Goal: Information Seeking & Learning: Find contact information

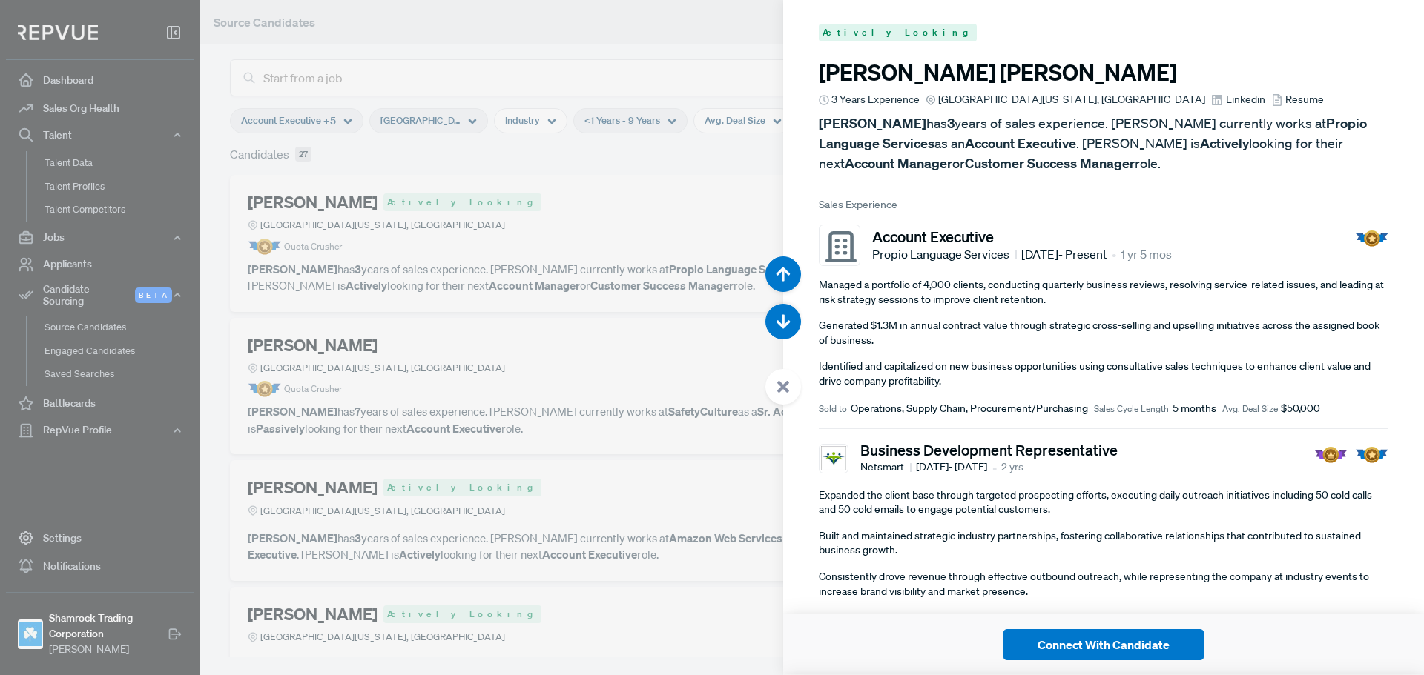
scroll to position [1351, 0]
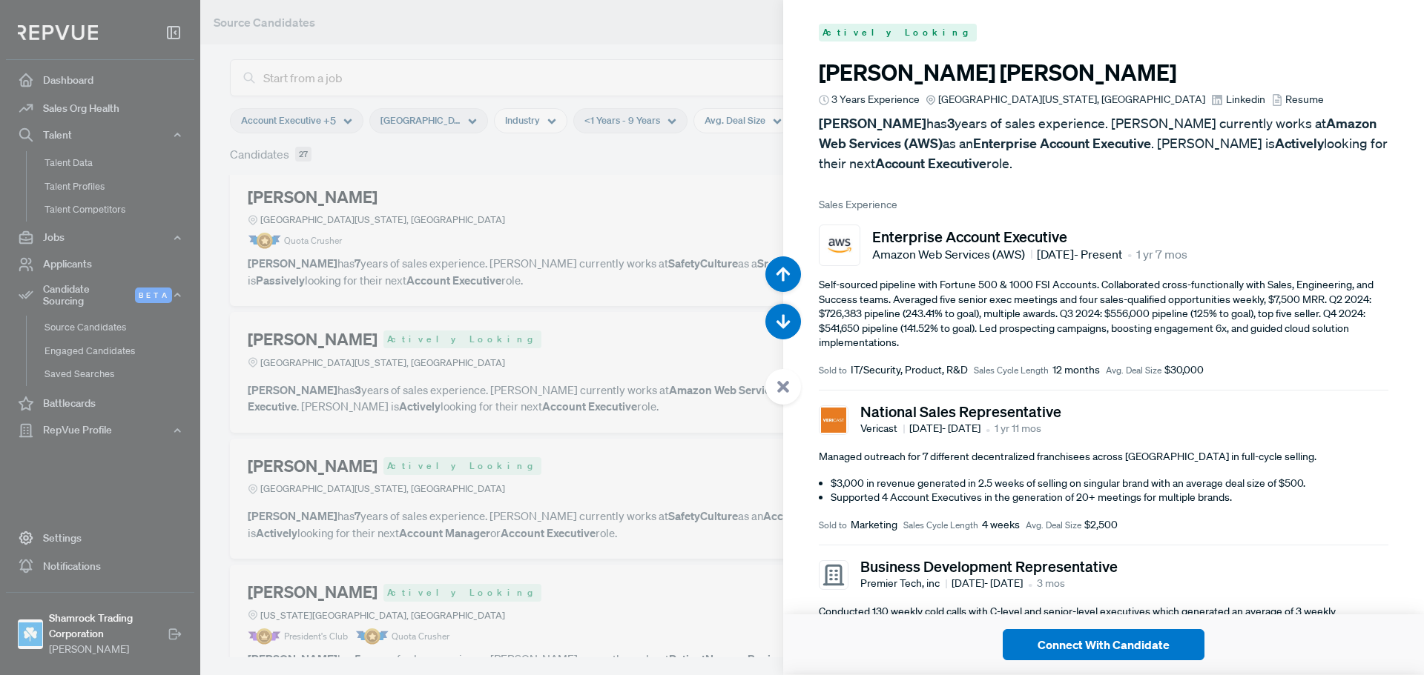
click at [447, 225] on div at bounding box center [712, 337] width 1424 height 675
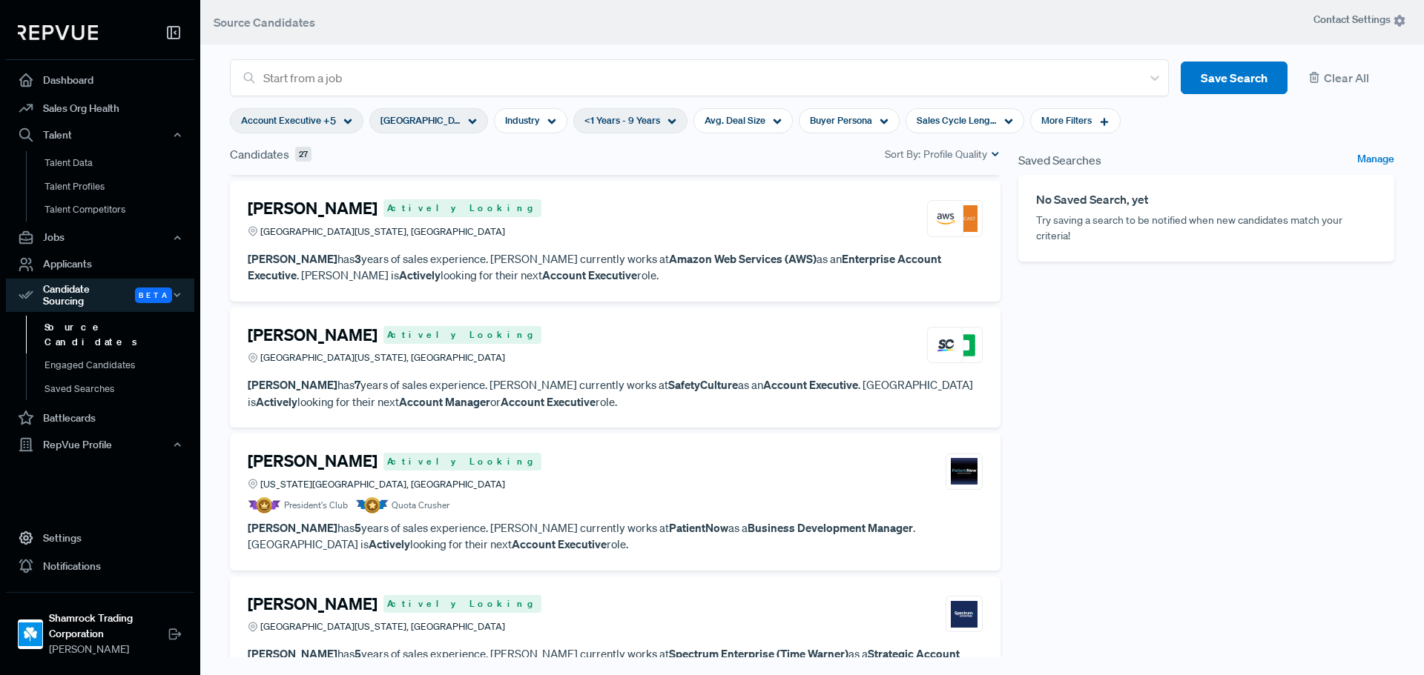
scroll to position [297, 0]
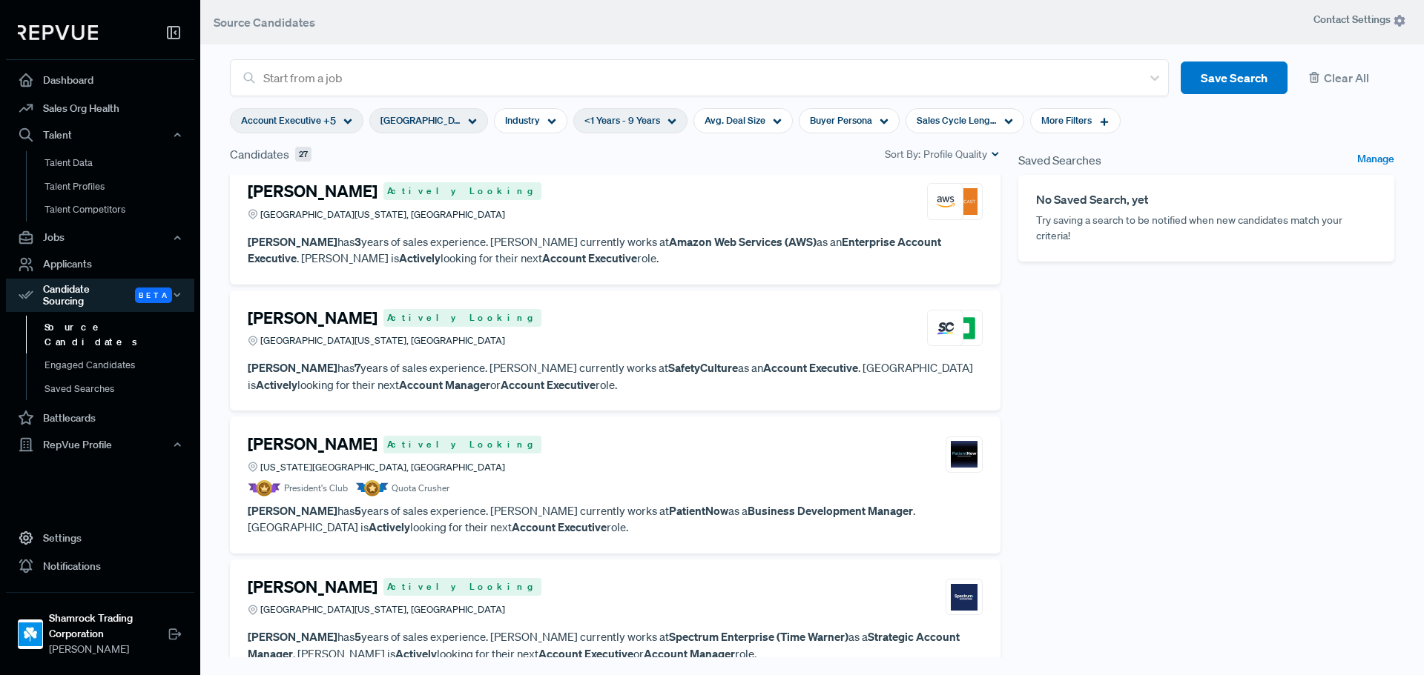
click at [501, 348] on div "[PERSON_NAME] Actively Looking [GEOGRAPHIC_DATA][US_STATE], [GEOGRAPHIC_DATA]" at bounding box center [615, 328] width 735 height 40
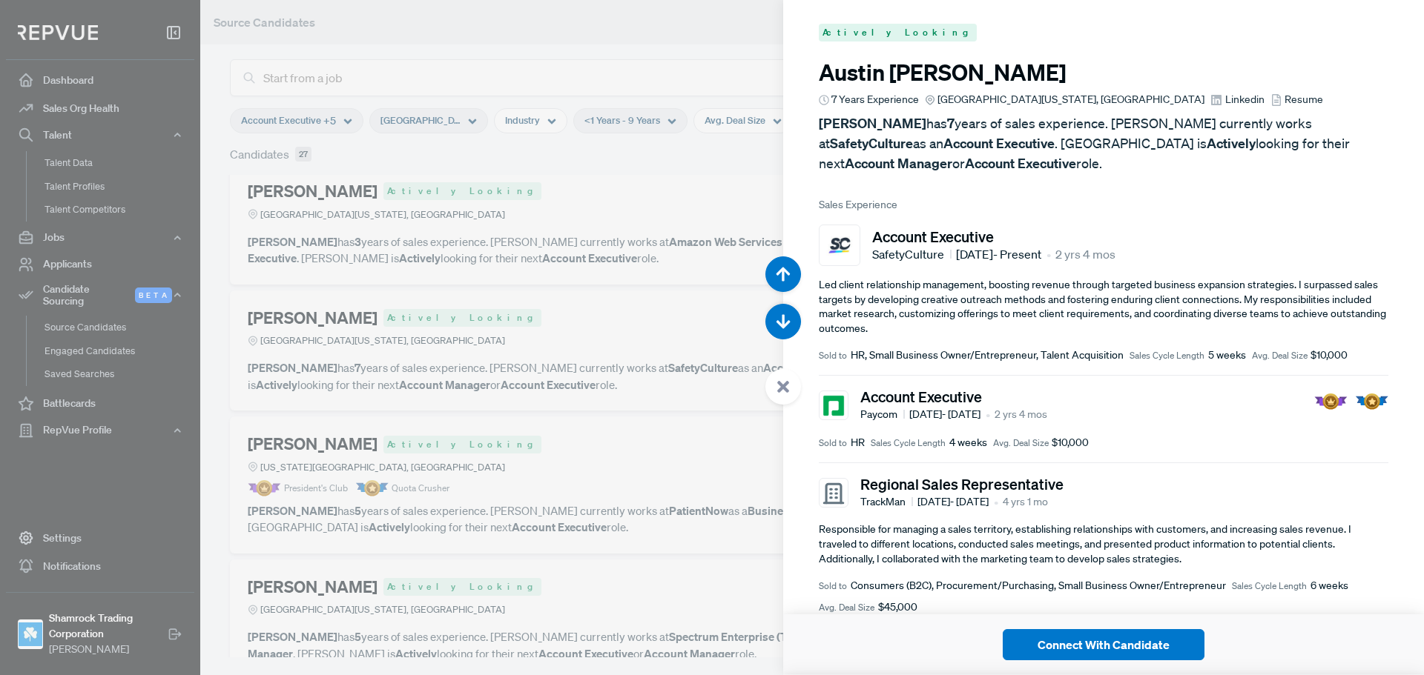
click at [1129, 471] on article "Regional Sales Representative TrackMan [DATE] - [DATE] • 4 yrs 1 mo Responsible…" at bounding box center [1103, 545] width 569 height 165
click at [1225, 94] on span "Linkedin" at bounding box center [1244, 100] width 39 height 16
click at [997, 185] on article "Actively Looking [PERSON_NAME] 7 Years Experience [GEOGRAPHIC_DATA][US_STATE], …" at bounding box center [1103, 429] width 641 height 859
click at [572, 262] on div at bounding box center [712, 337] width 1424 height 675
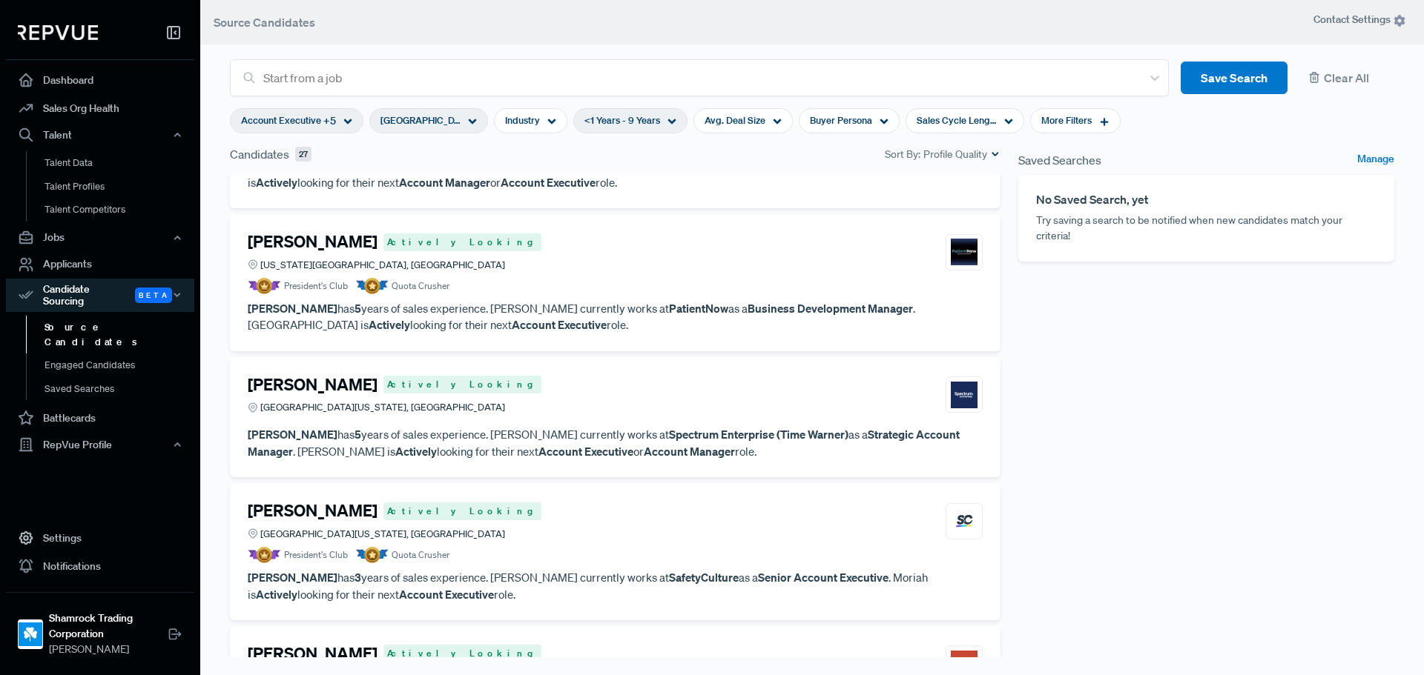
scroll to position [519, 0]
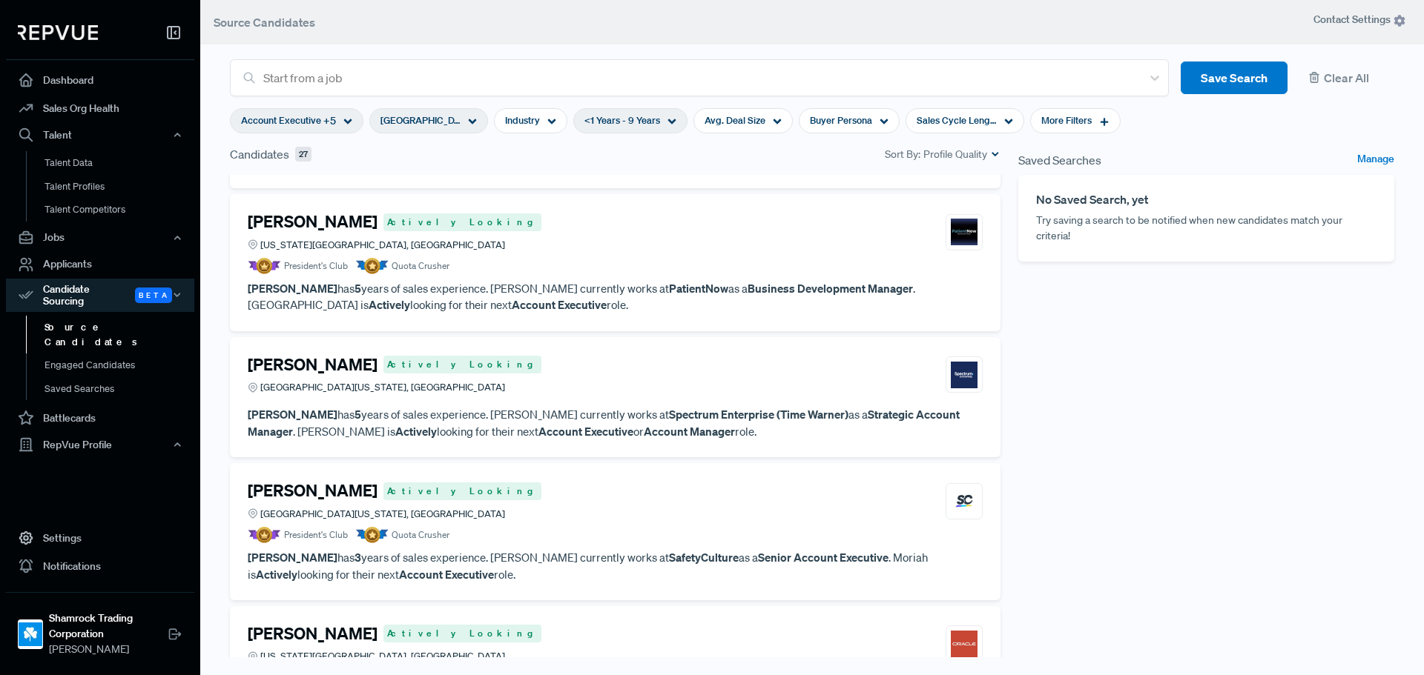
click at [635, 260] on article "President's Club Quota Crusher" at bounding box center [615, 266] width 735 height 16
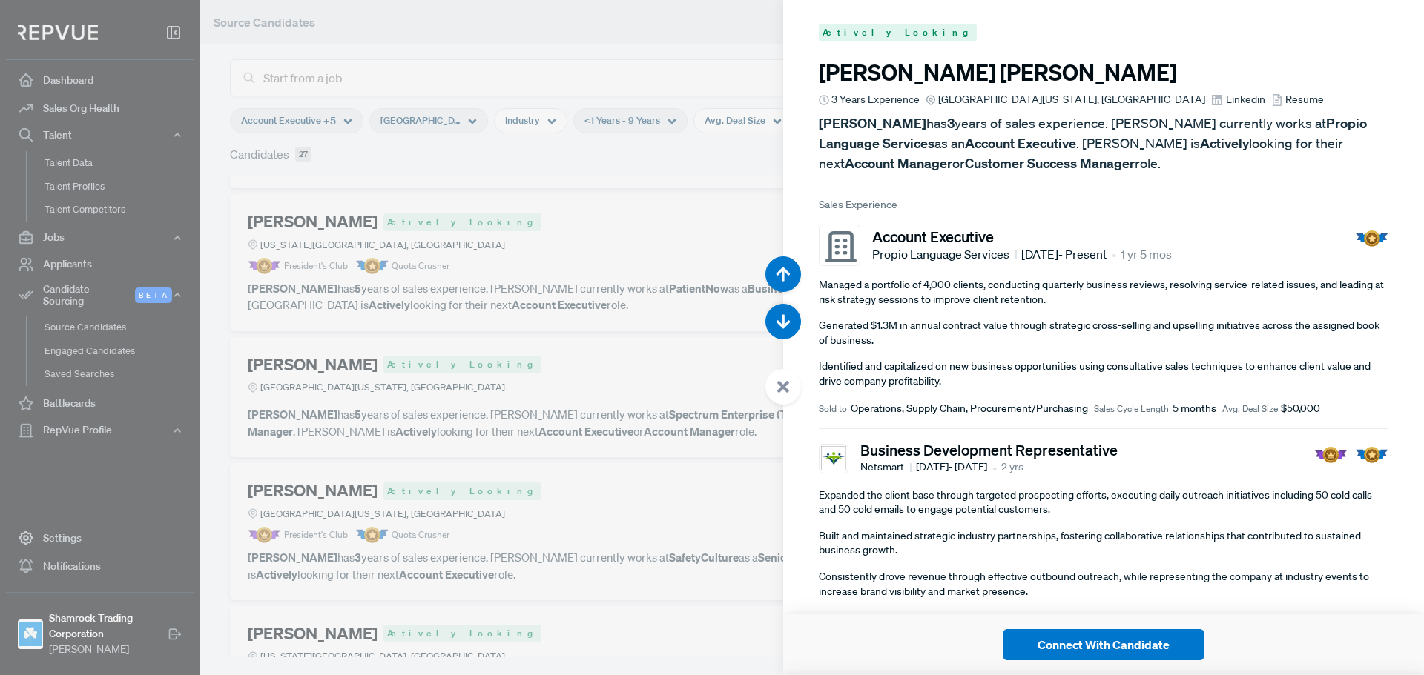
scroll to position [2702, 0]
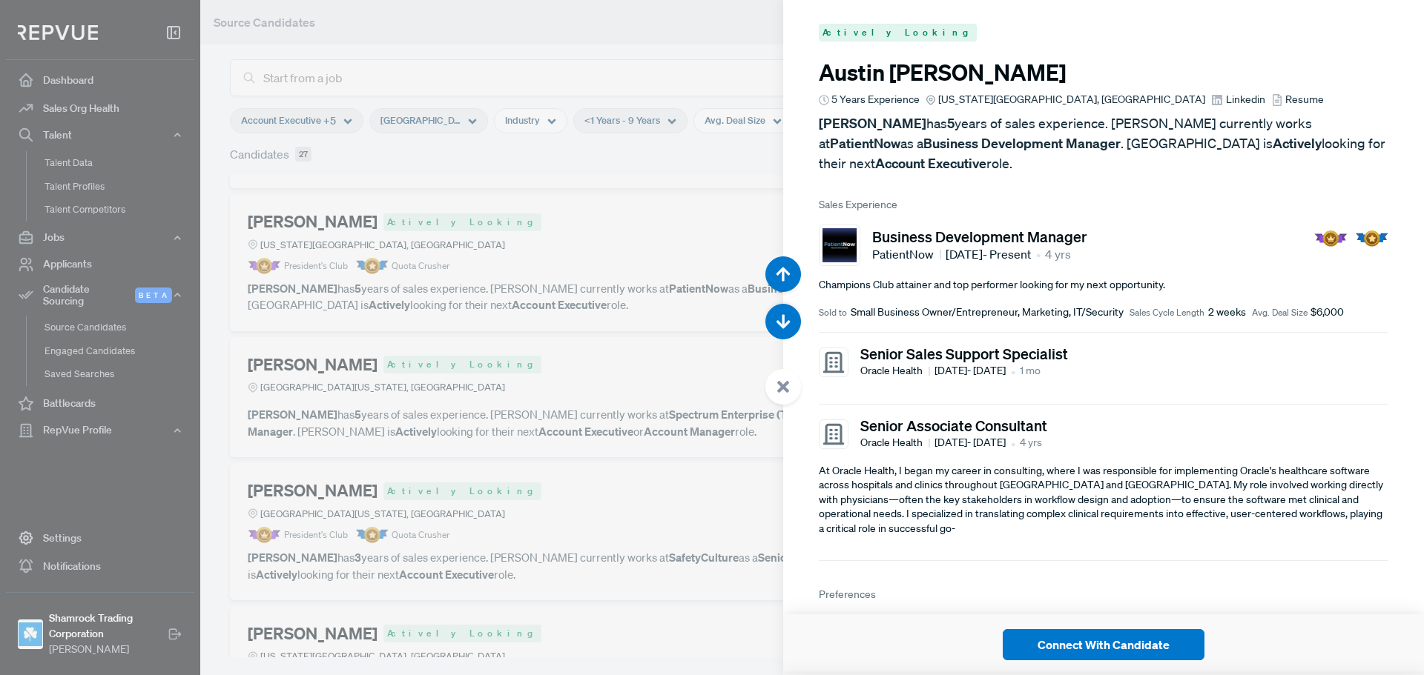
click at [1226, 97] on span "Linkedin" at bounding box center [1245, 100] width 39 height 16
click at [1226, 98] on span "Linkedin" at bounding box center [1245, 100] width 39 height 16
click at [1184, 86] on article "[PERSON_NAME] 5 Years Experience [US_STATE][GEOGRAPHIC_DATA], [GEOGRAPHIC_DATA]…" at bounding box center [1103, 116] width 569 height 114
click at [703, 228] on div at bounding box center [712, 337] width 1424 height 675
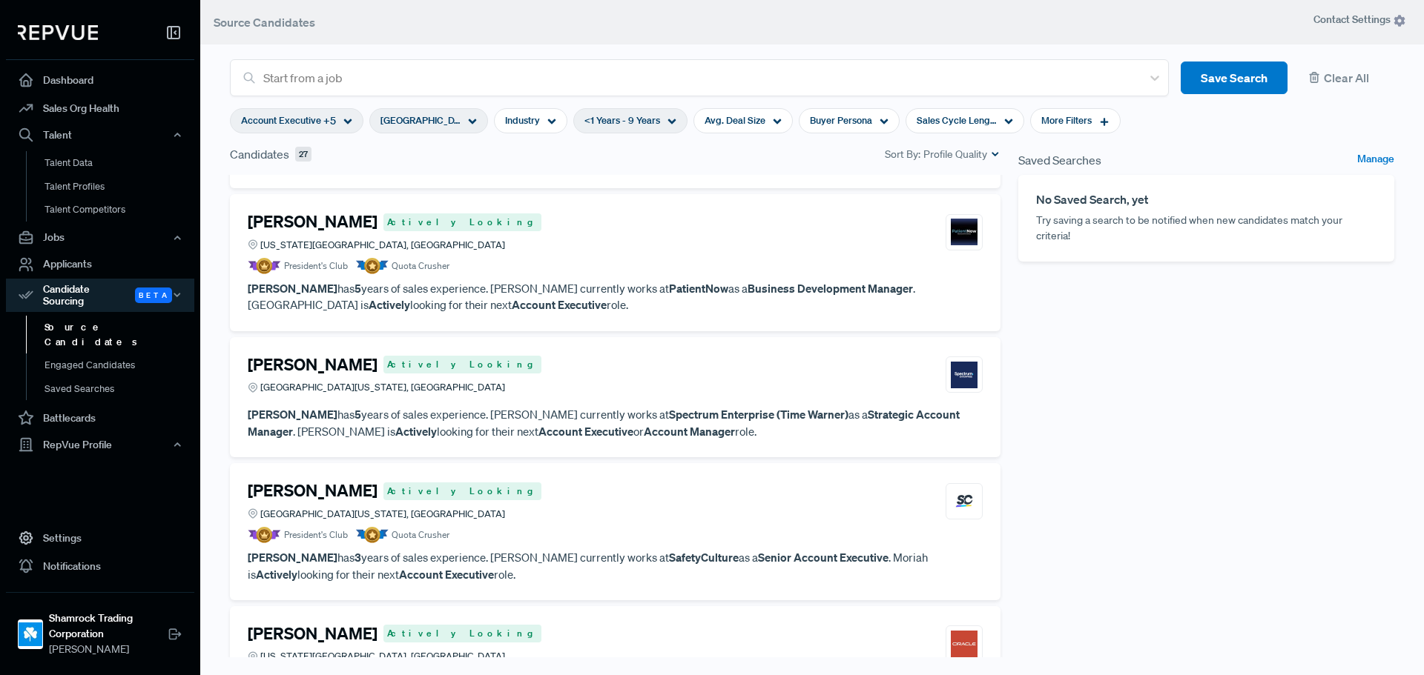
click at [498, 403] on article "[PERSON_NAME] Actively Looking [GEOGRAPHIC_DATA][US_STATE], [GEOGRAPHIC_DATA][P…" at bounding box center [615, 397] width 735 height 85
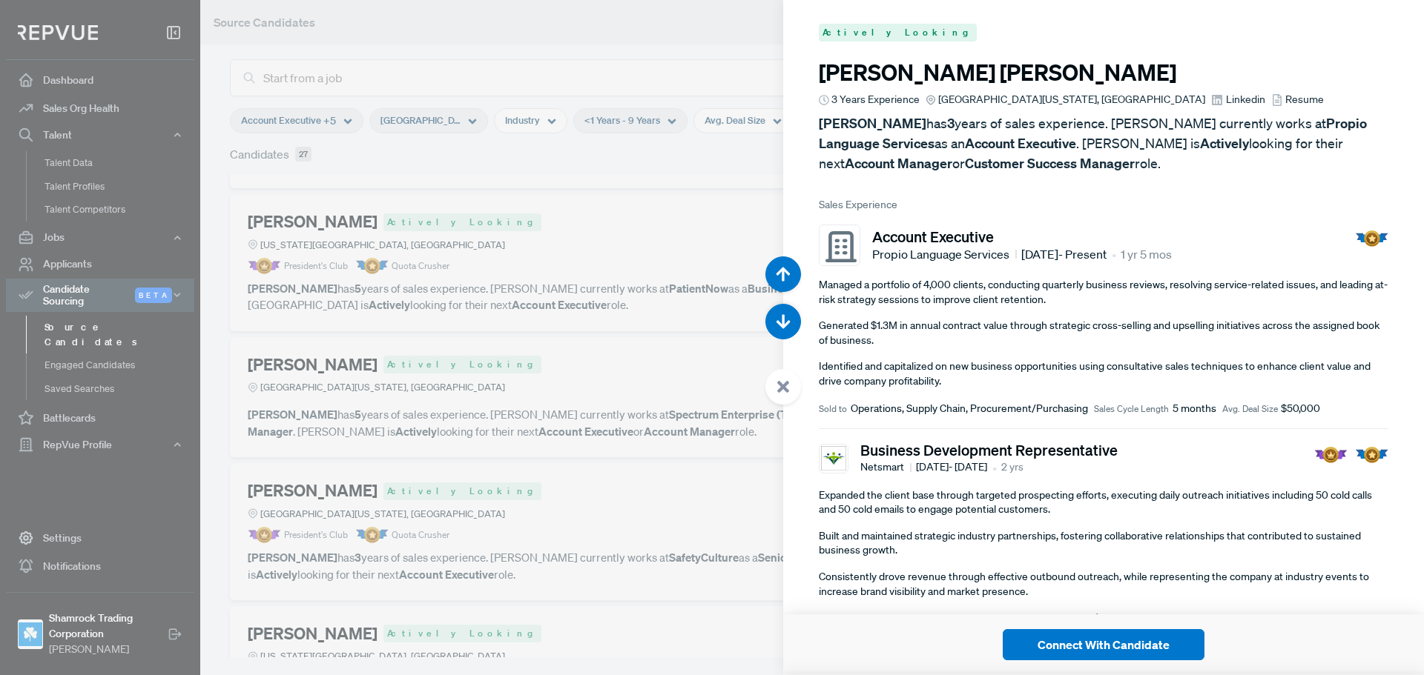
scroll to position [3377, 0]
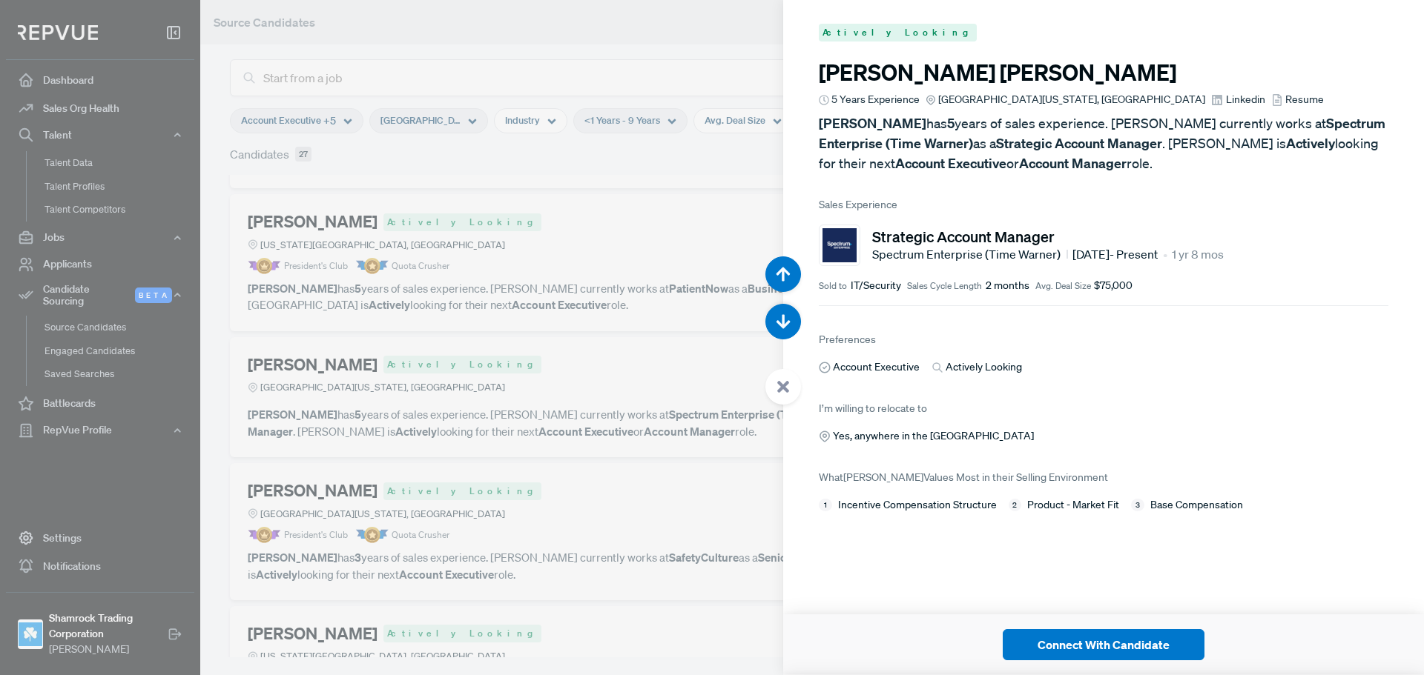
click at [1106, 440] on div "Yes, anywhere in the [GEOGRAPHIC_DATA]" at bounding box center [1103, 437] width 569 height 16
click at [1226, 95] on span "Linkedin" at bounding box center [1245, 100] width 39 height 16
click at [623, 268] on div at bounding box center [712, 337] width 1424 height 675
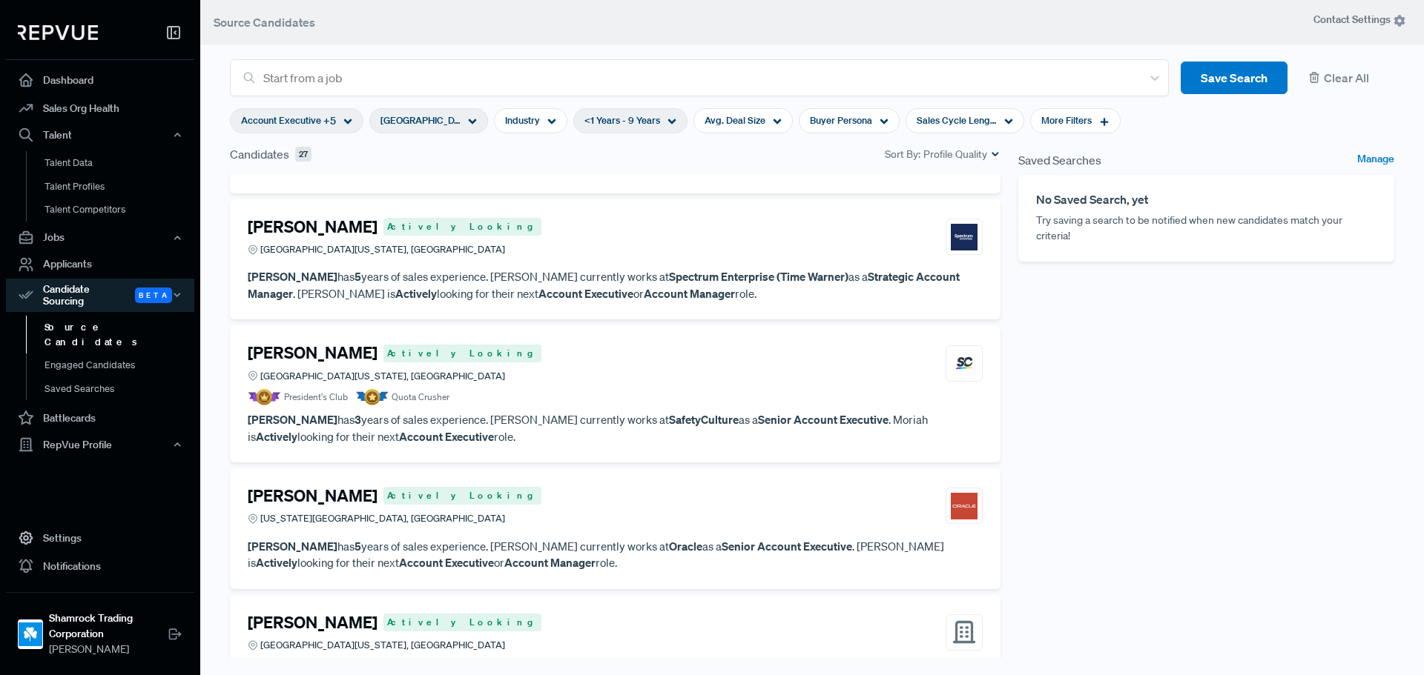
scroll to position [667, 0]
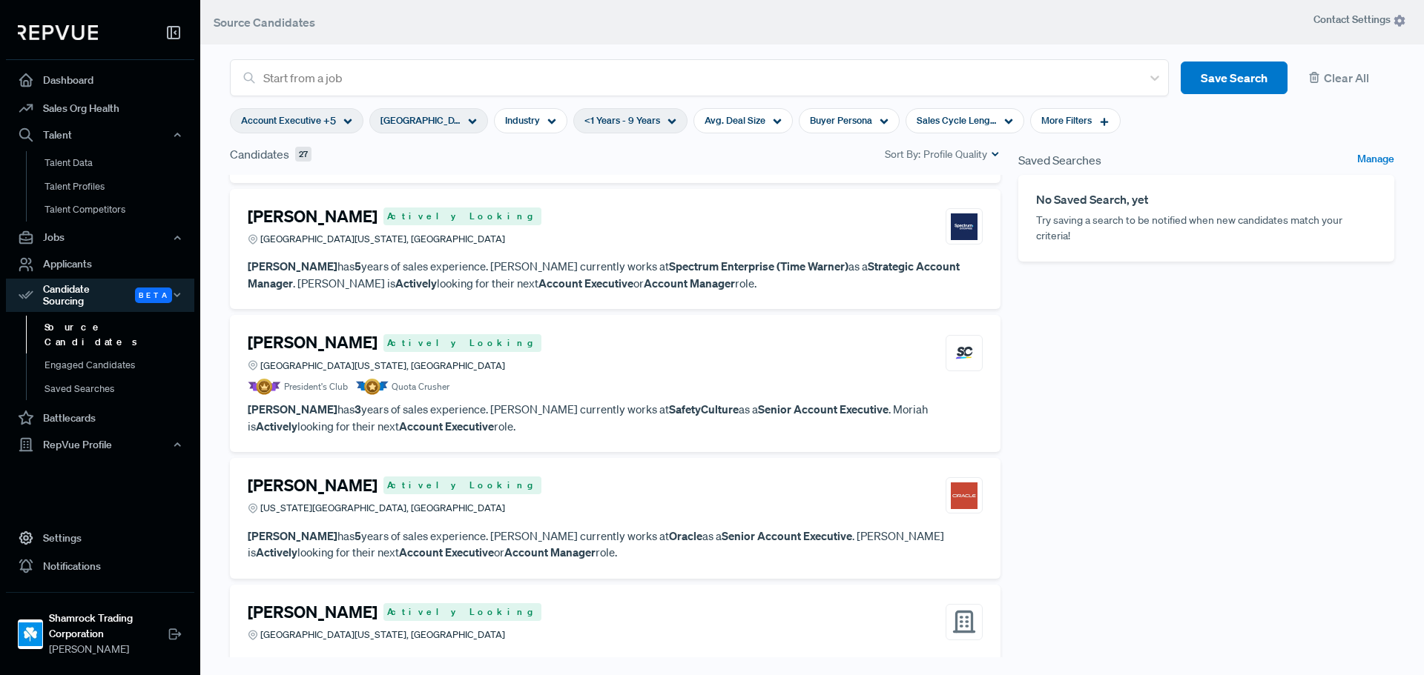
click at [624, 373] on div "[PERSON_NAME] Actively Looking [GEOGRAPHIC_DATA][US_STATE], [GEOGRAPHIC_DATA]" at bounding box center [615, 353] width 735 height 40
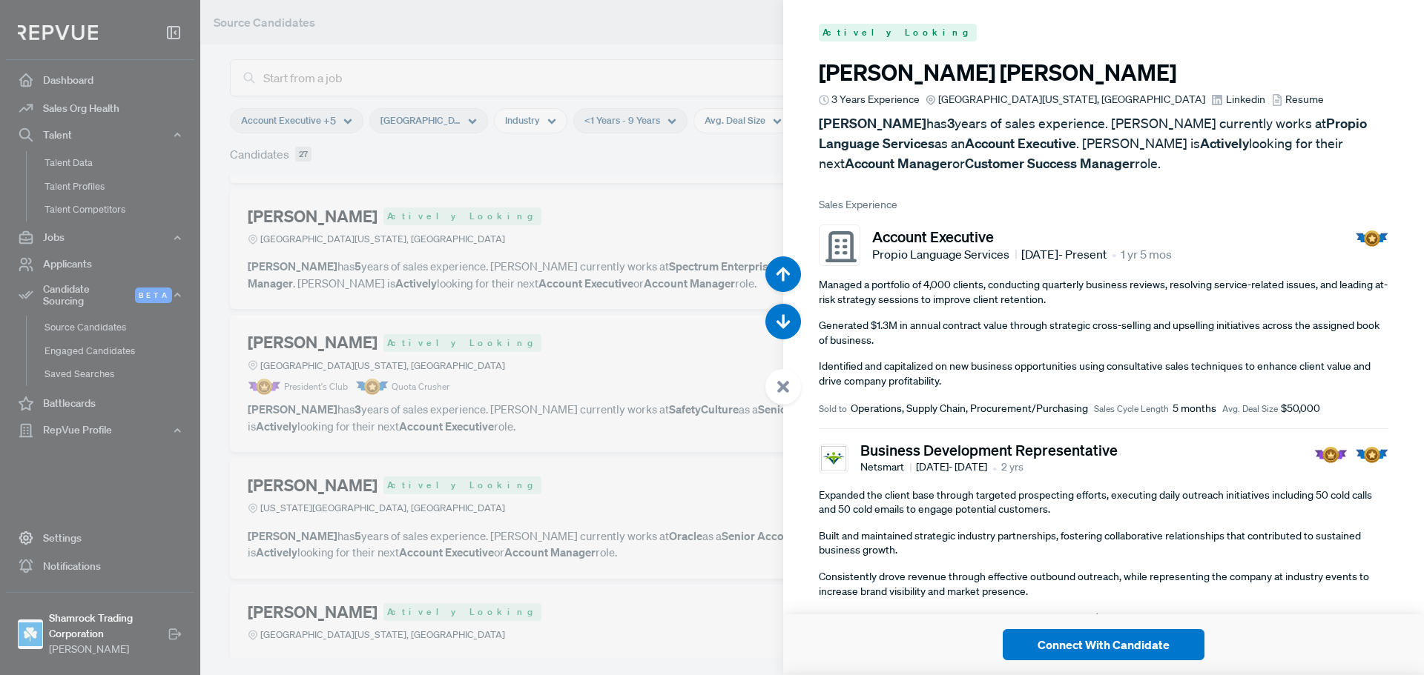
scroll to position [4053, 0]
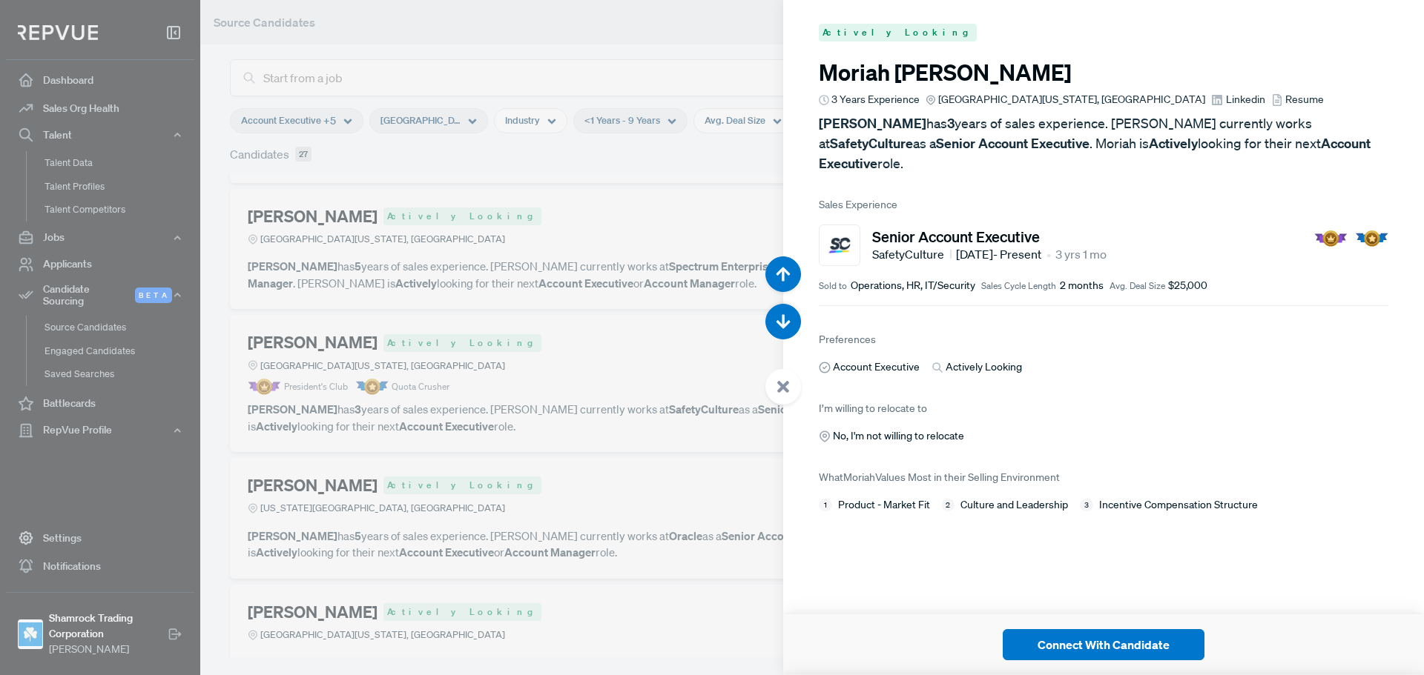
click at [1226, 99] on span "Linkedin" at bounding box center [1245, 100] width 39 height 16
click at [527, 244] on div at bounding box center [712, 337] width 1424 height 675
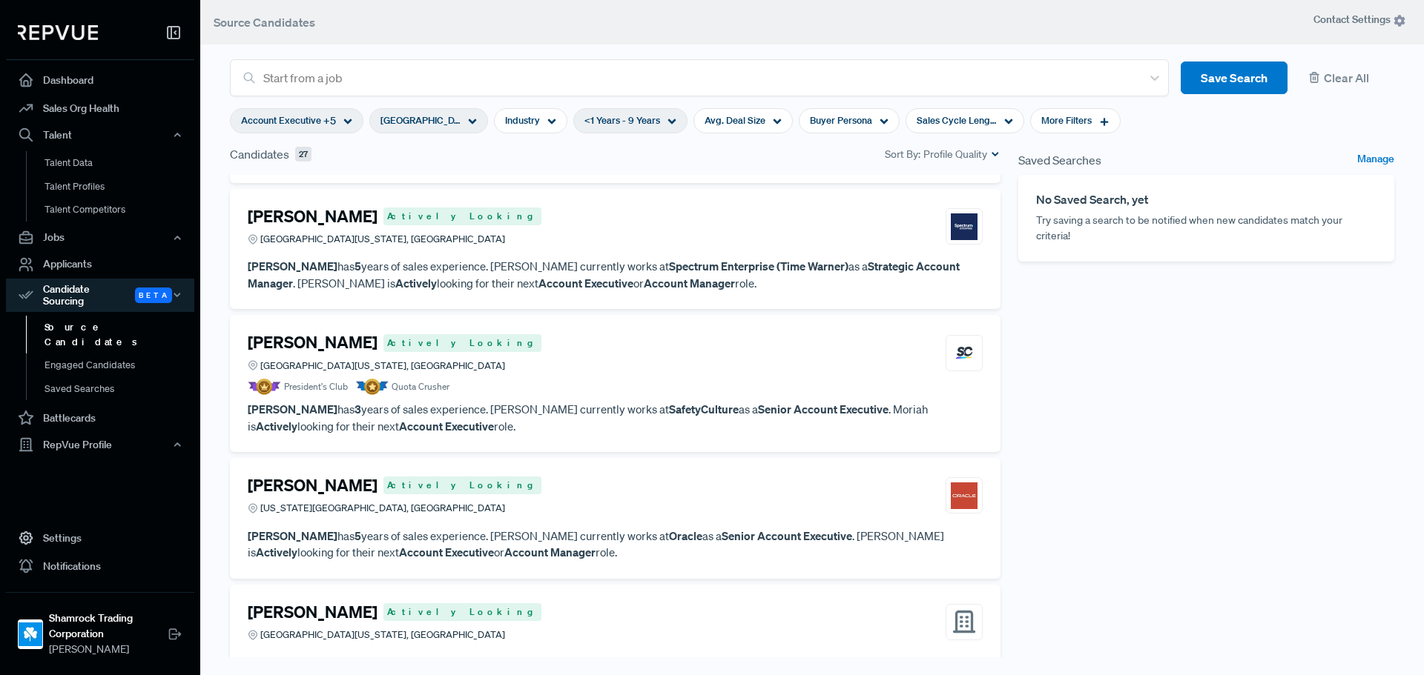
click at [1083, 559] on div "Saved Searches Manage No Saved Search, yet Try saving a search to be notified w…" at bounding box center [1206, 415] width 394 height 541
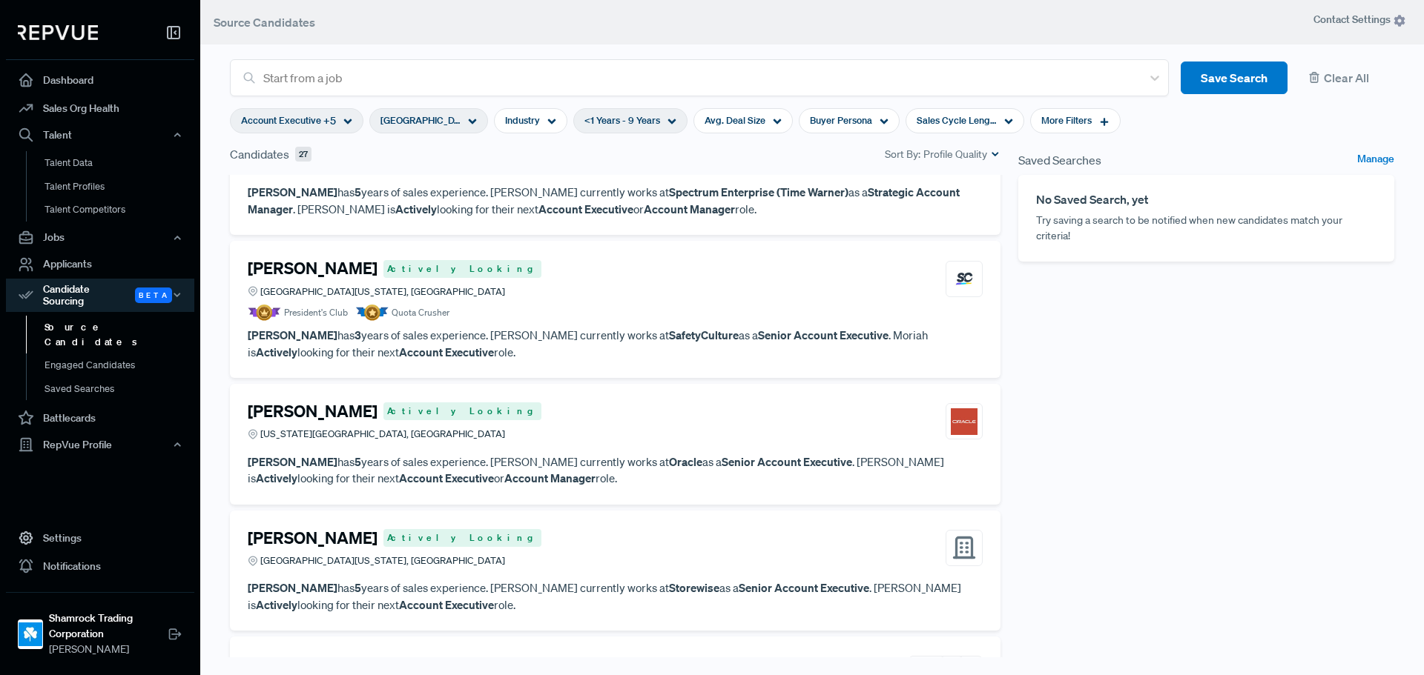
click at [291, 412] on h4 "[PERSON_NAME]" at bounding box center [313, 411] width 130 height 19
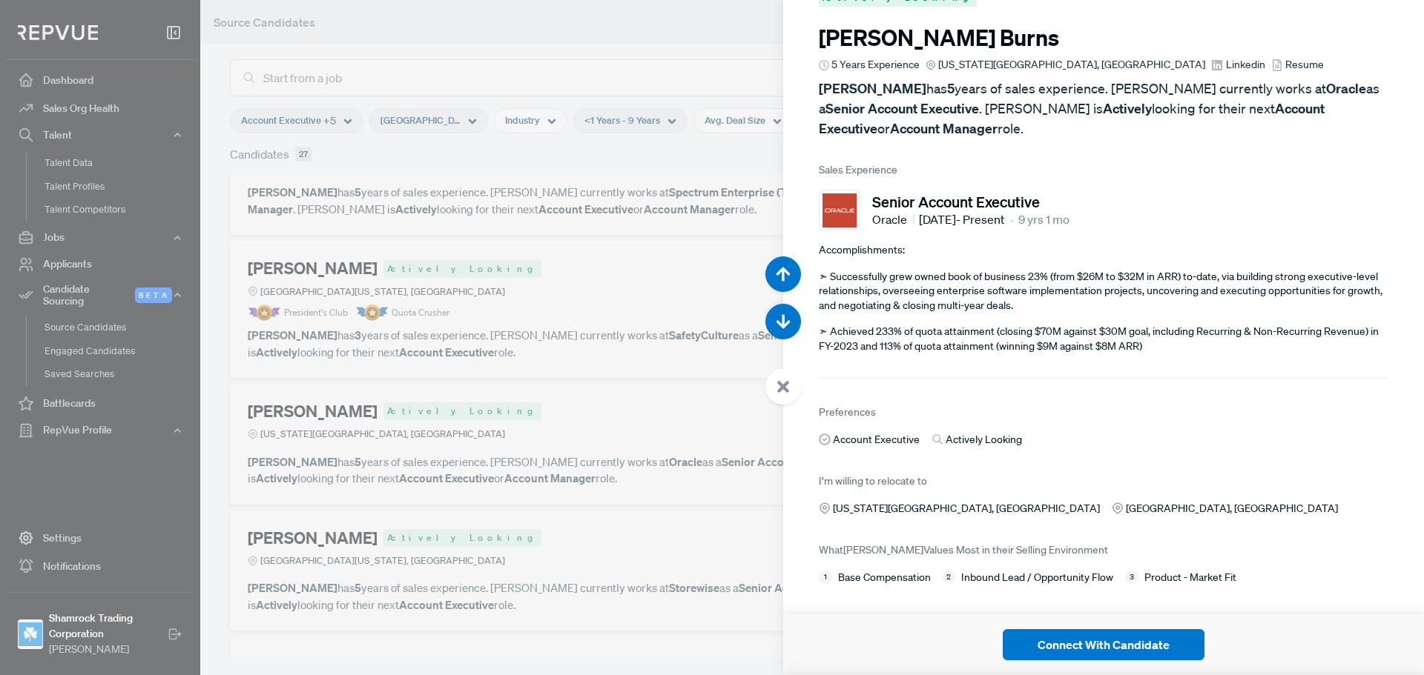
scroll to position [51, 0]
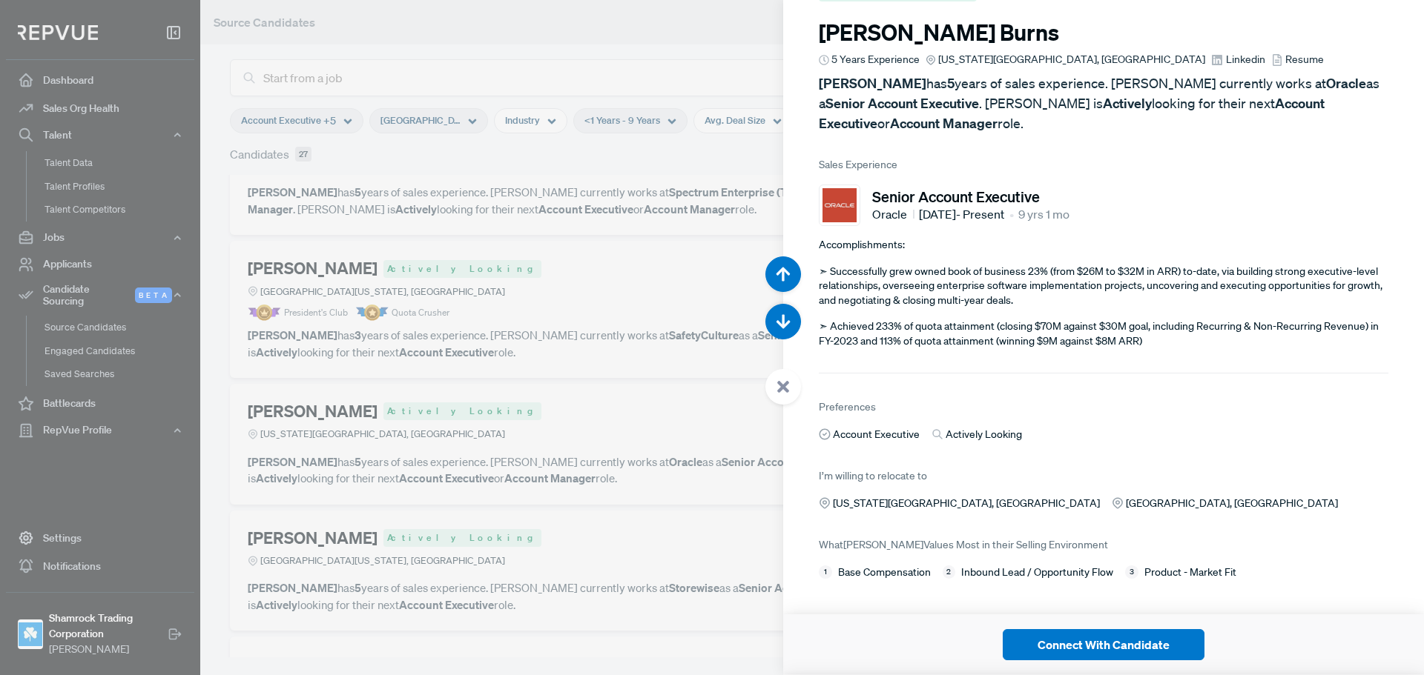
click at [1226, 52] on span "Linkedin" at bounding box center [1245, 60] width 39 height 16
click at [576, 291] on div at bounding box center [712, 337] width 1424 height 675
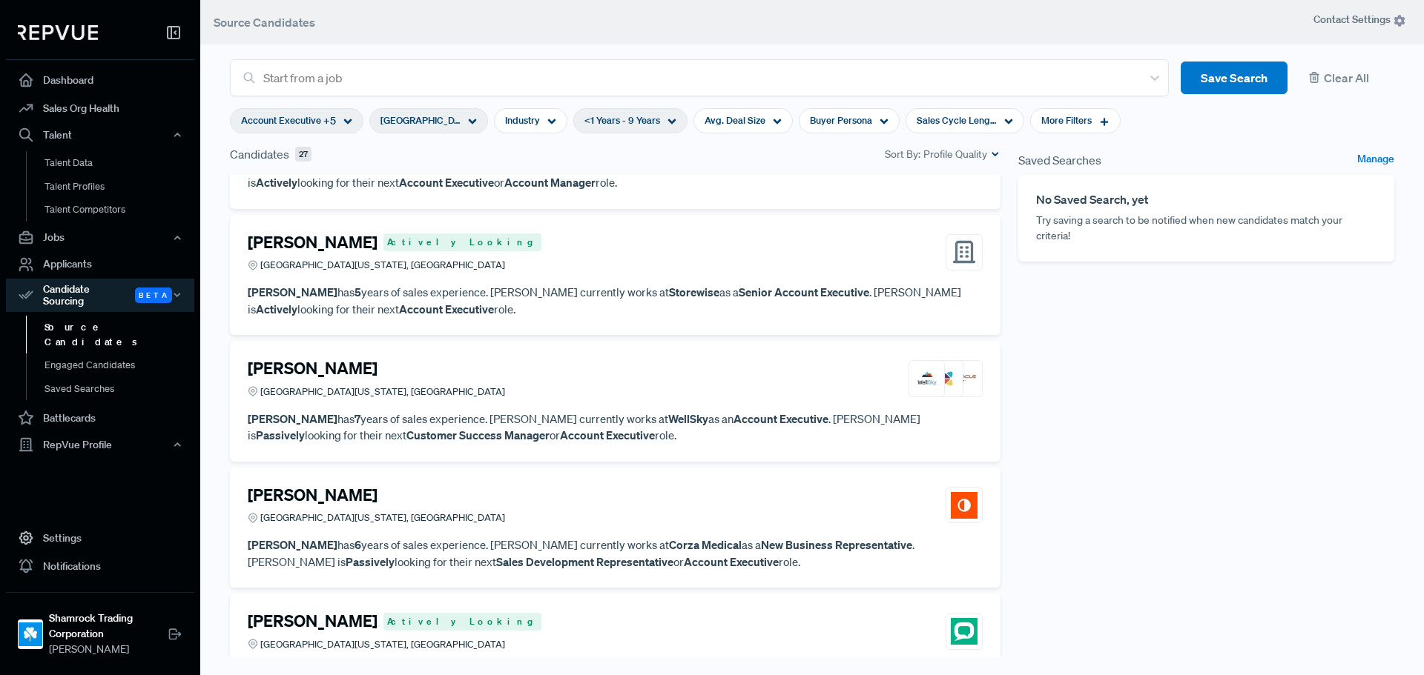
scroll to position [1038, 0]
click at [552, 273] on article "[PERSON_NAME] Actively Looking [GEOGRAPHIC_DATA][US_STATE], [GEOGRAPHIC_DATA]" at bounding box center [615, 255] width 735 height 46
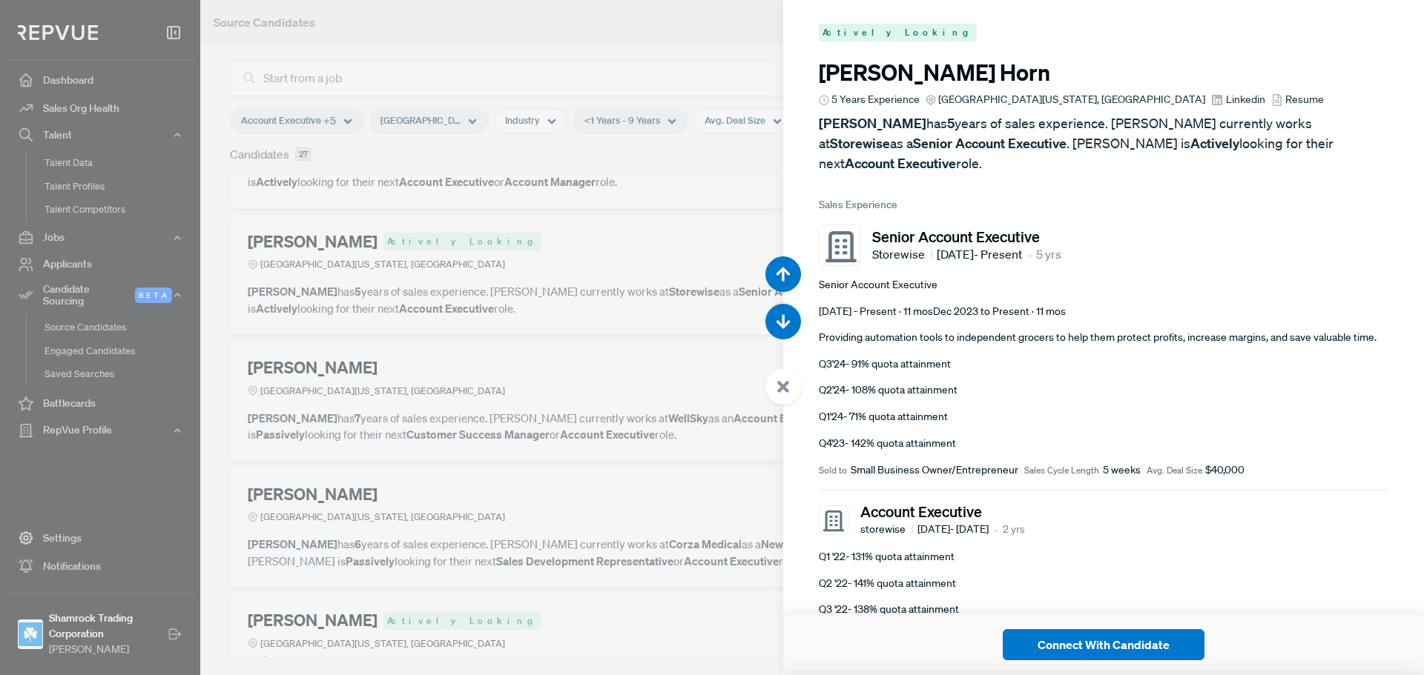
click at [1226, 96] on span "Linkedin" at bounding box center [1245, 100] width 39 height 16
drag, startPoint x: 501, startPoint y: 242, endPoint x: 715, endPoint y: 249, distance: 213.7
click at [501, 242] on div at bounding box center [712, 337] width 1424 height 675
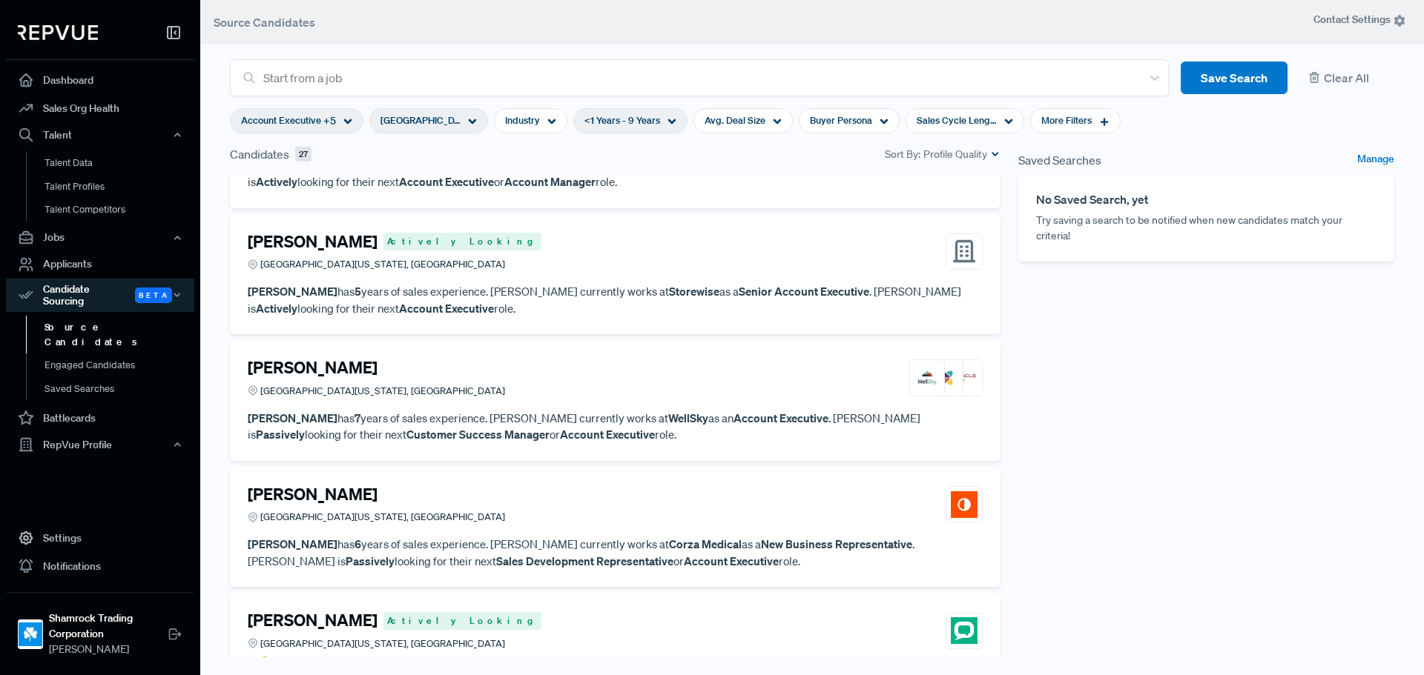
scroll to position [1112, 0]
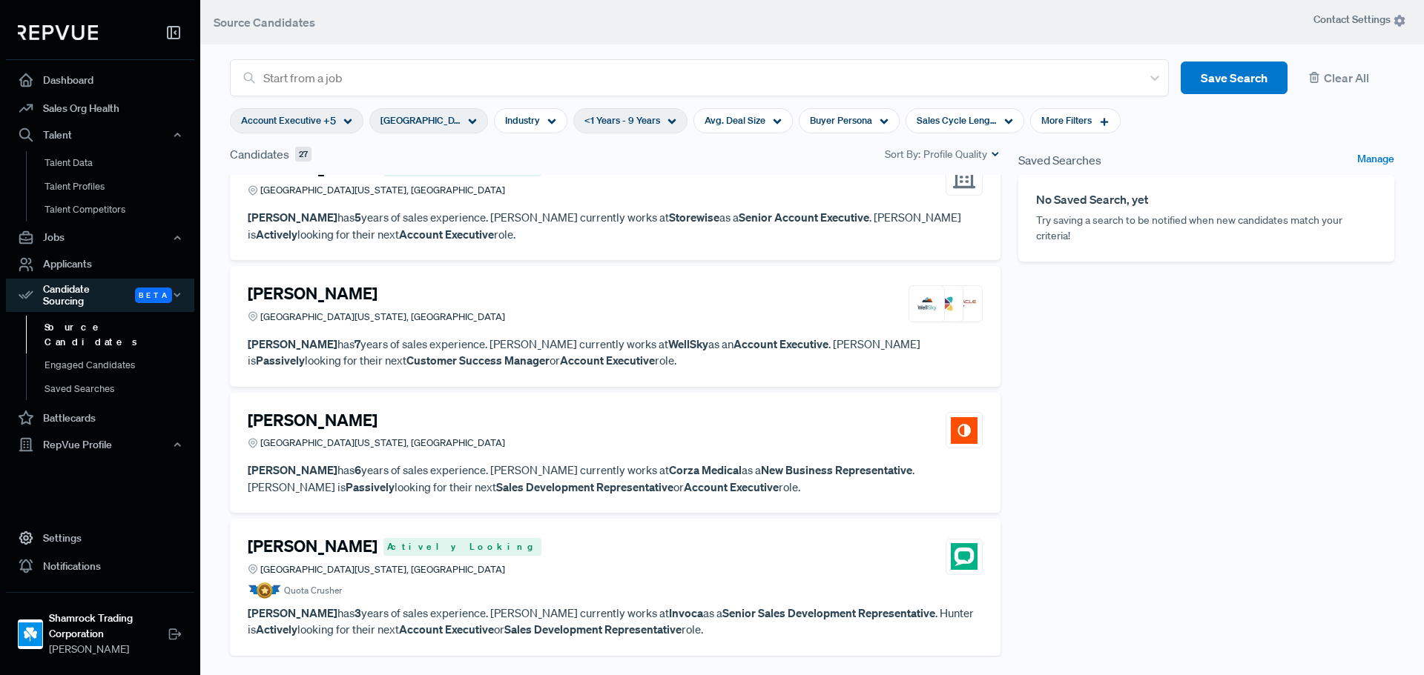
click at [455, 308] on div "[PERSON_NAME] [GEOGRAPHIC_DATA][US_STATE], [GEOGRAPHIC_DATA]" at bounding box center [615, 304] width 735 height 40
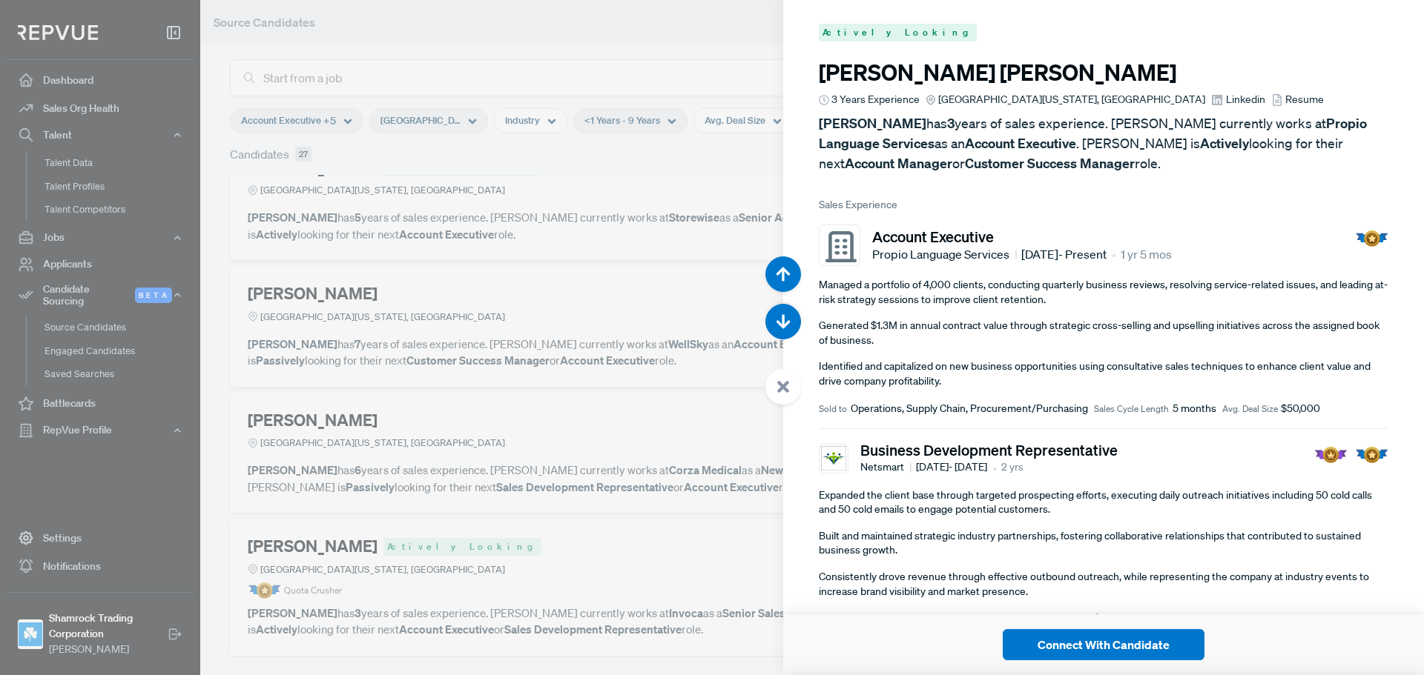
scroll to position [6079, 0]
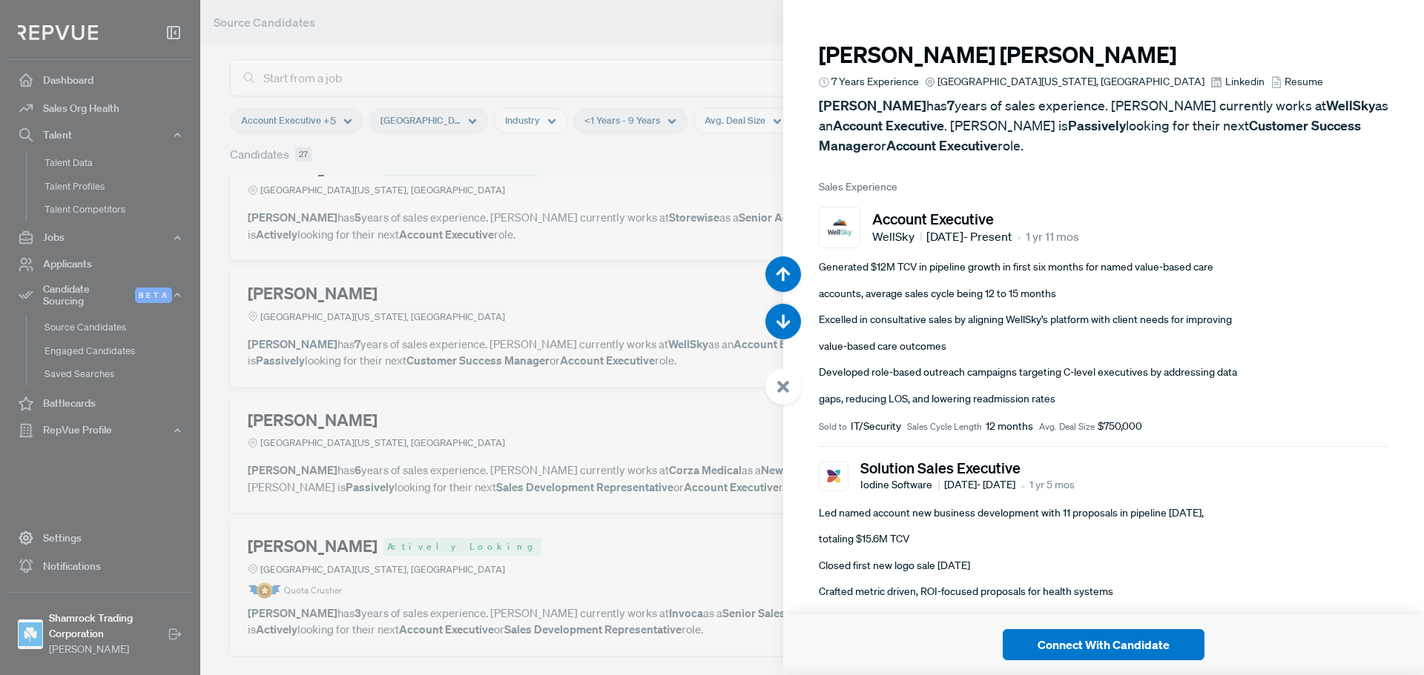
click at [586, 414] on div at bounding box center [712, 337] width 1424 height 675
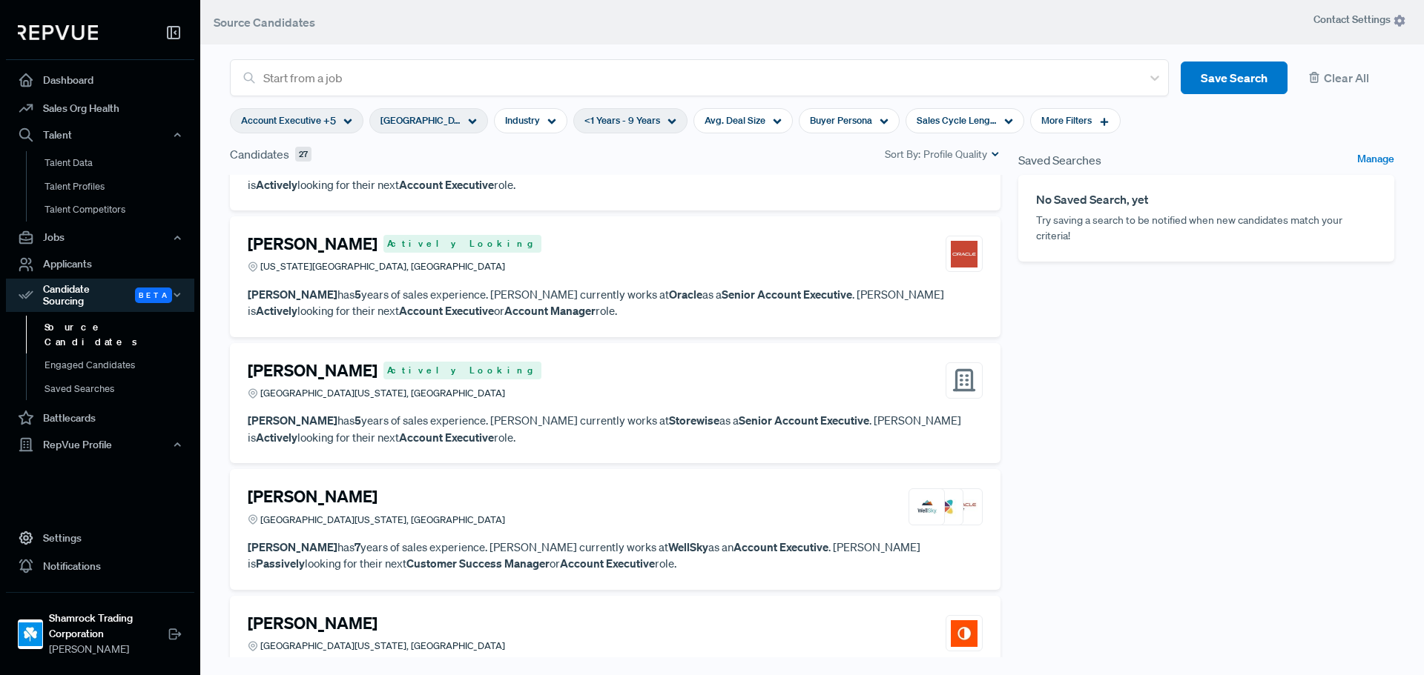
scroll to position [890, 0]
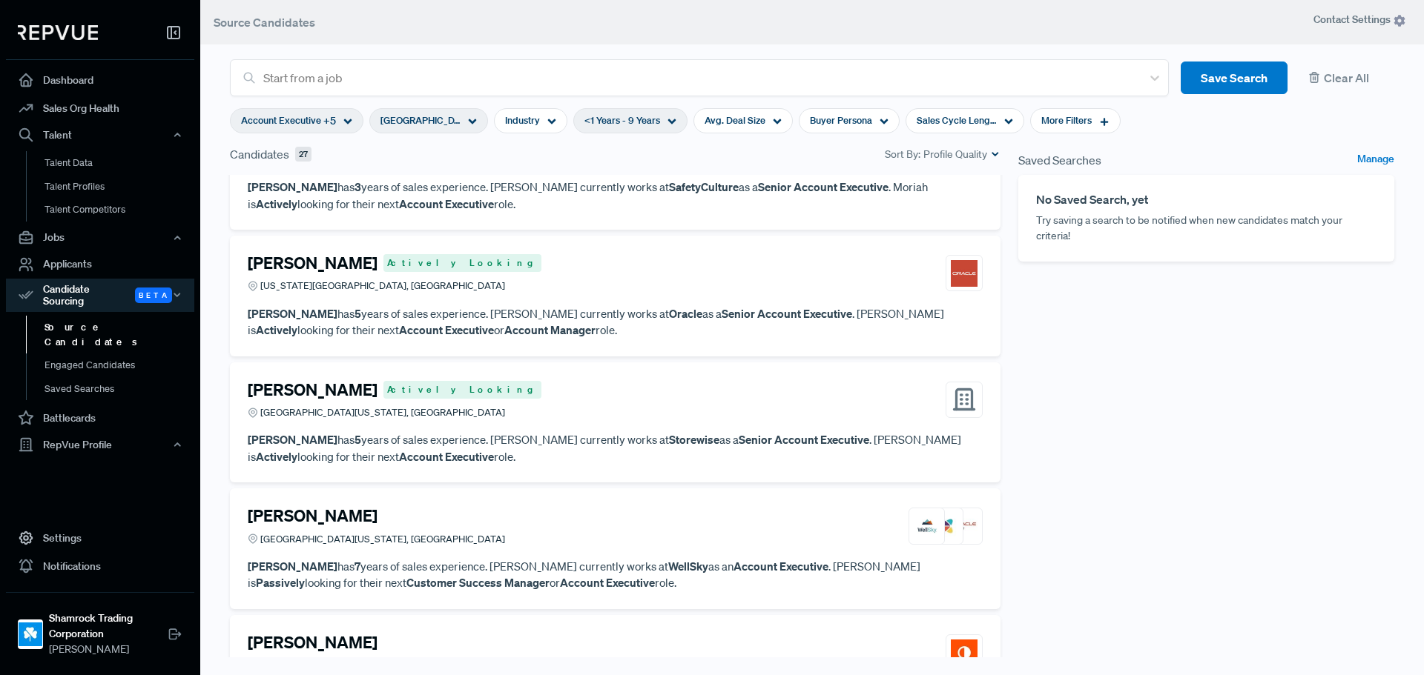
click at [513, 428] on article "[PERSON_NAME] Actively Looking [GEOGRAPHIC_DATA][US_STATE], [GEOGRAPHIC_DATA] […" at bounding box center [615, 422] width 735 height 85
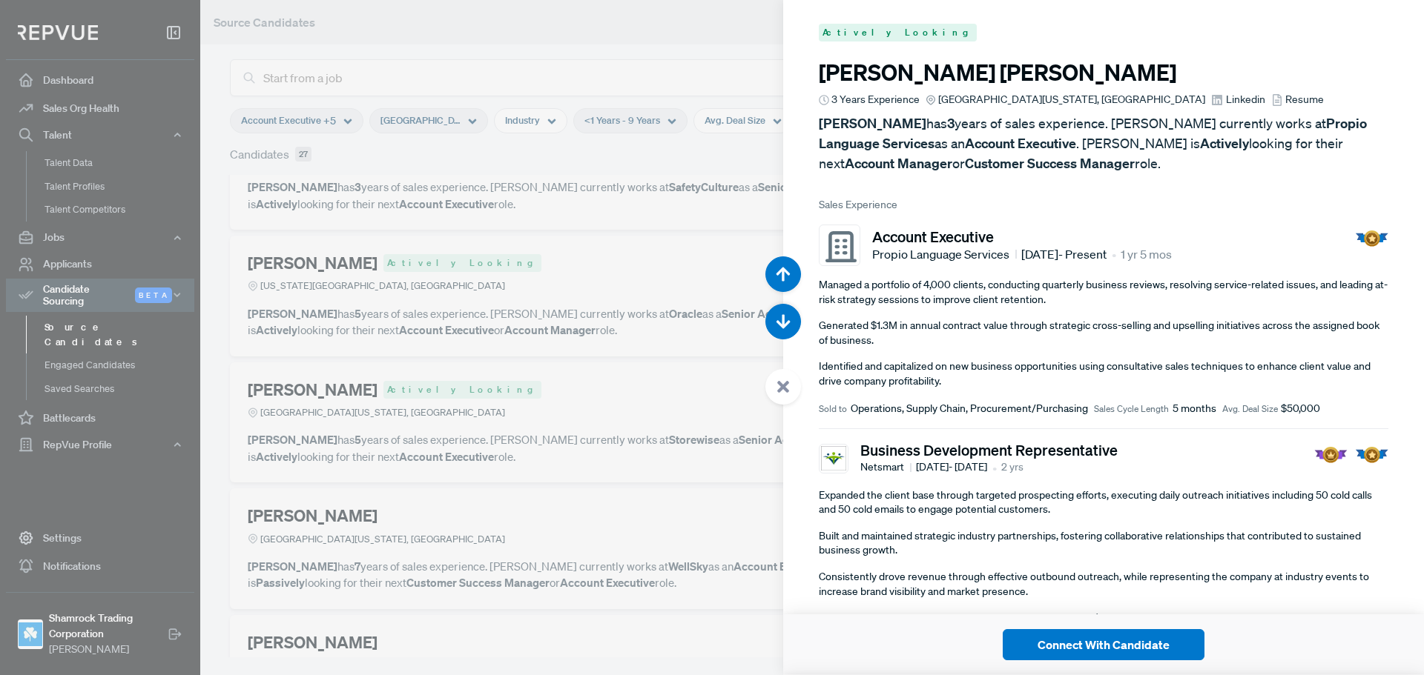
scroll to position [5404, 0]
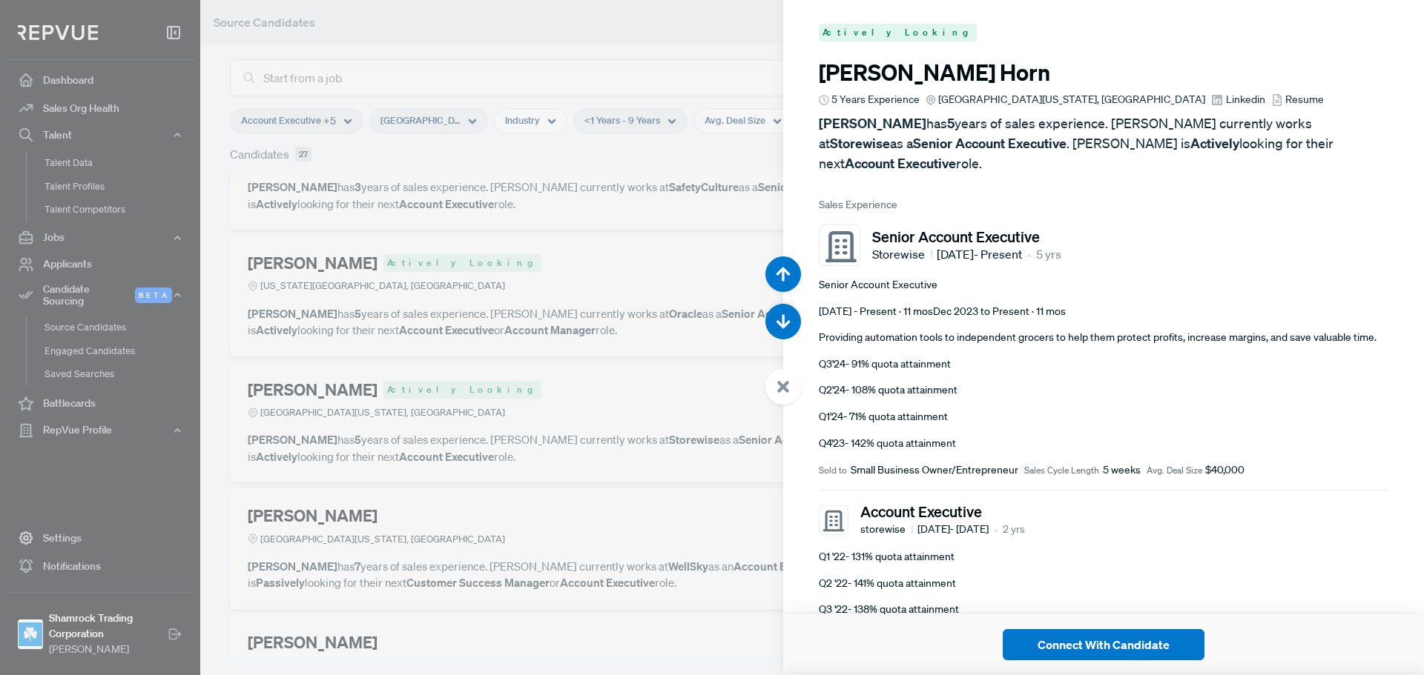
click at [1226, 98] on span "Linkedin" at bounding box center [1245, 100] width 39 height 16
click at [486, 373] on div at bounding box center [712, 337] width 1424 height 675
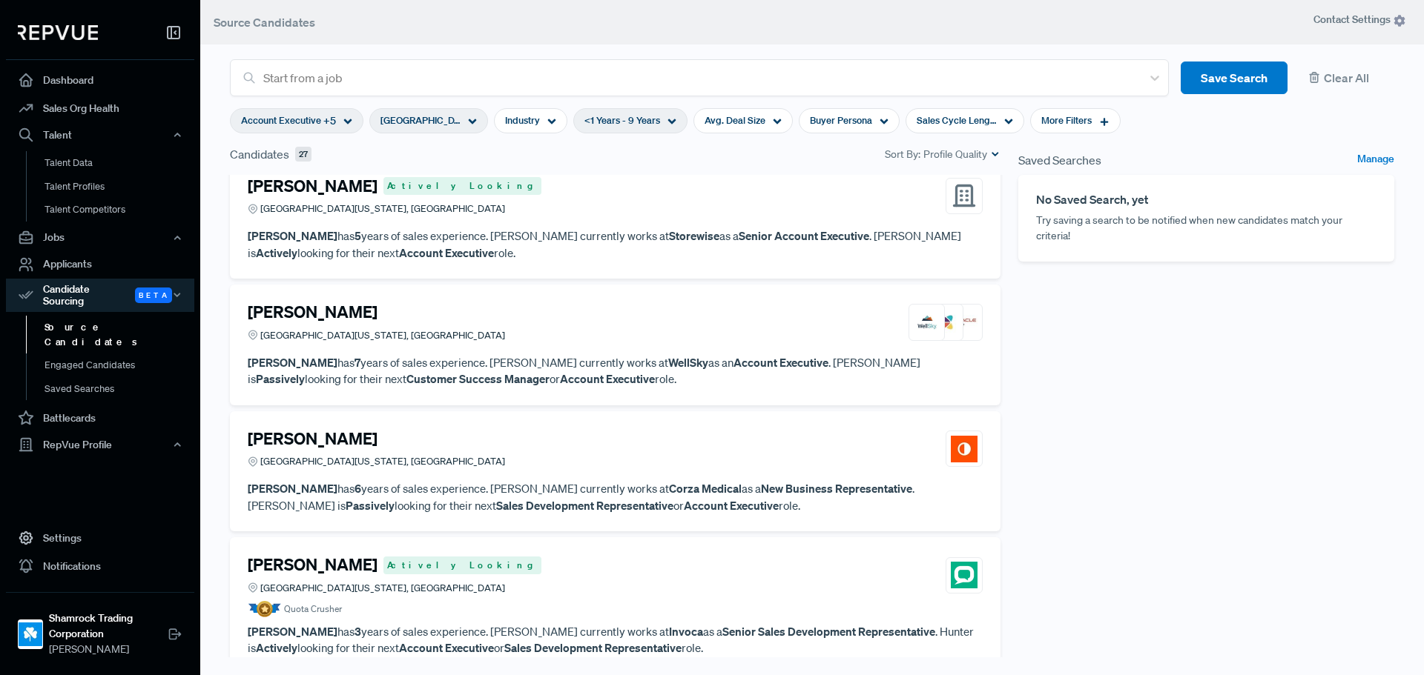
scroll to position [1112, 0]
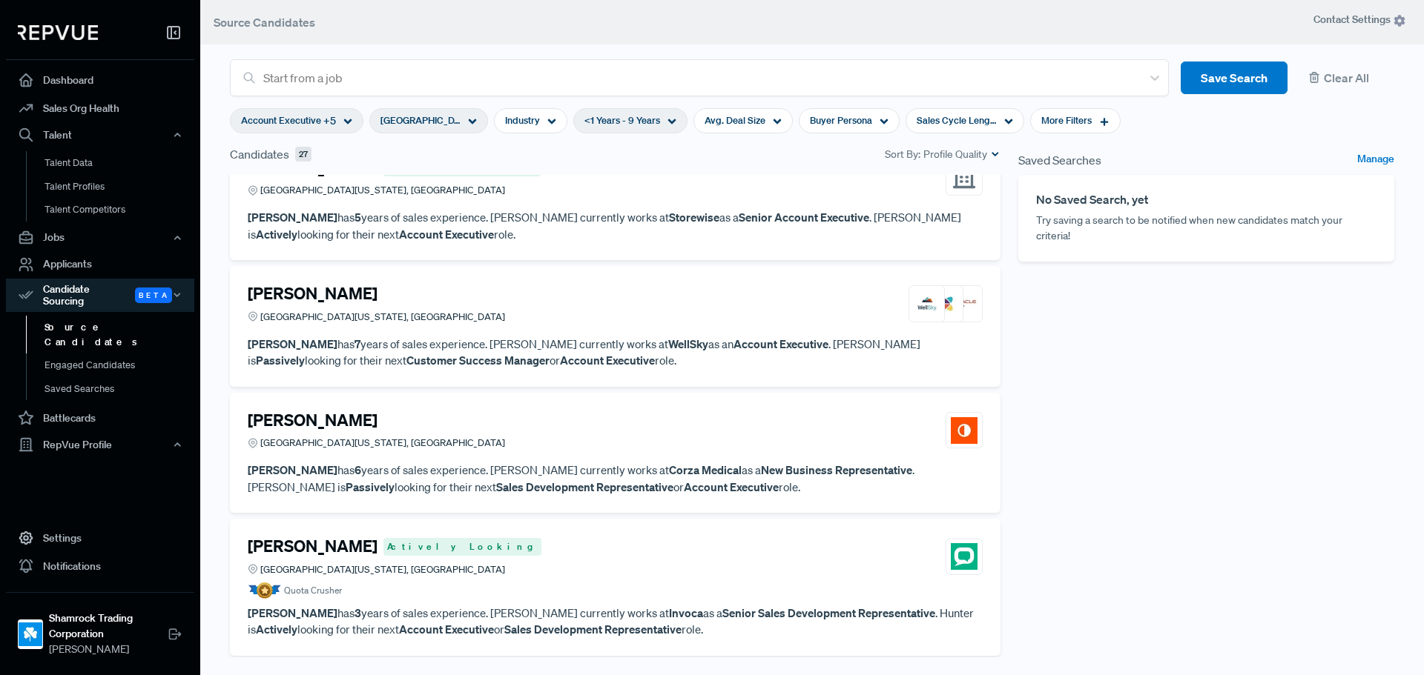
click at [668, 347] on strong "WellSky" at bounding box center [688, 344] width 40 height 15
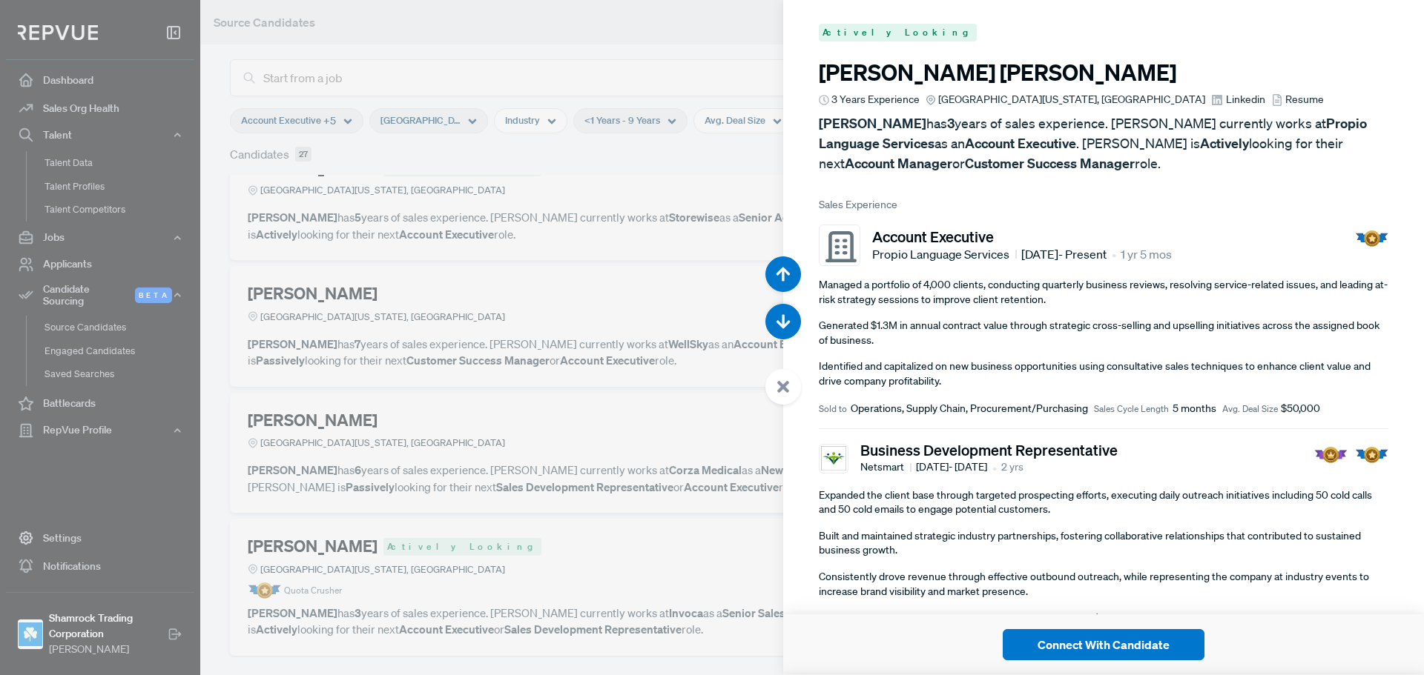
scroll to position [6079, 0]
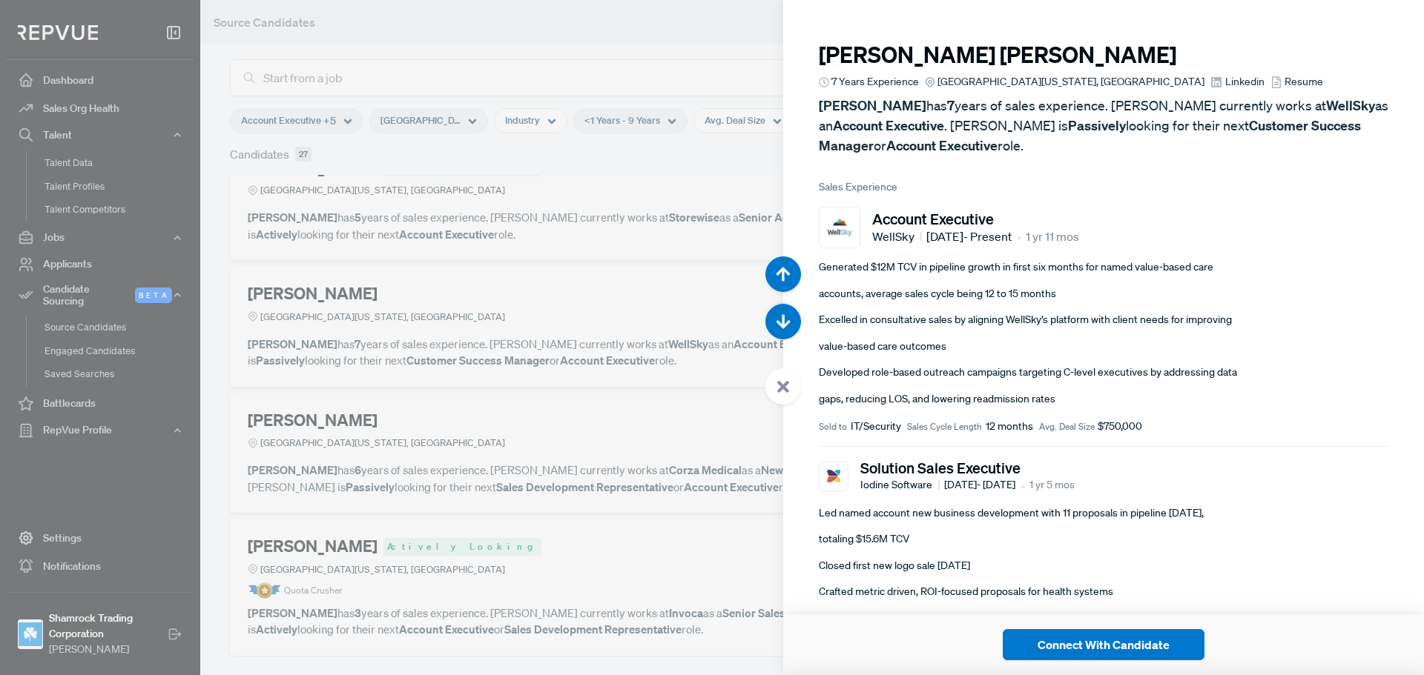
click at [553, 404] on div at bounding box center [712, 337] width 1424 height 675
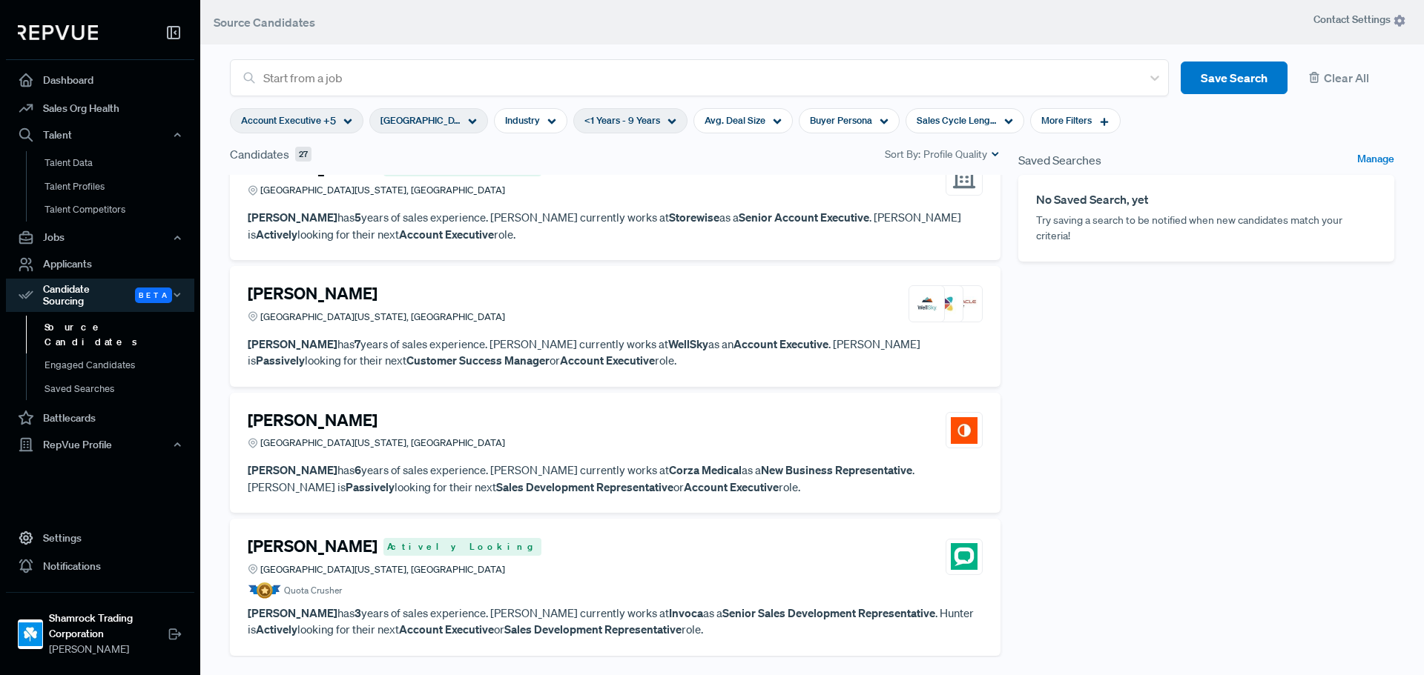
click at [321, 291] on h4 "[PERSON_NAME]" at bounding box center [313, 293] width 130 height 19
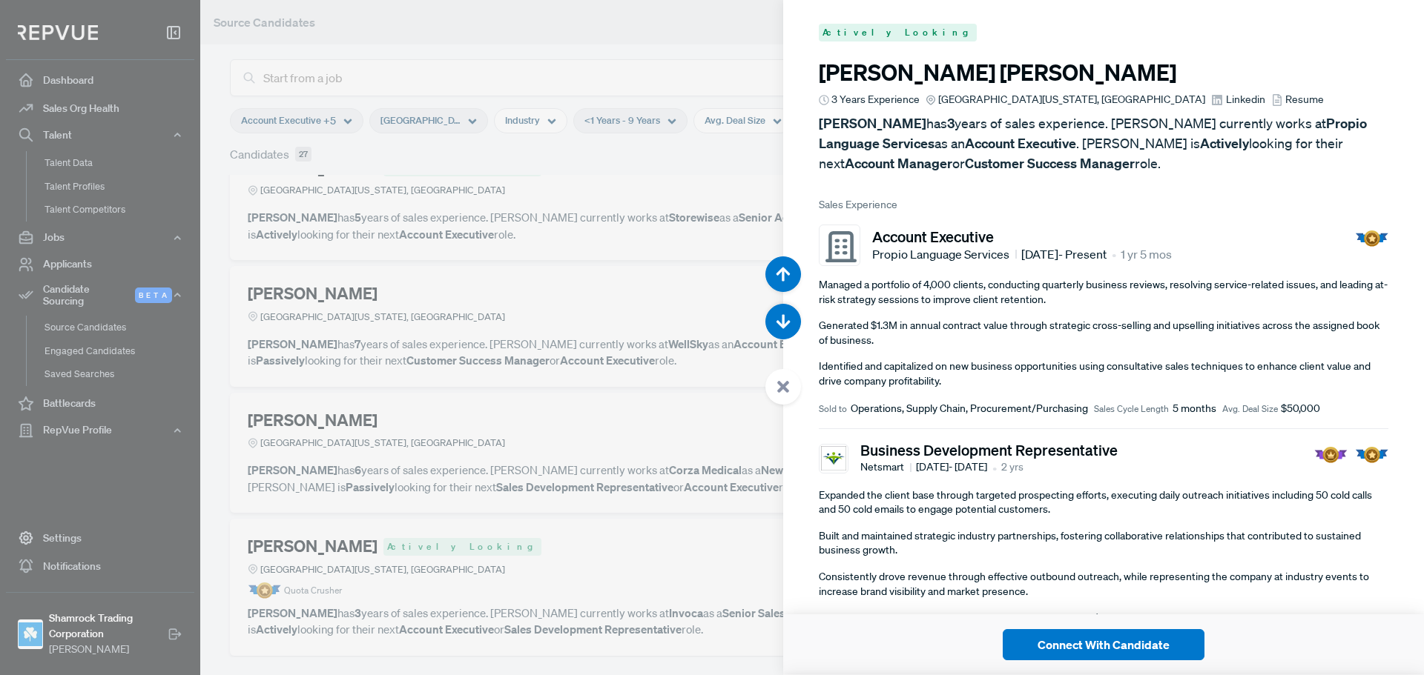
scroll to position [6079, 0]
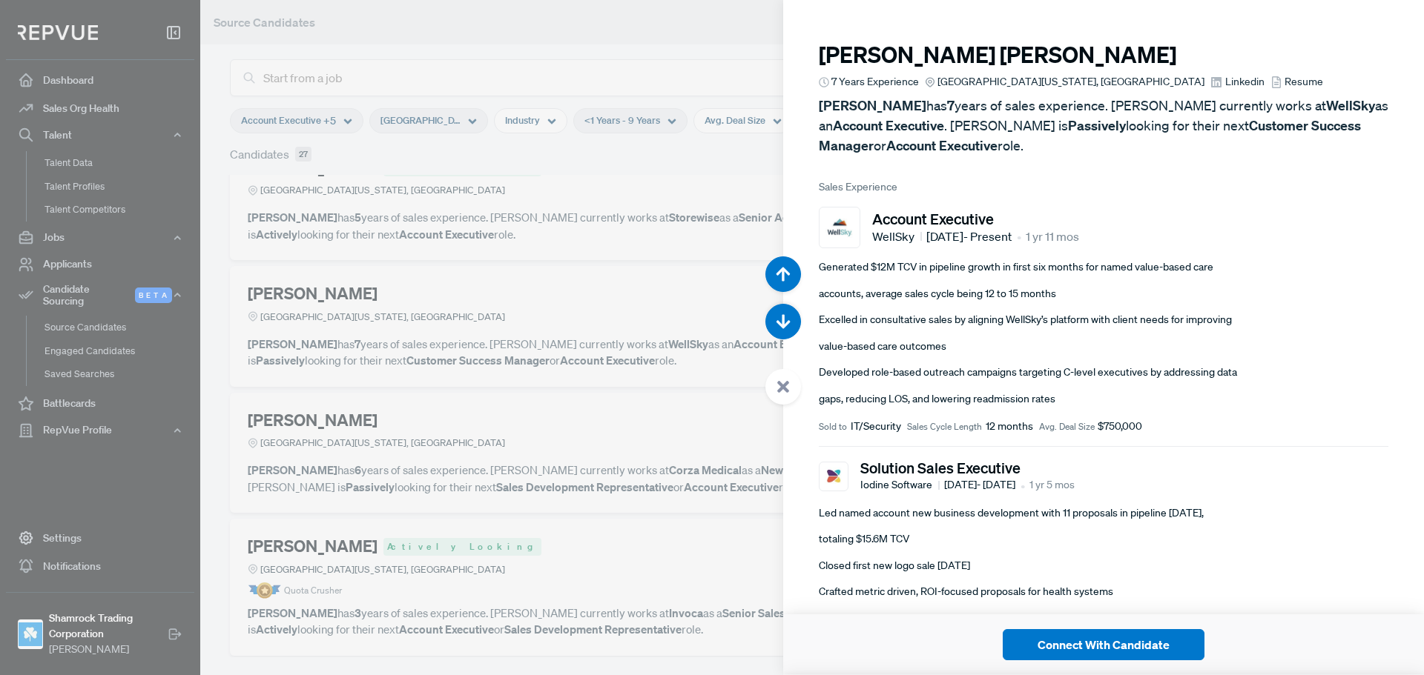
click at [1181, 408] on article "Account Executive WellSky [DATE] - Present • 1 yr 11 mos Generated $12M TCV in …" at bounding box center [1103, 321] width 569 height 252
click at [1295, 387] on ul "Generated $12M TCV in pipeline growth in first six months for named value-based…" at bounding box center [1103, 333] width 569 height 147
click at [1256, 397] on p "gaps, reducing LOS, and lowering readmission rates" at bounding box center [1103, 399] width 569 height 15
click at [1225, 76] on span "Linkedin" at bounding box center [1244, 82] width 39 height 16
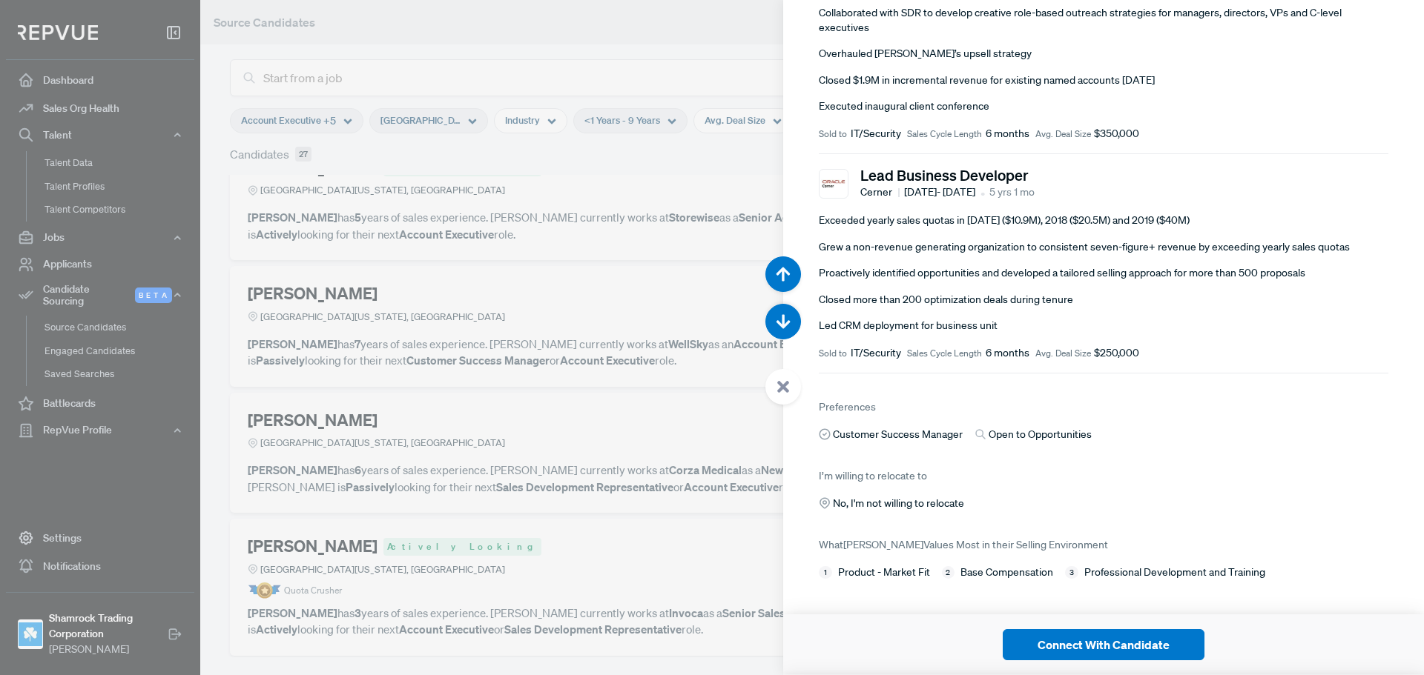
scroll to position [617, 0]
click at [450, 383] on div at bounding box center [712, 337] width 1424 height 675
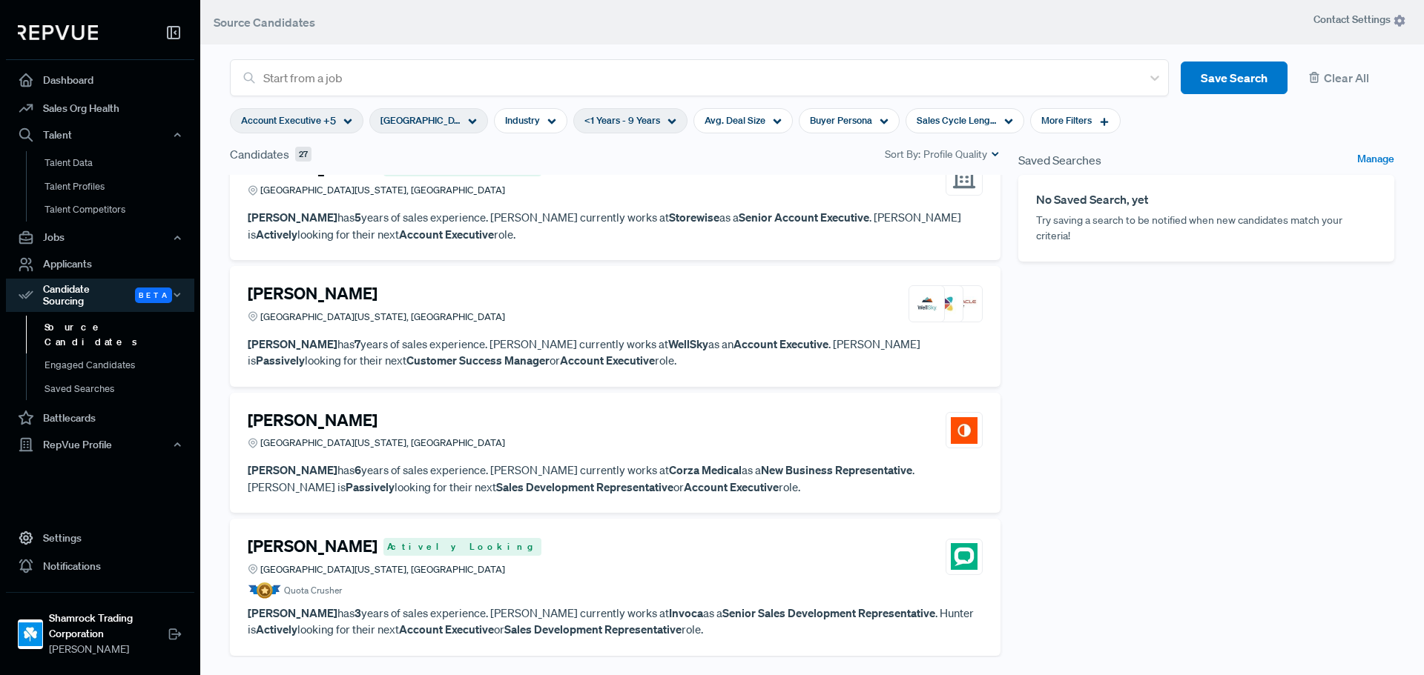
click at [512, 461] on article "[PERSON_NAME] [GEOGRAPHIC_DATA][US_STATE], [GEOGRAPHIC_DATA] [PERSON_NAME] has …" at bounding box center [615, 453] width 735 height 85
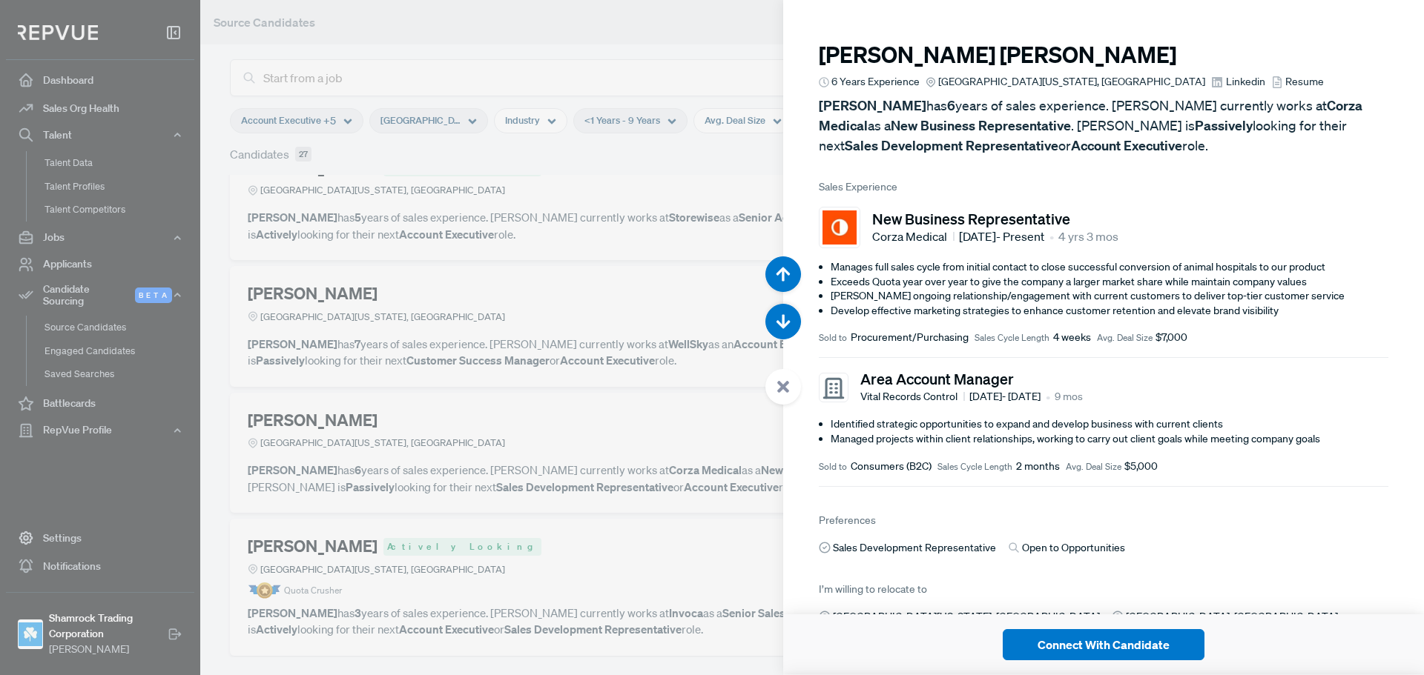
click at [1226, 86] on span "Linkedin" at bounding box center [1245, 82] width 39 height 16
click at [653, 347] on div at bounding box center [712, 337] width 1424 height 675
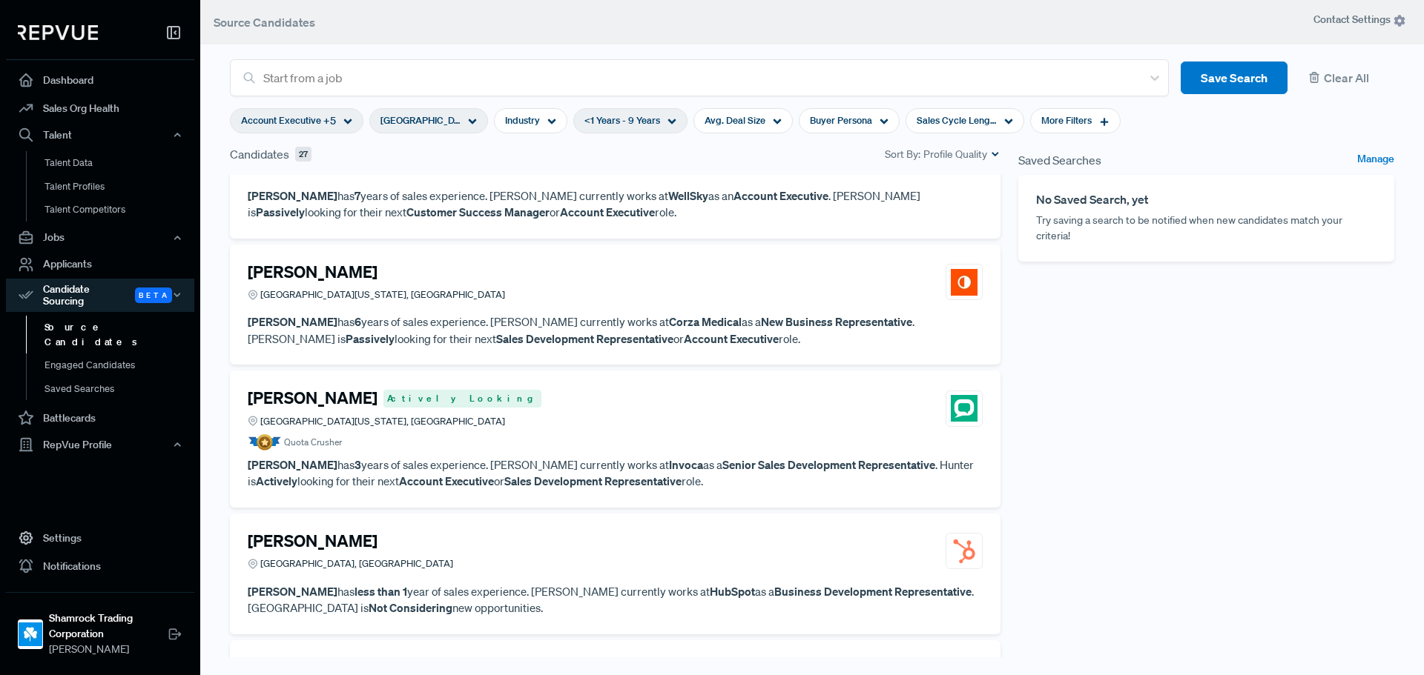
scroll to position [1335, 0]
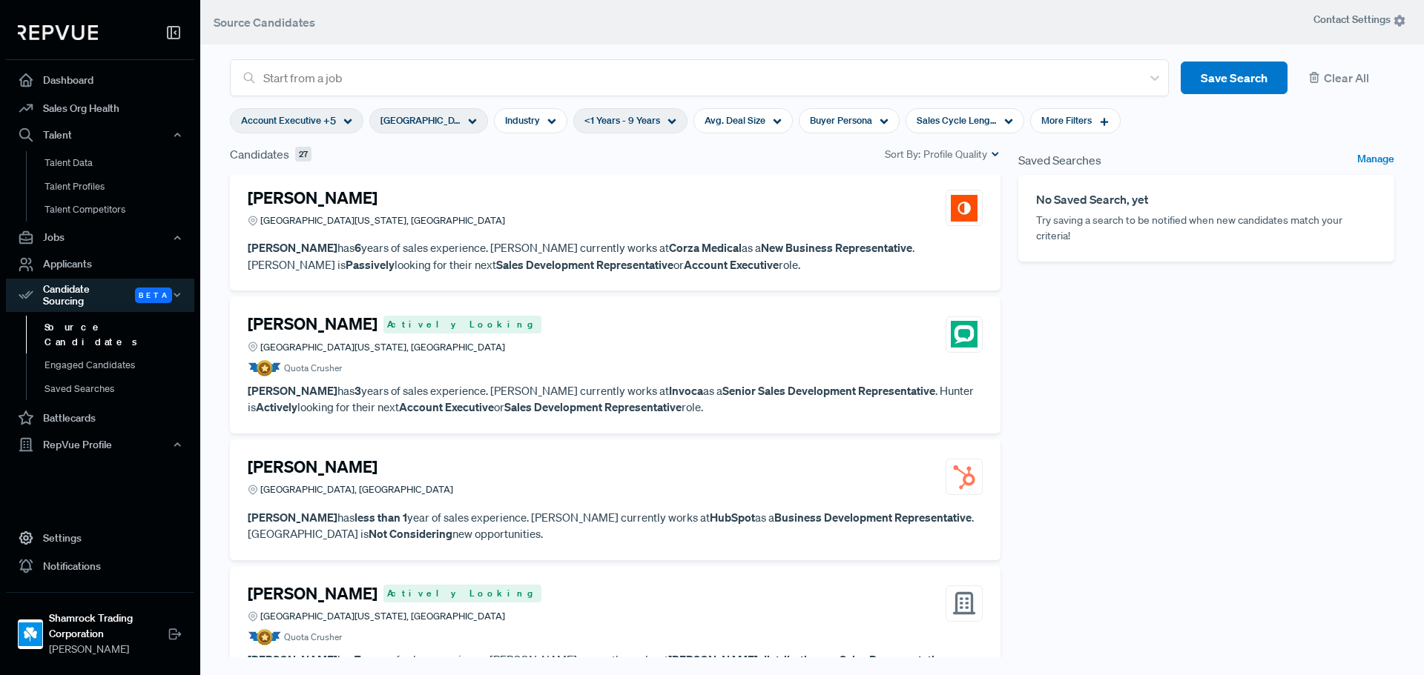
click at [732, 355] on article "[PERSON_NAME] Actively Looking [GEOGRAPHIC_DATA][US_STATE], [GEOGRAPHIC_DATA] Q…" at bounding box center [615, 345] width 735 height 62
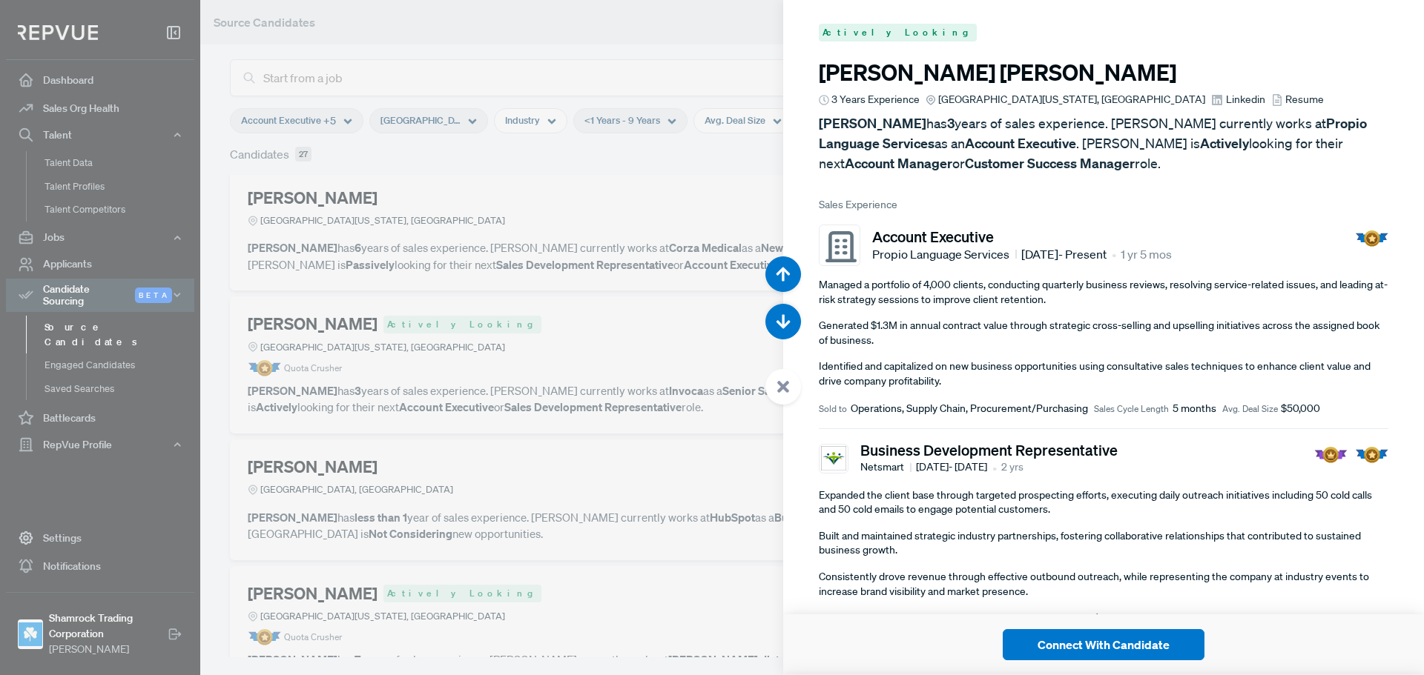
scroll to position [7430, 0]
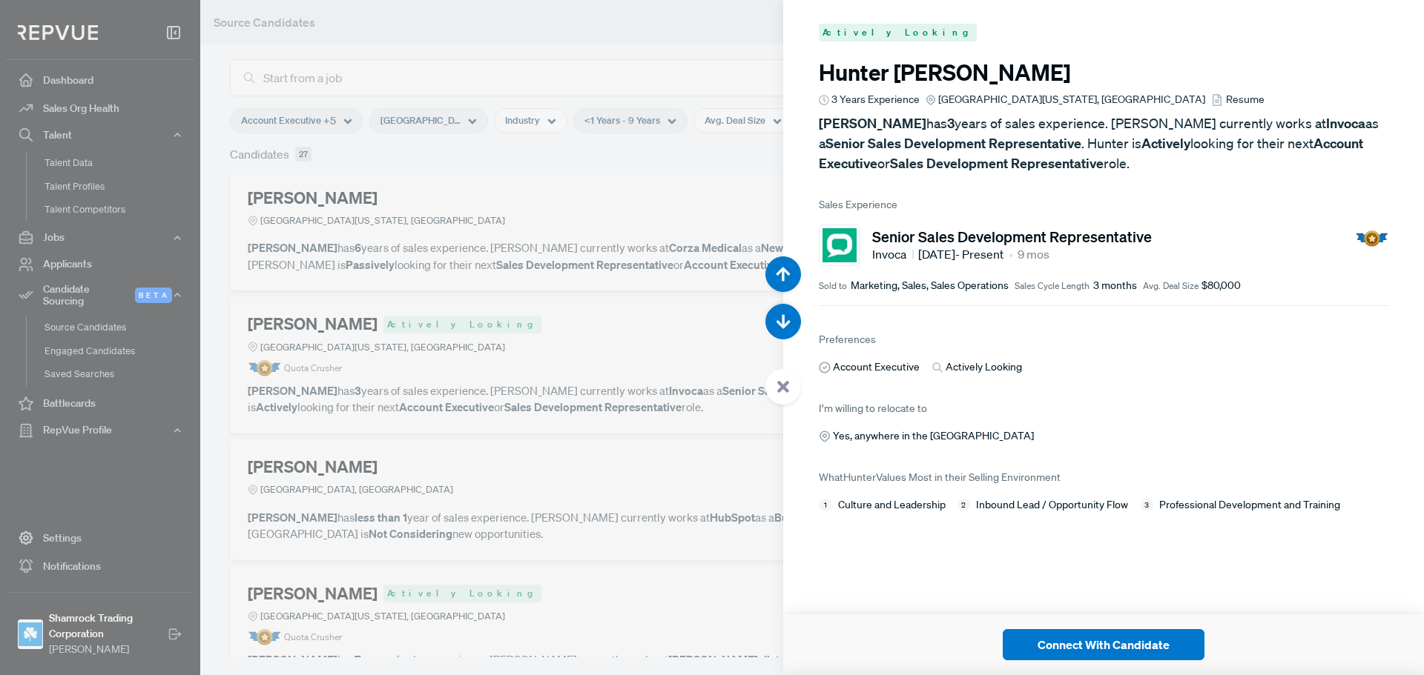
click at [1091, 379] on article "Actively Looking [PERSON_NAME] 3 Years Experience [GEOGRAPHIC_DATA][US_STATE], …" at bounding box center [1103, 268] width 641 height 537
click at [1226, 97] on span "Resume" at bounding box center [1245, 100] width 39 height 16
click at [470, 379] on div at bounding box center [712, 337] width 1424 height 675
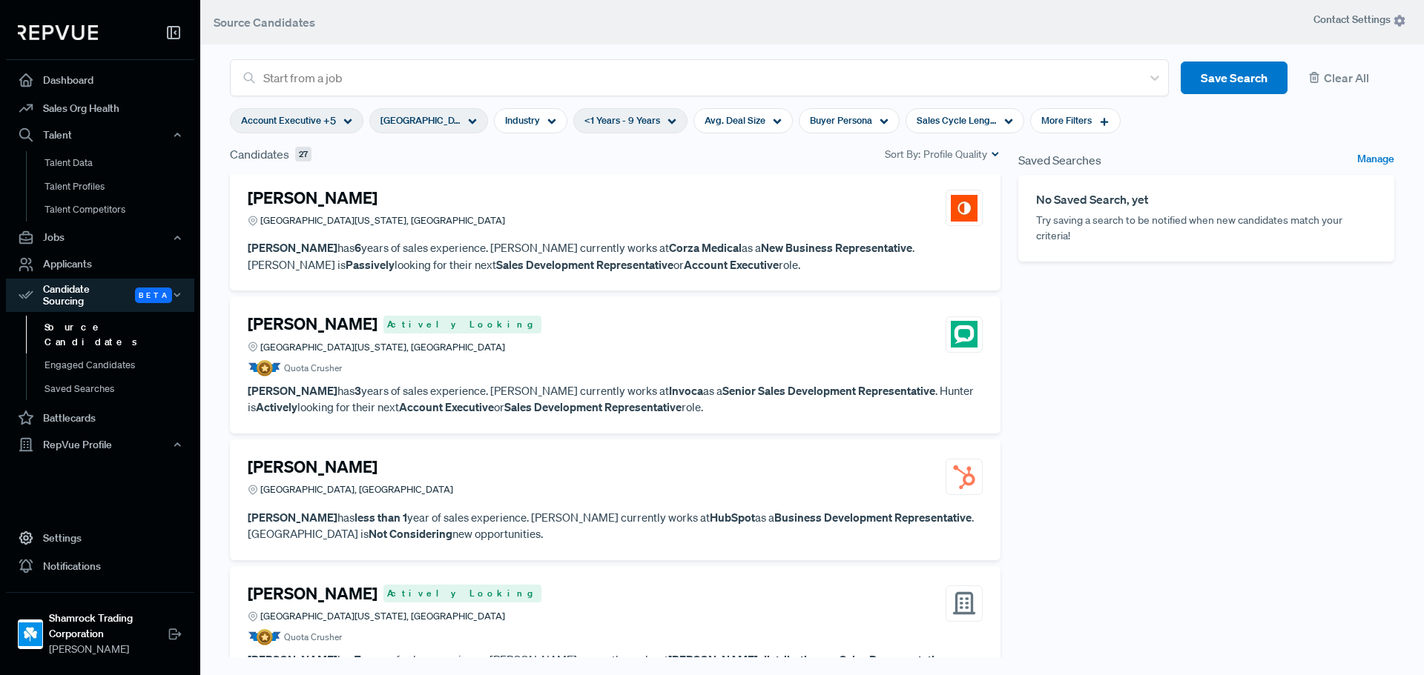
scroll to position [1483, 0]
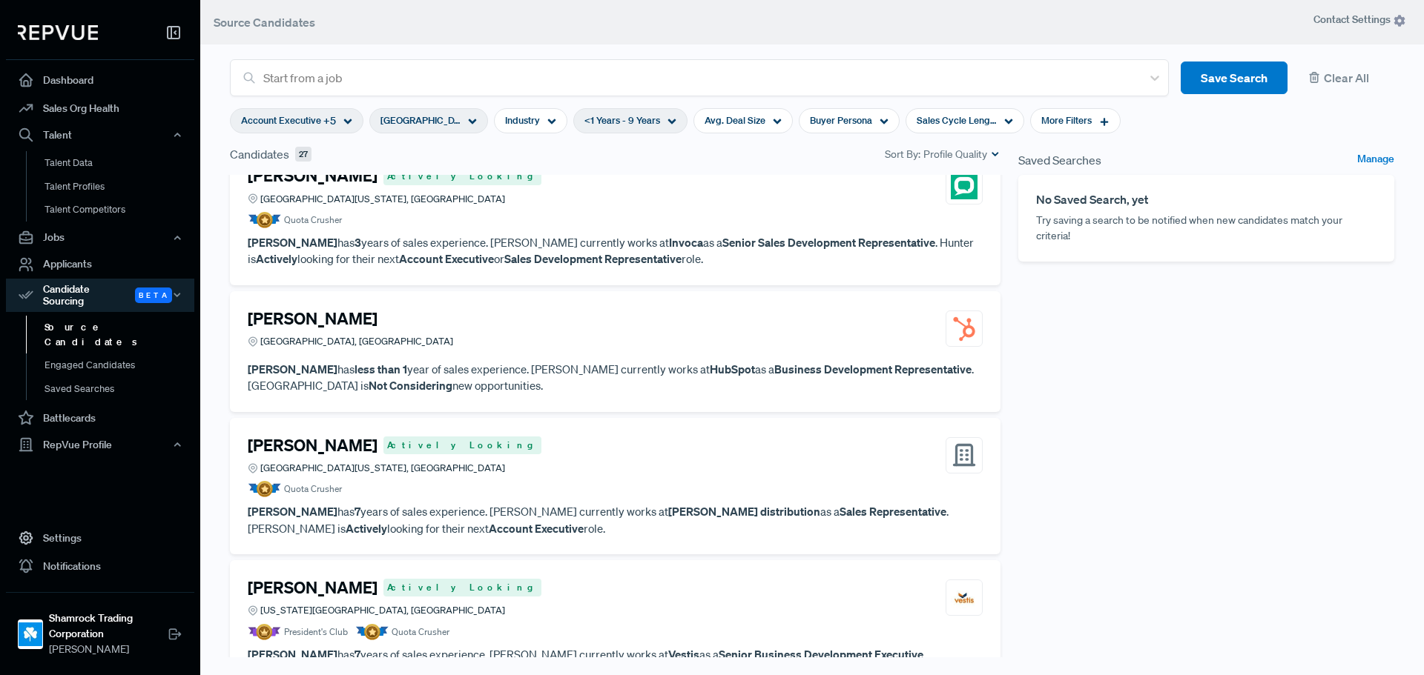
click at [559, 339] on div "[PERSON_NAME][GEOGRAPHIC_DATA], [GEOGRAPHIC_DATA]" at bounding box center [615, 329] width 735 height 40
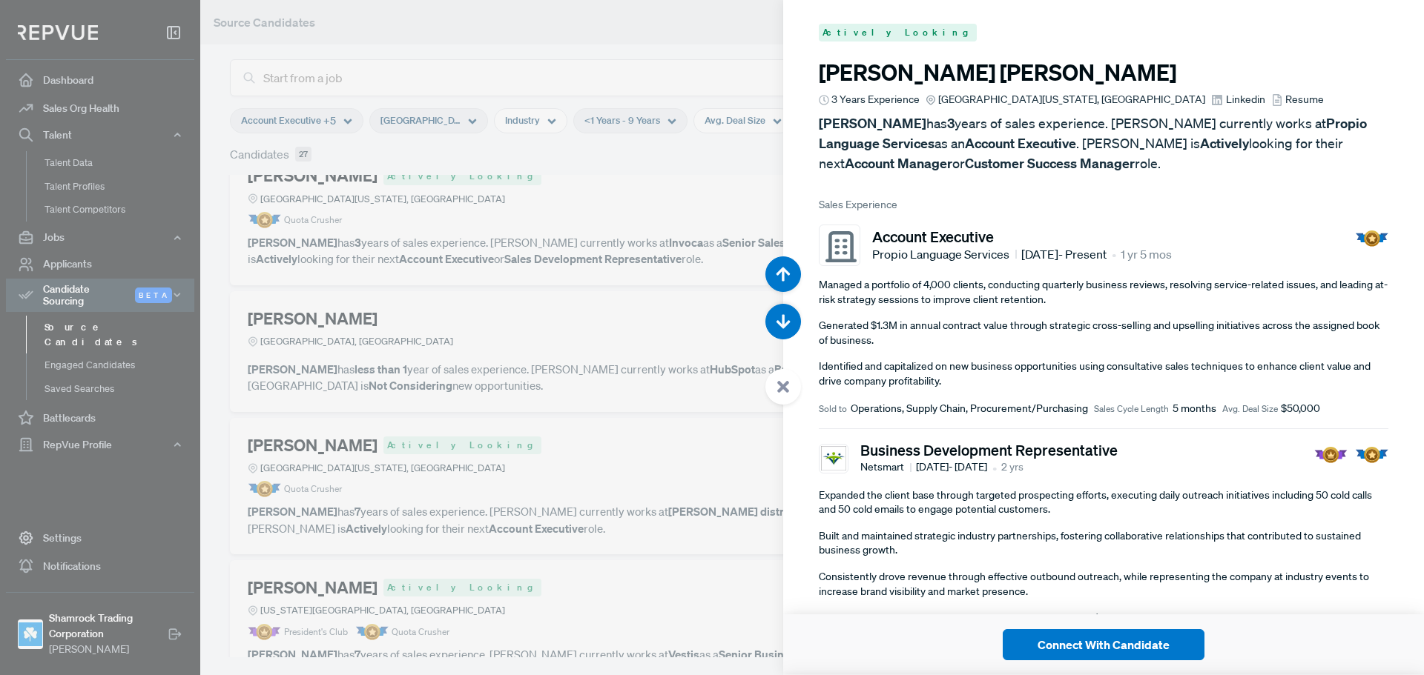
scroll to position [8106, 0]
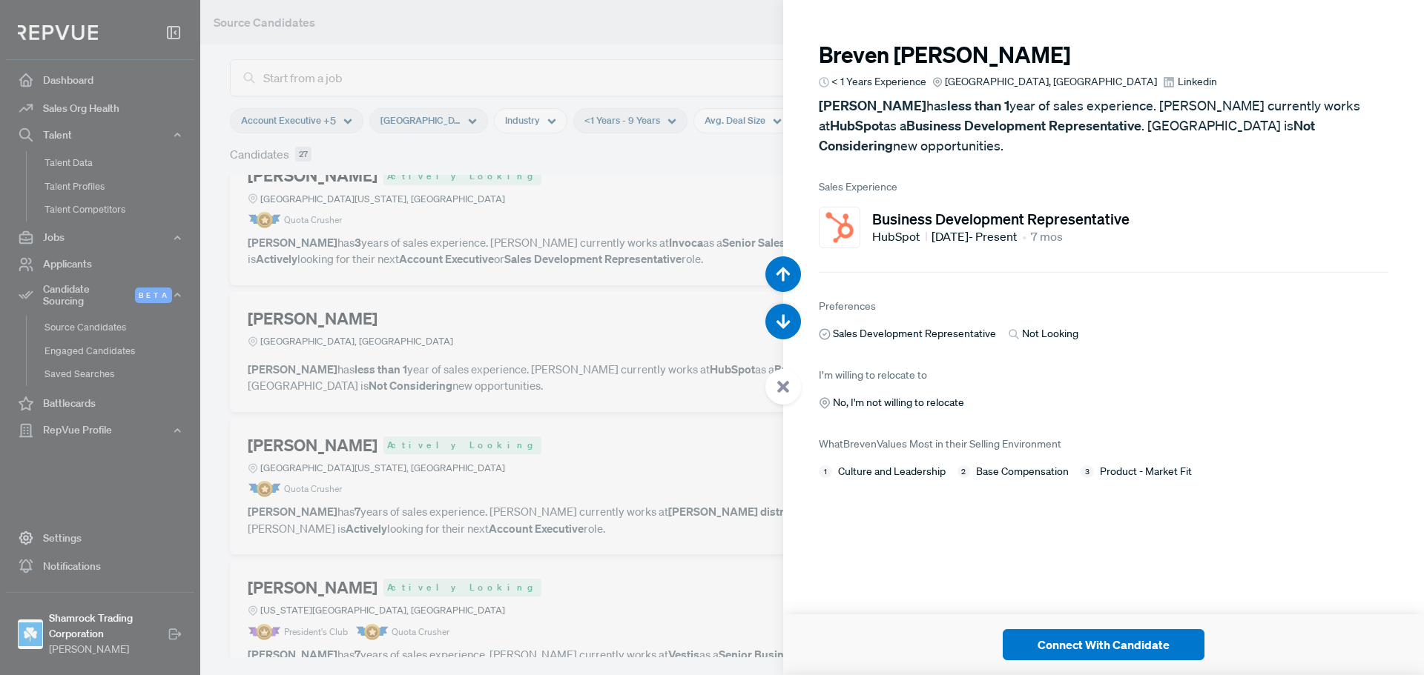
click at [1177, 84] on span "Linkedin" at bounding box center [1196, 82] width 39 height 16
click at [591, 359] on div at bounding box center [712, 337] width 1424 height 675
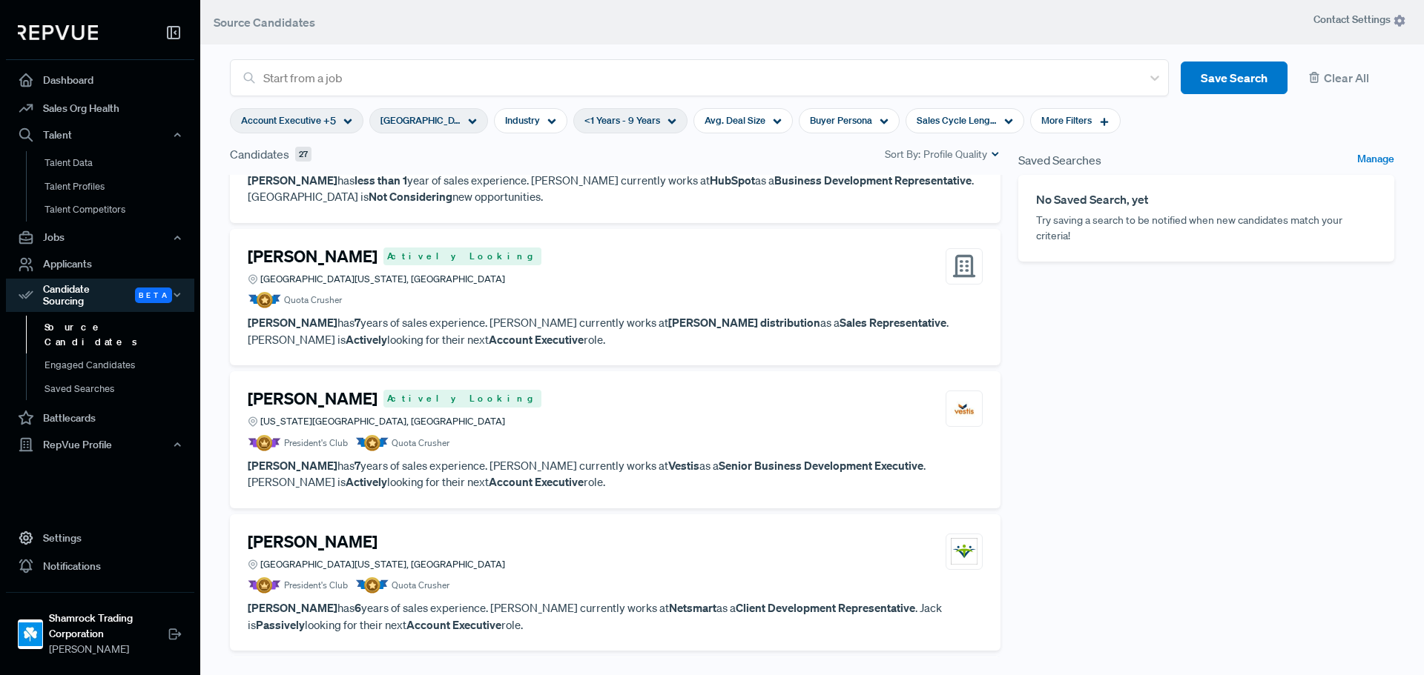
scroll to position [1705, 0]
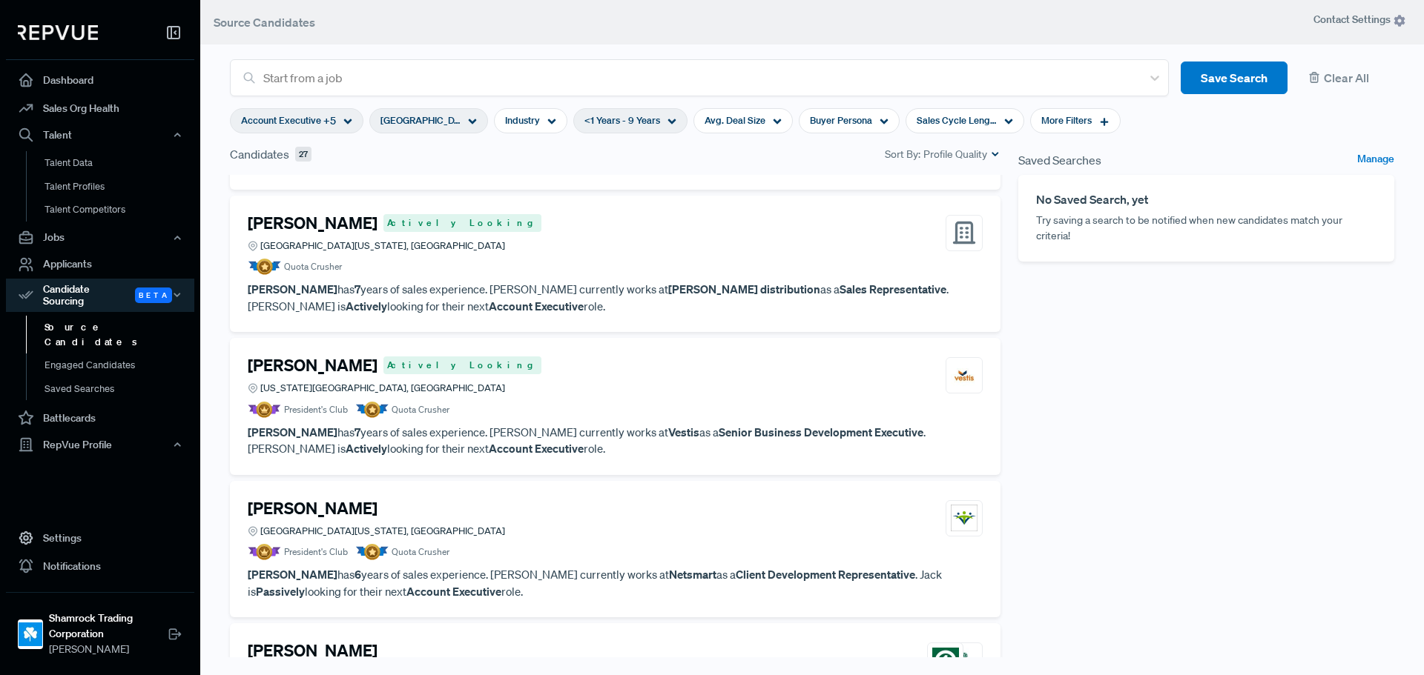
click at [469, 262] on article "Quota Crusher" at bounding box center [615, 267] width 735 height 16
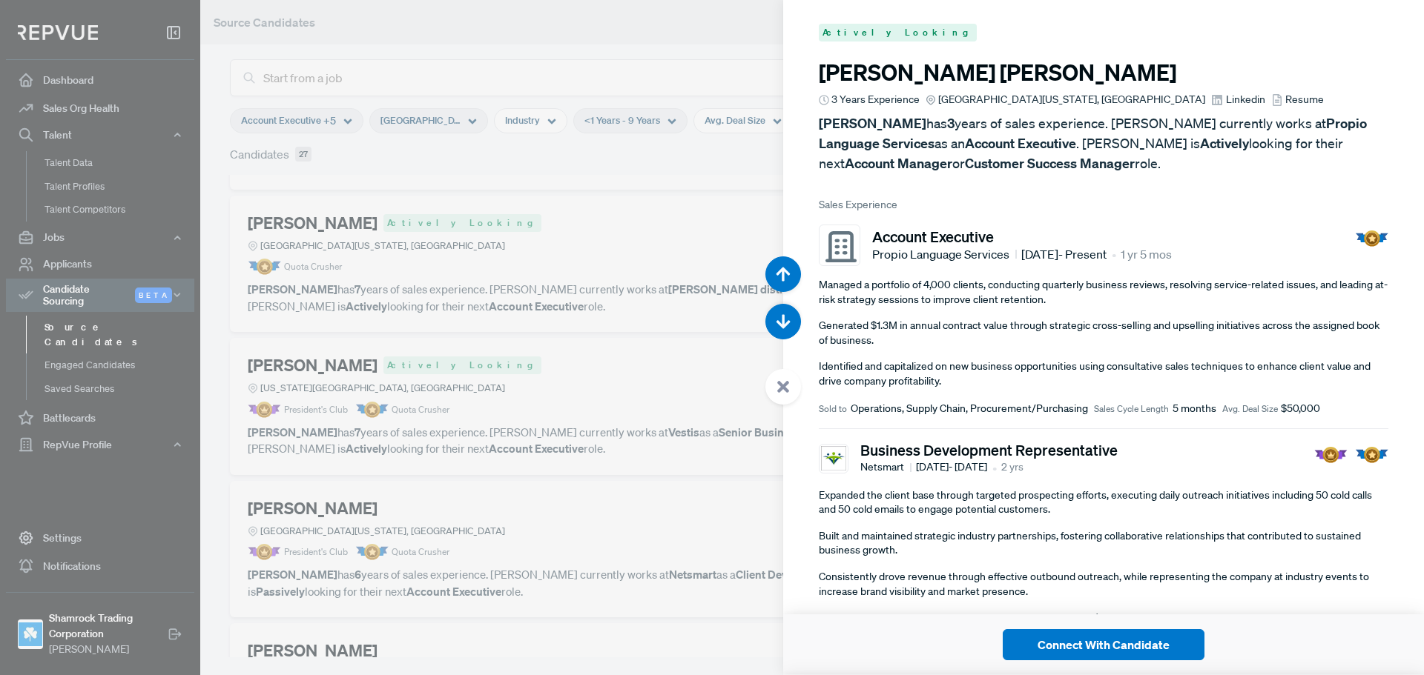
scroll to position [8781, 0]
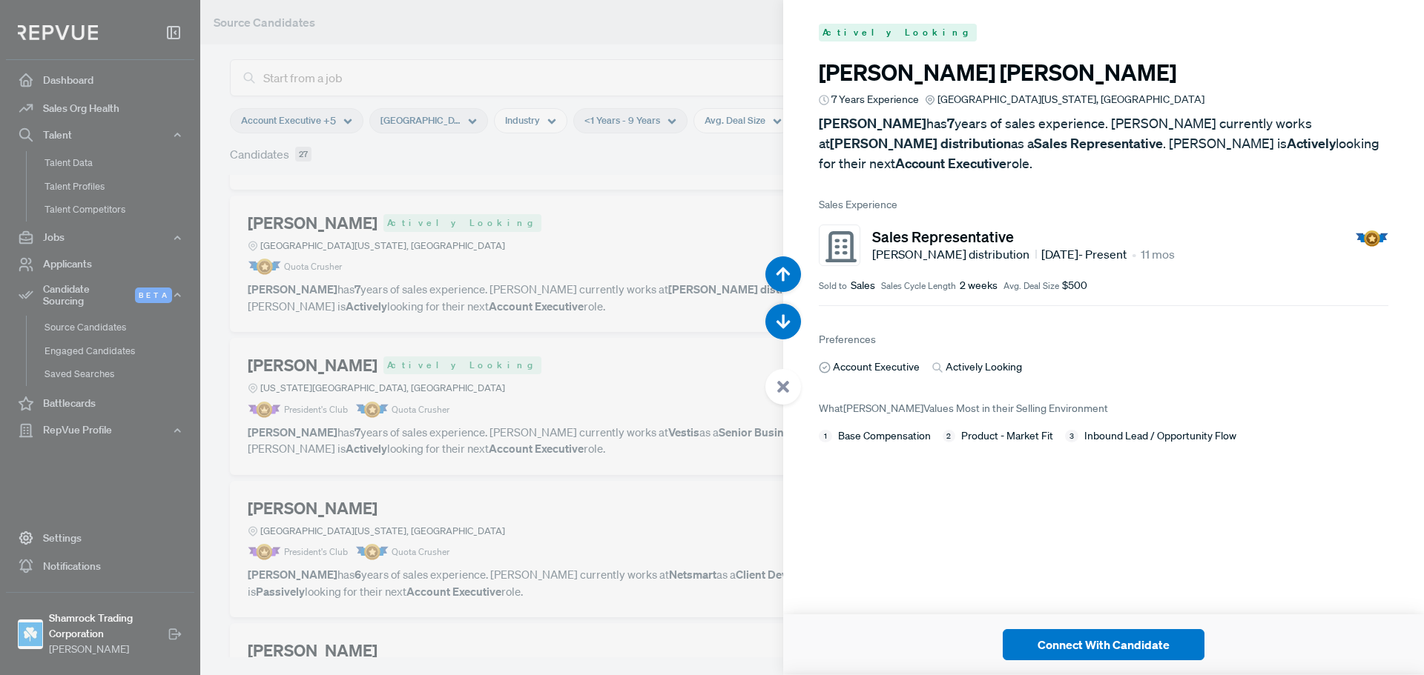
click at [1058, 377] on article "Actively Looking [PERSON_NAME] 7 Years Experience [GEOGRAPHIC_DATA][US_STATE], …" at bounding box center [1103, 234] width 641 height 468
click at [1117, 368] on article "Actively Looking [PERSON_NAME] 7 Years Experience [GEOGRAPHIC_DATA][US_STATE], …" at bounding box center [1103, 234] width 641 height 468
click at [673, 333] on div at bounding box center [712, 337] width 1424 height 675
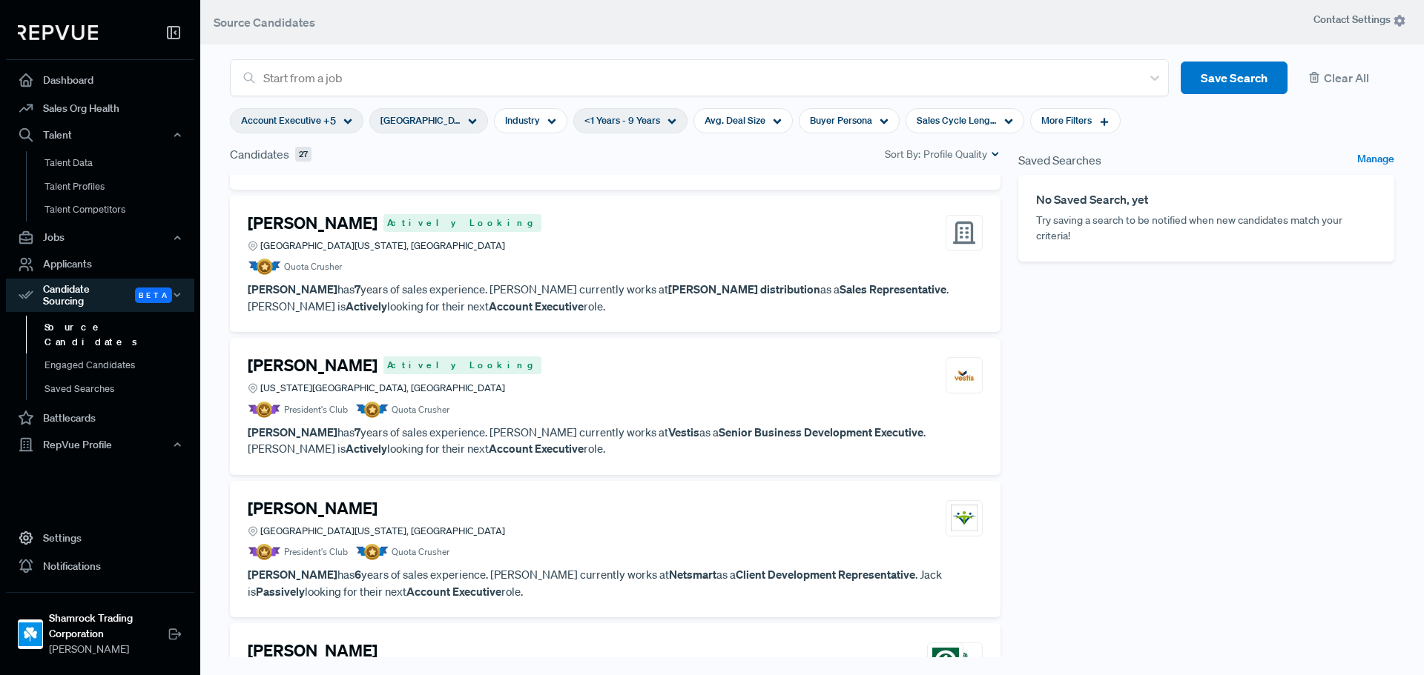
click at [1009, 326] on div "Saved Searches Manage No Saved Search, yet Try saving a search to be notified w…" at bounding box center [1206, 415] width 394 height 541
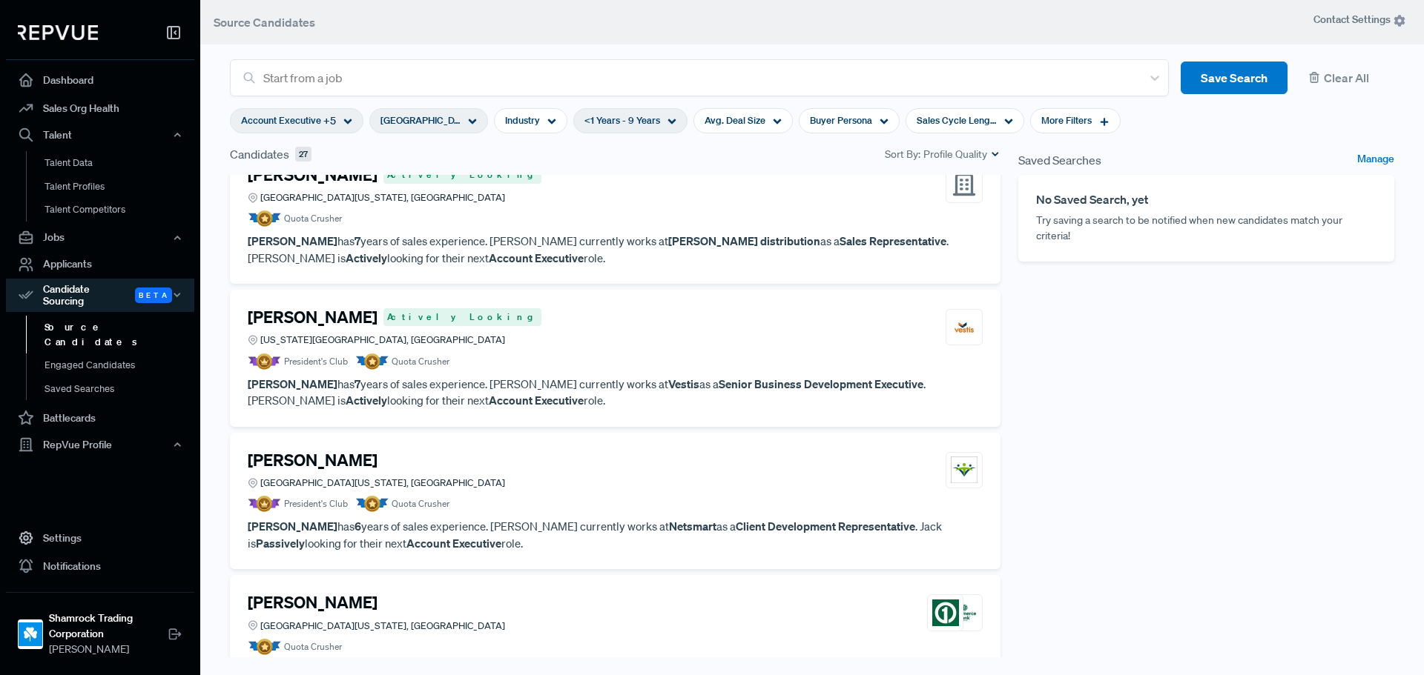
scroll to position [1780, 0]
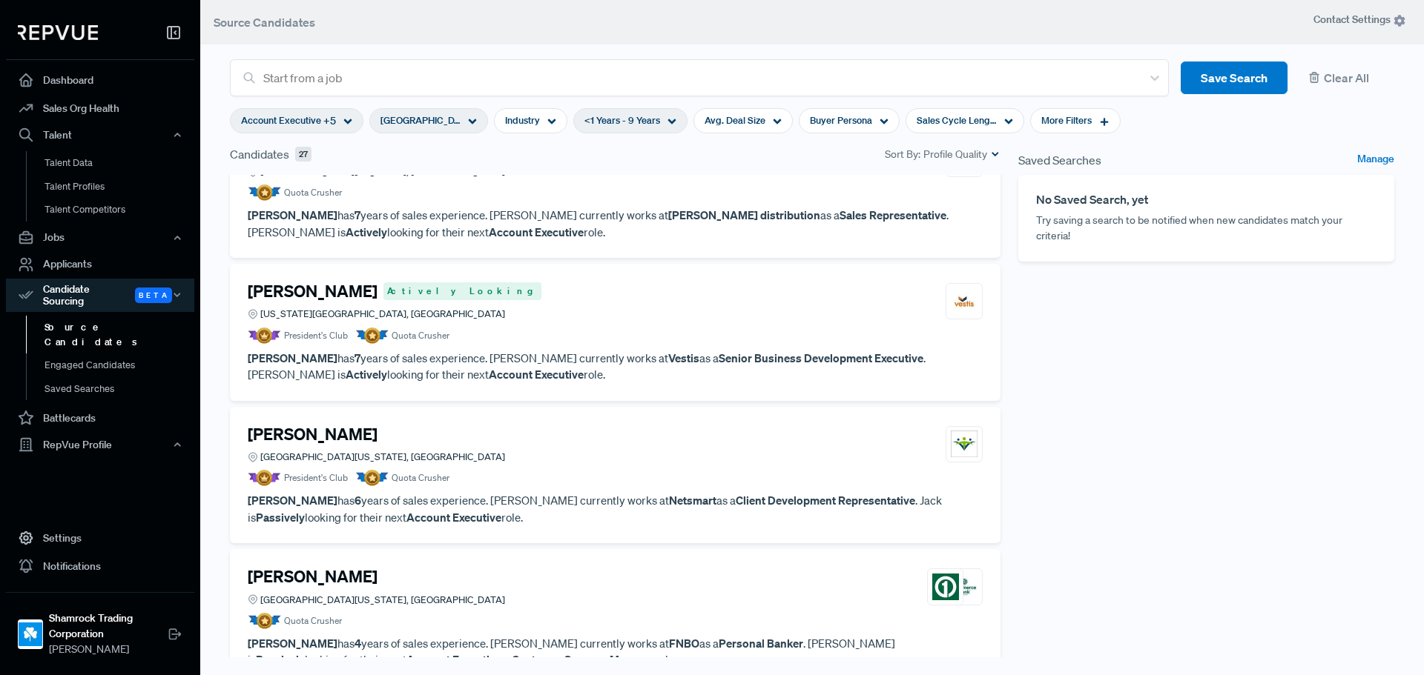
click at [532, 311] on div "[PERSON_NAME] Actively [GEOGRAPHIC_DATA][US_STATE], [GEOGRAPHIC_DATA]" at bounding box center [615, 302] width 735 height 40
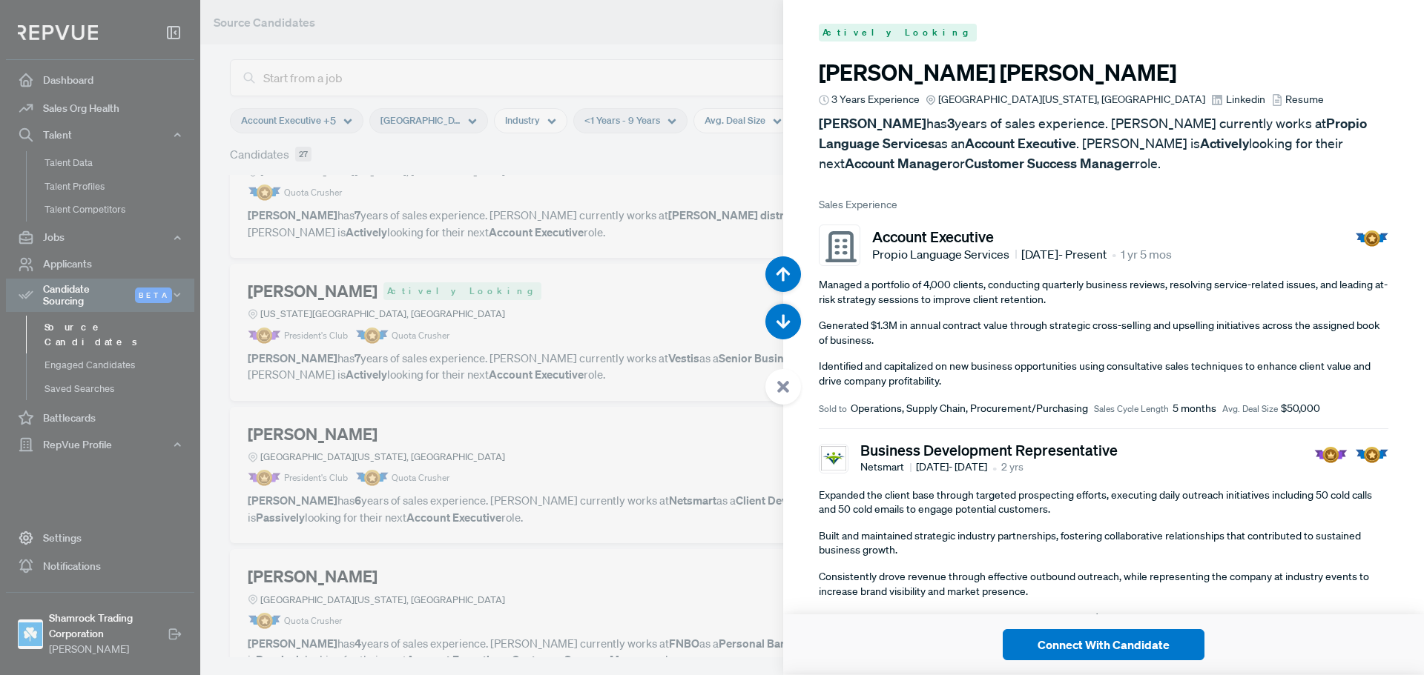
scroll to position [9457, 0]
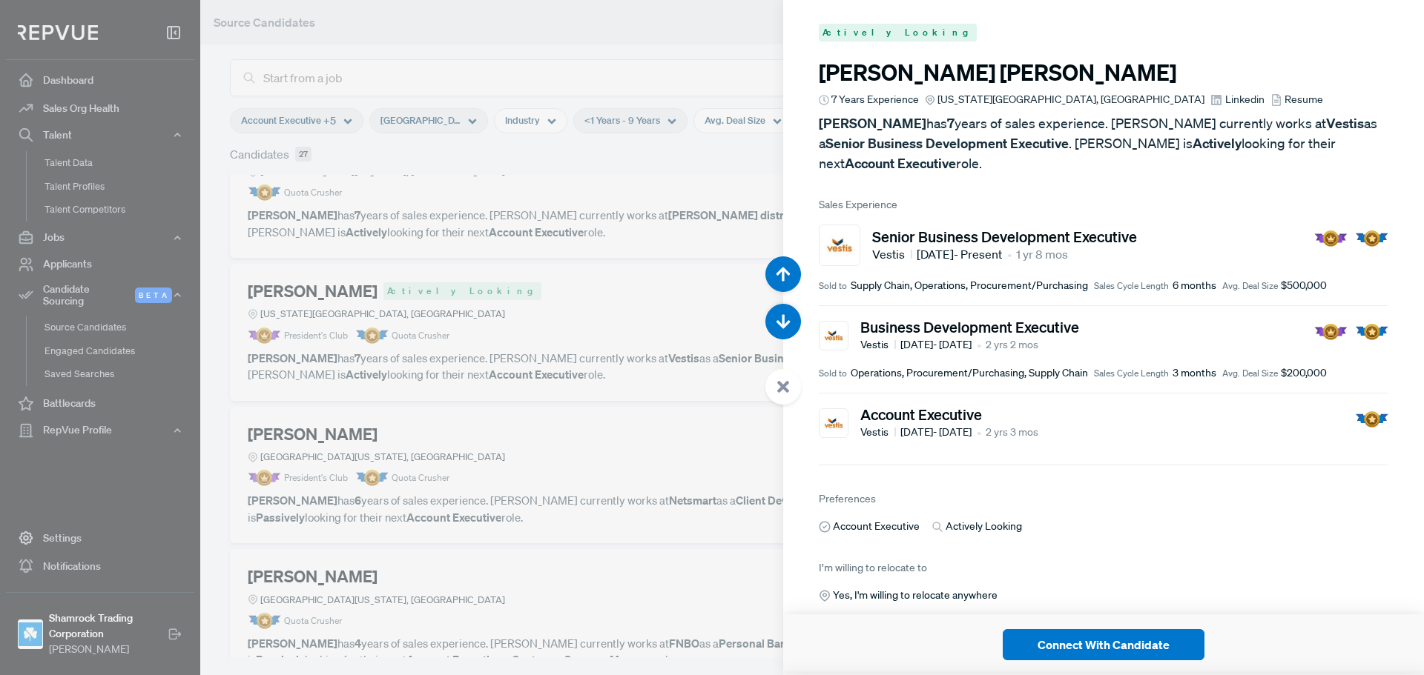
click at [1050, 87] on article "[PERSON_NAME] 7 Years Experience [US_STATE][GEOGRAPHIC_DATA], [GEOGRAPHIC_DATA]…" at bounding box center [1103, 116] width 569 height 114
click at [1225, 98] on span "Linkedin" at bounding box center [1244, 100] width 39 height 16
click at [1284, 93] on span "Resume" at bounding box center [1303, 100] width 39 height 16
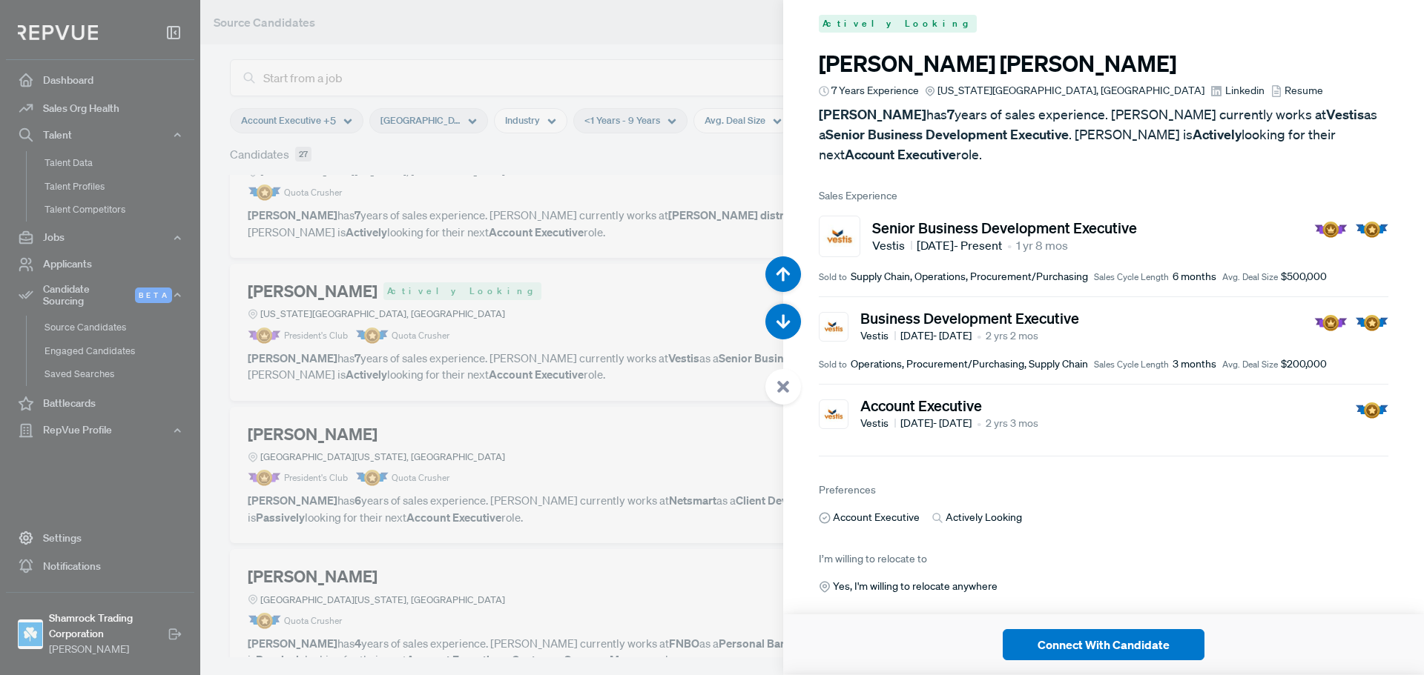
scroll to position [0, 0]
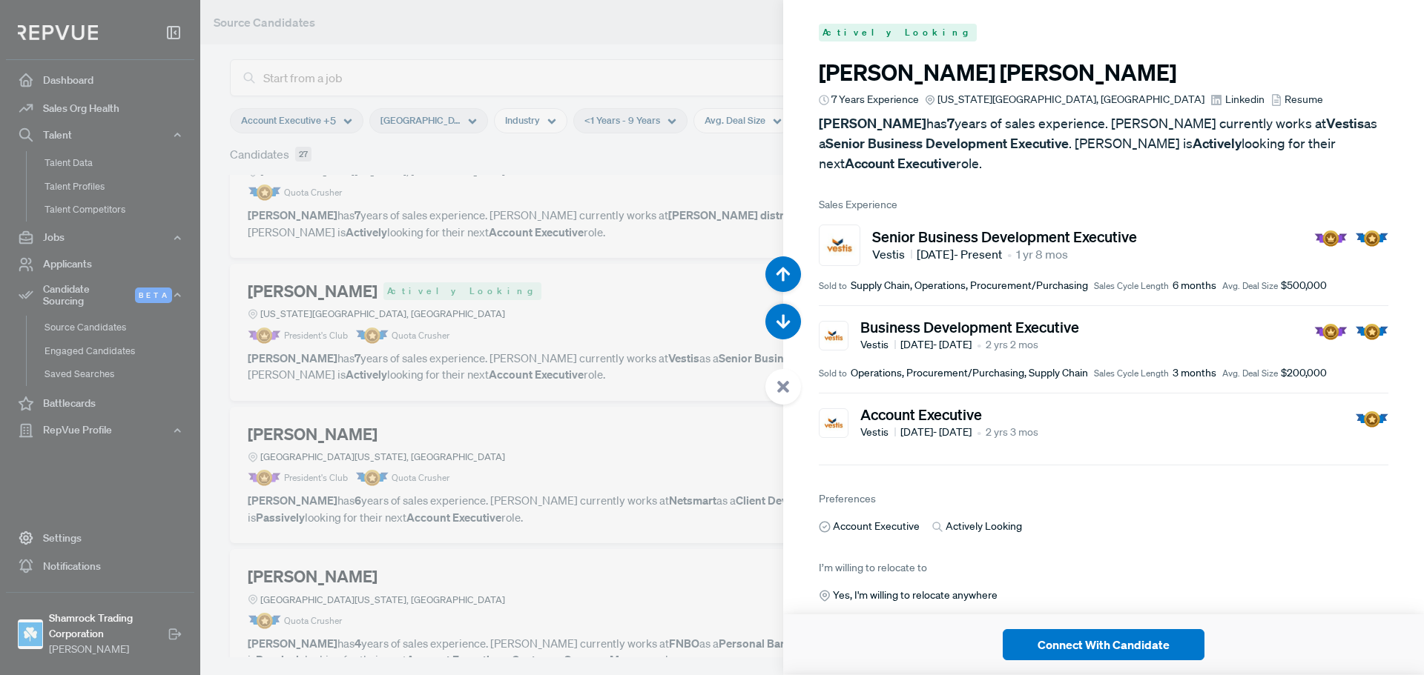
click at [558, 218] on div at bounding box center [712, 337] width 1424 height 675
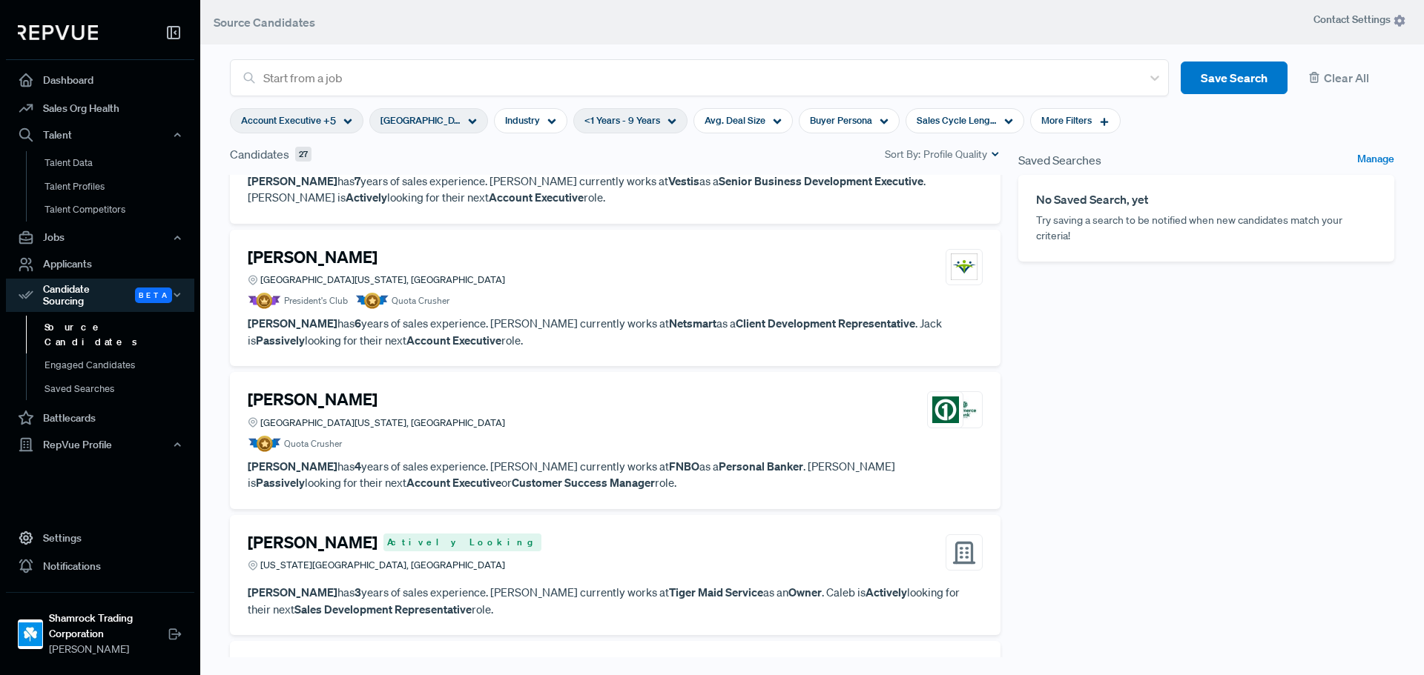
scroll to position [2002, 0]
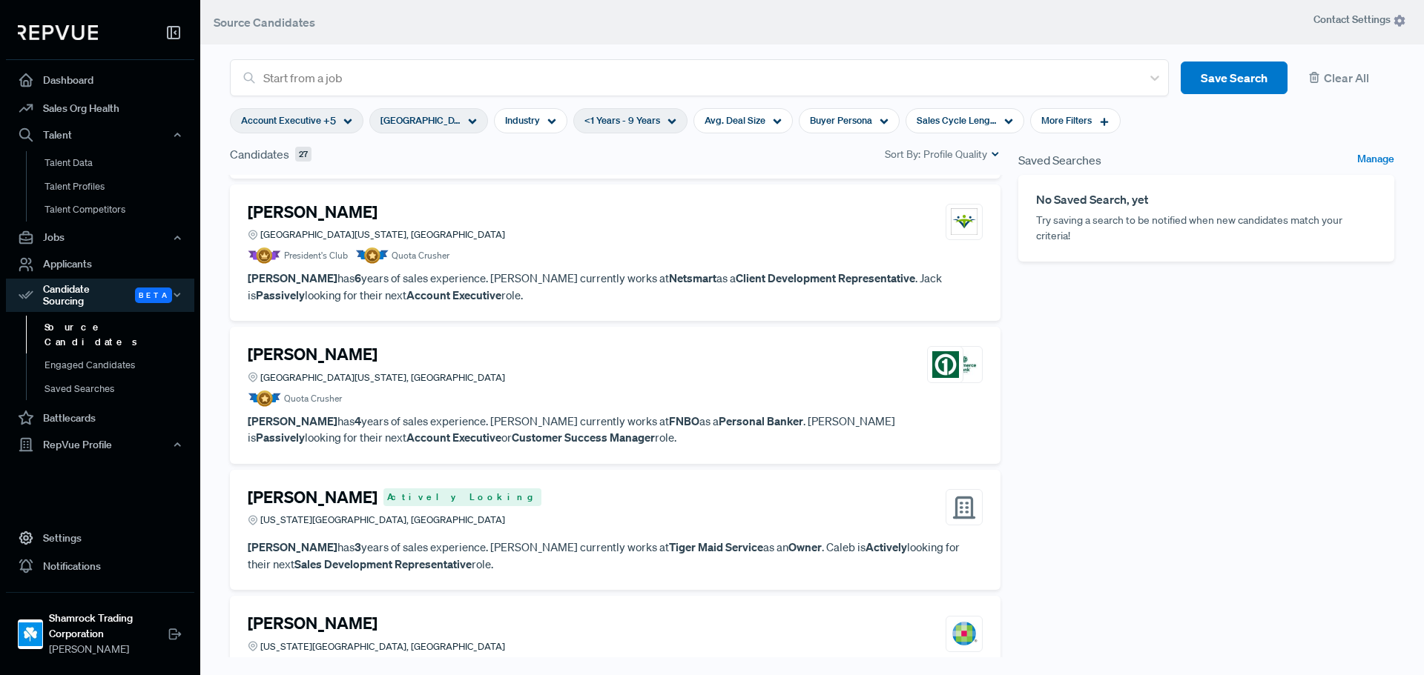
click at [574, 254] on article "President's Club Quota Crusher" at bounding box center [615, 256] width 735 height 16
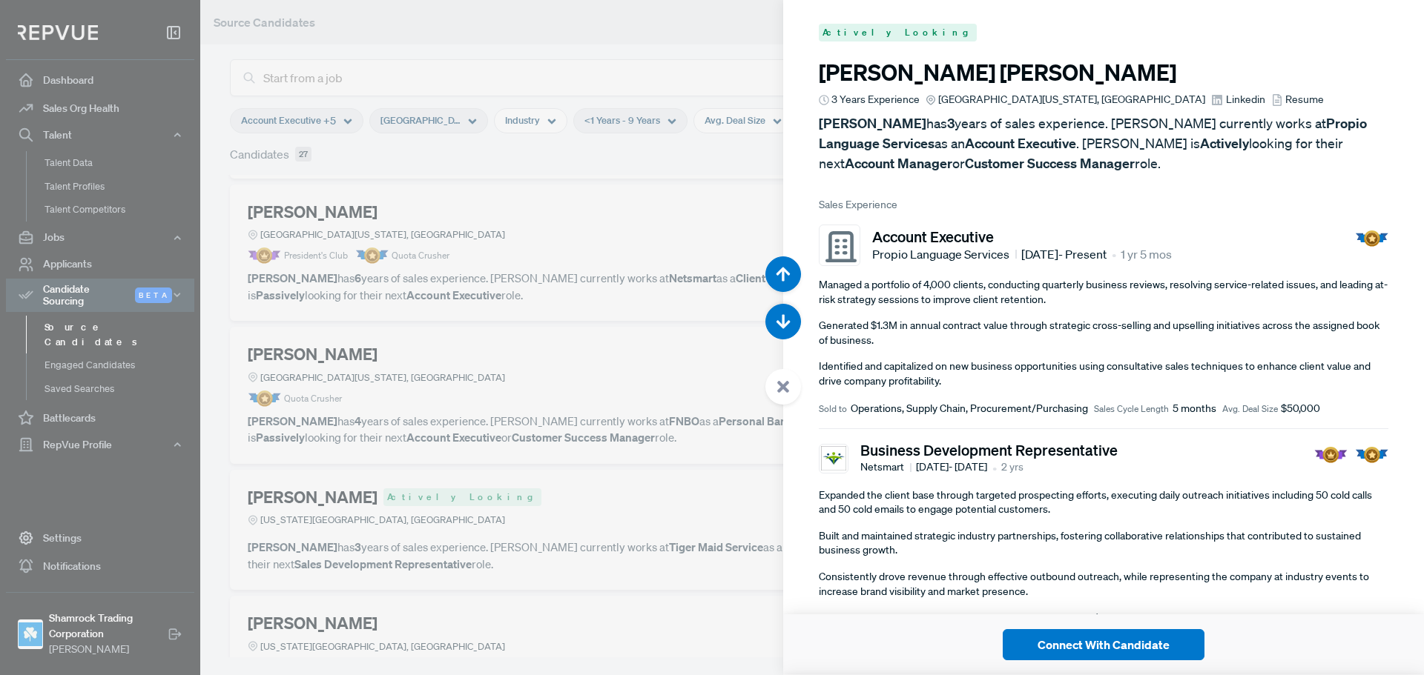
scroll to position [10132, 0]
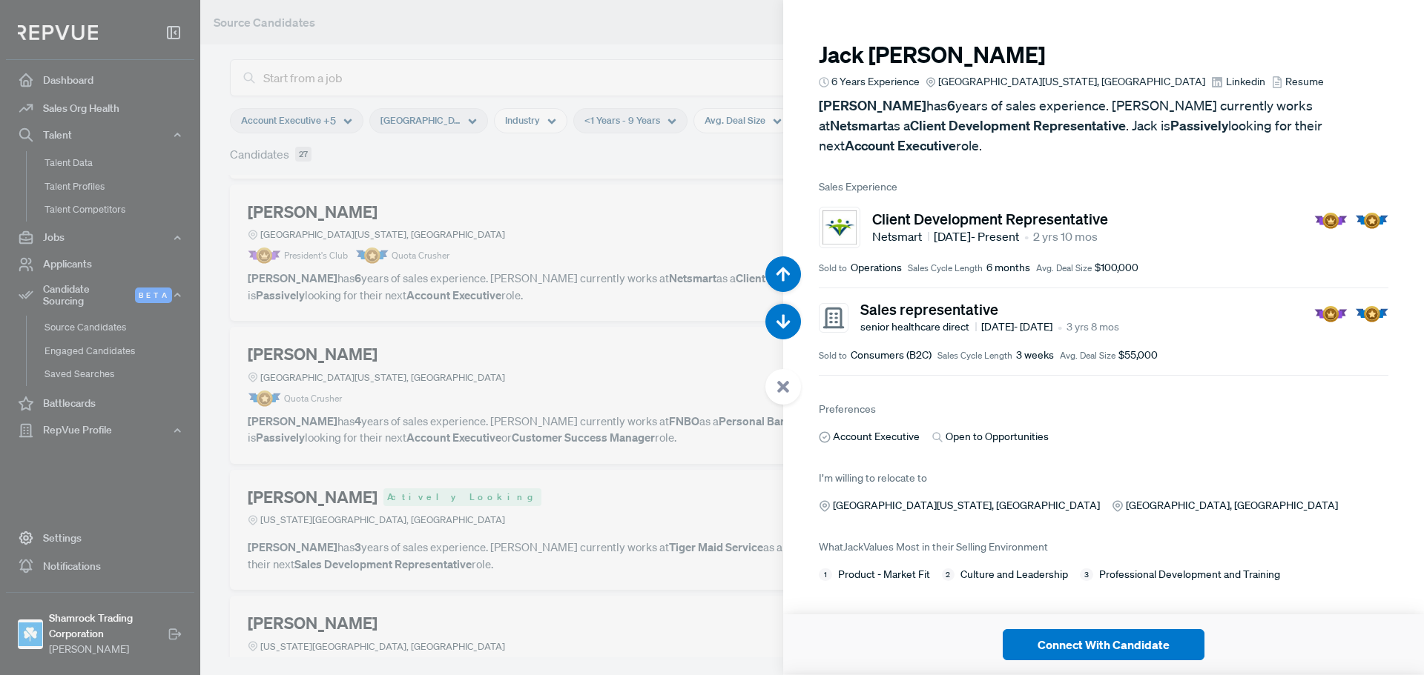
click at [1129, 439] on article "[PERSON_NAME] 6 Years Experience [GEOGRAPHIC_DATA][US_STATE], [GEOGRAPHIC_DATA]…" at bounding box center [1103, 303] width 641 height 607
click at [1226, 77] on span "Linkedin" at bounding box center [1245, 82] width 39 height 16
click at [1285, 81] on span "Resume" at bounding box center [1304, 82] width 39 height 16
click at [629, 335] on div at bounding box center [712, 337] width 1424 height 675
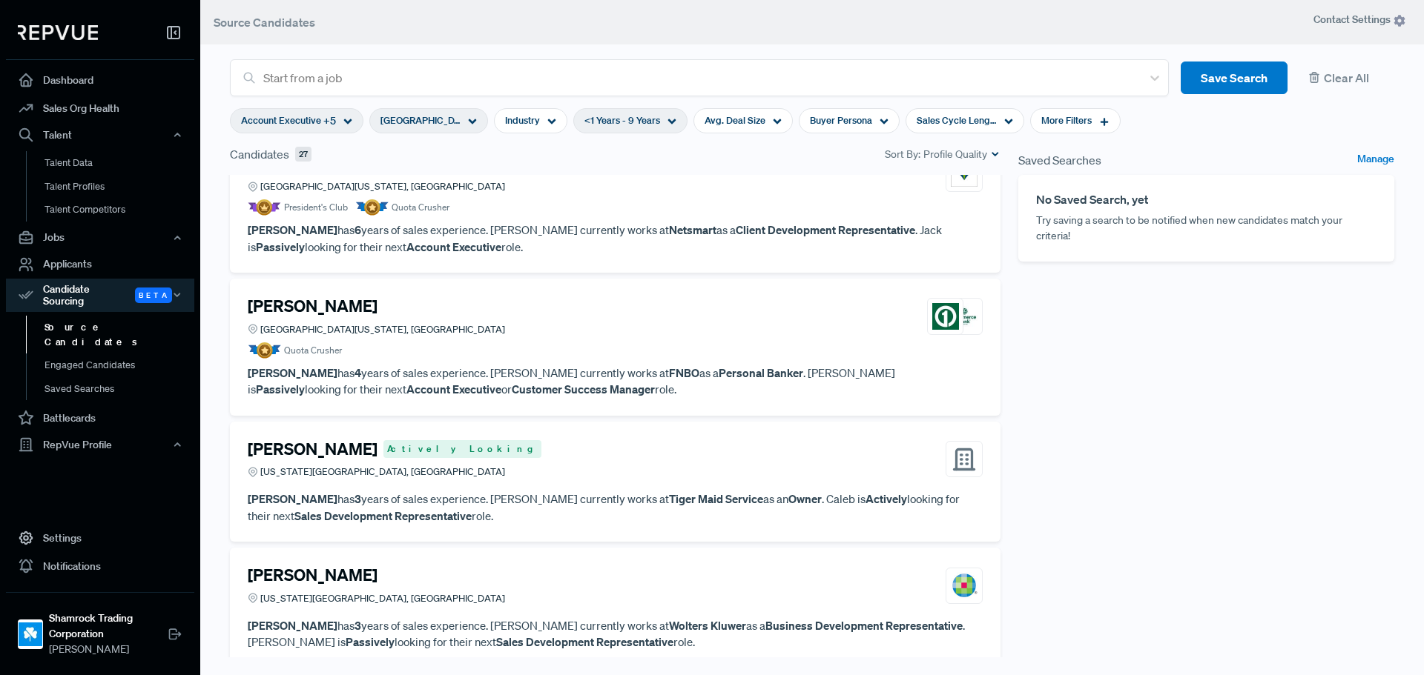
scroll to position [2076, 0]
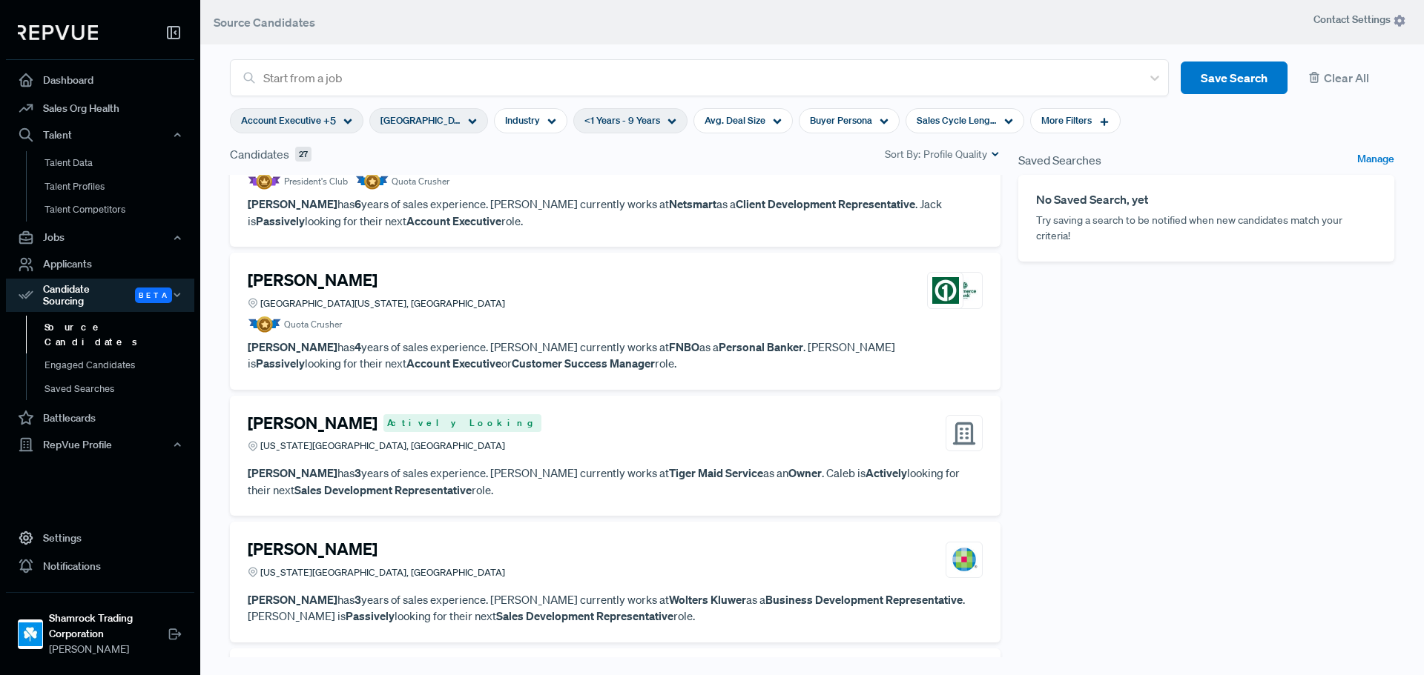
click at [655, 323] on article "Quota Crusher" at bounding box center [615, 325] width 735 height 16
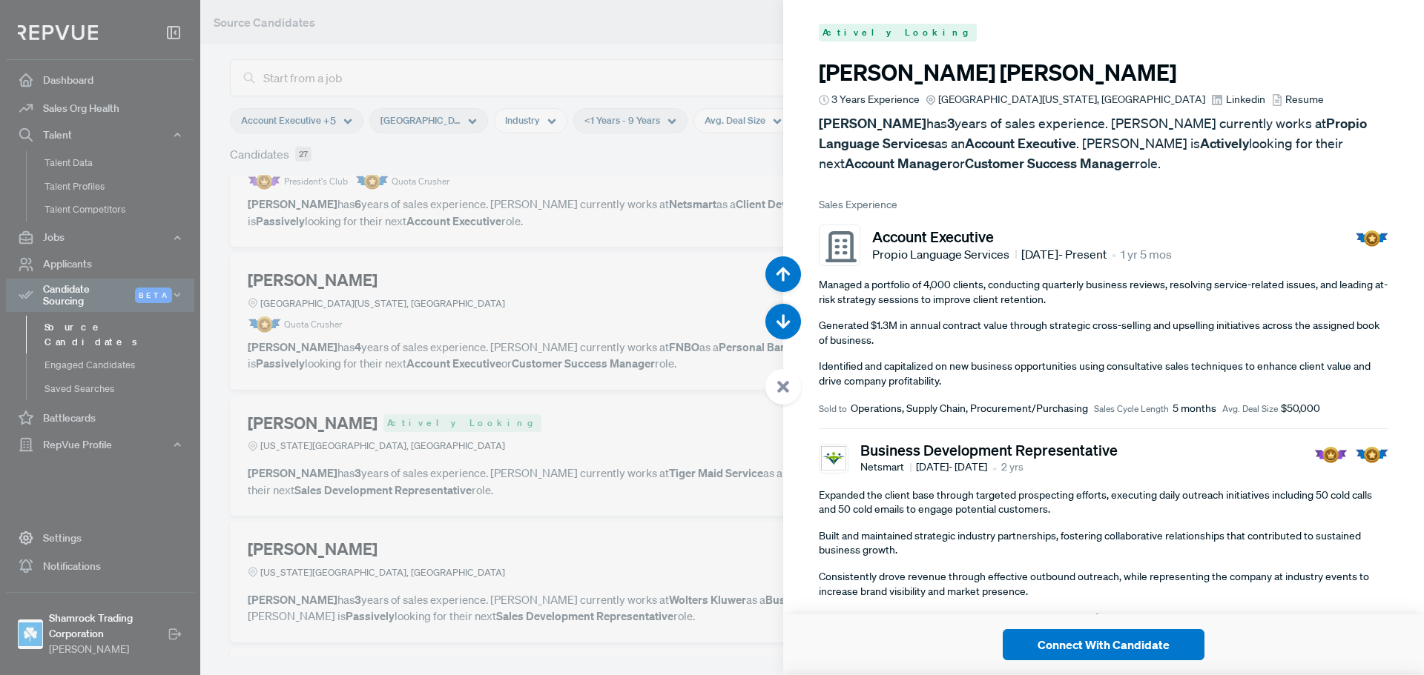
scroll to position [10808, 0]
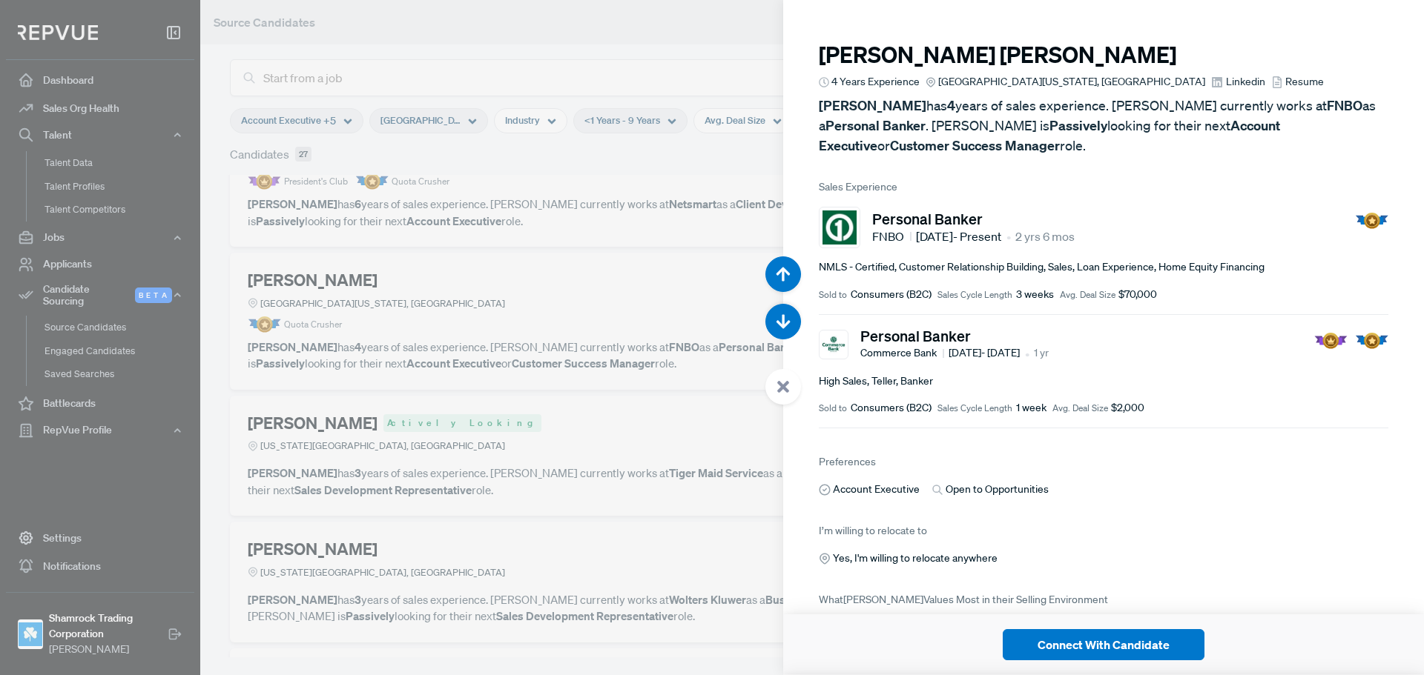
click at [1091, 144] on p "[PERSON_NAME] has 4 years of sales experience. [PERSON_NAME] currently works at…" at bounding box center [1103, 126] width 569 height 60
click at [1103, 497] on div "Account Executive Open to Opportunities" at bounding box center [1103, 490] width 569 height 16
click at [1114, 482] on div "Account Executive Open to Opportunities" at bounding box center [1103, 490] width 569 height 16
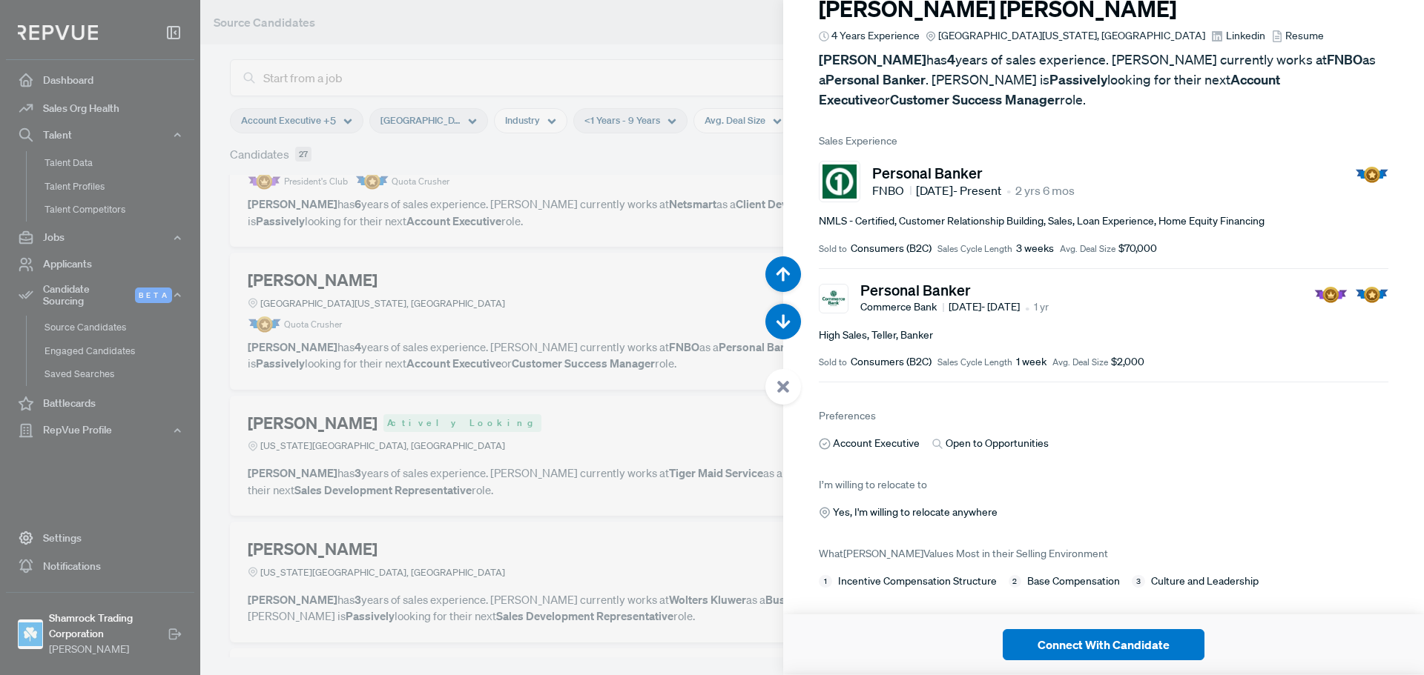
scroll to position [66, 0]
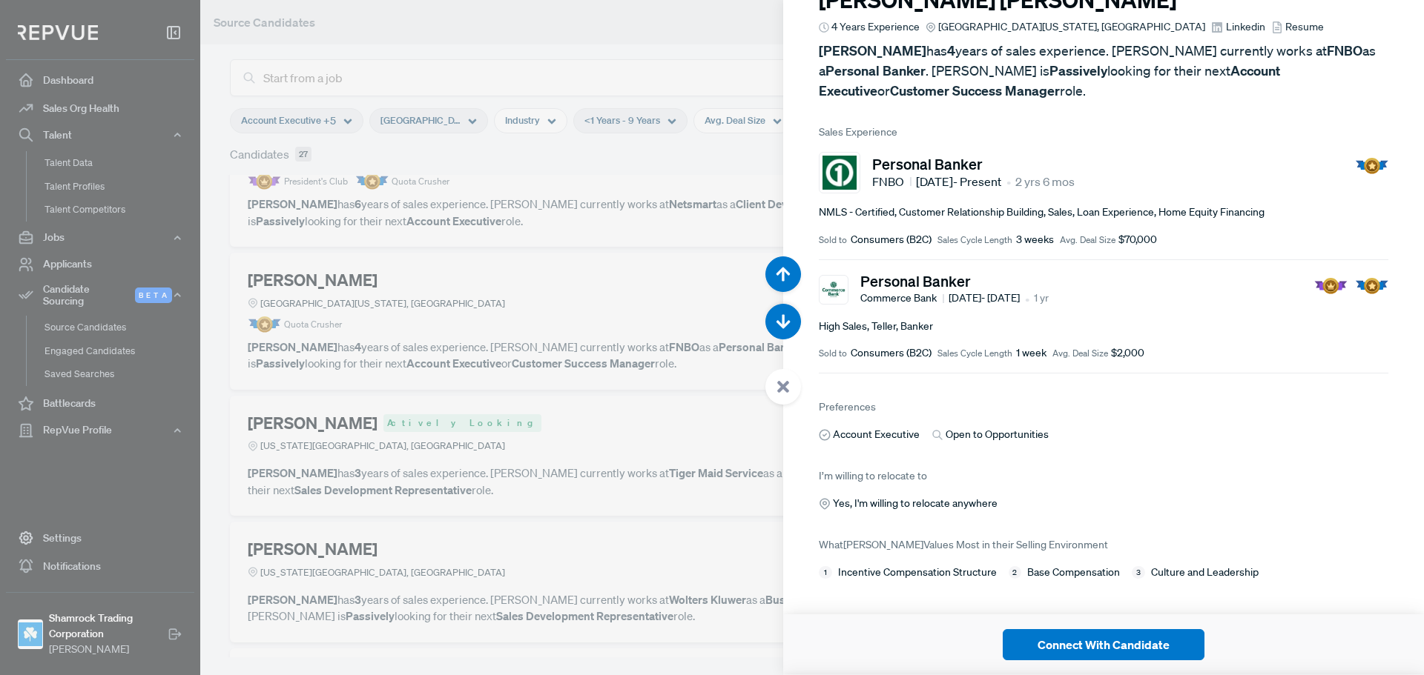
click at [1116, 446] on article "[PERSON_NAME] 4 Years Experience [GEOGRAPHIC_DATA][US_STATE], [GEOGRAPHIC_DATA]…" at bounding box center [1103, 274] width 641 height 659
click at [1208, 504] on article "[PERSON_NAME] 4 Years Experience [GEOGRAPHIC_DATA][US_STATE], [GEOGRAPHIC_DATA]…" at bounding box center [1103, 274] width 641 height 659
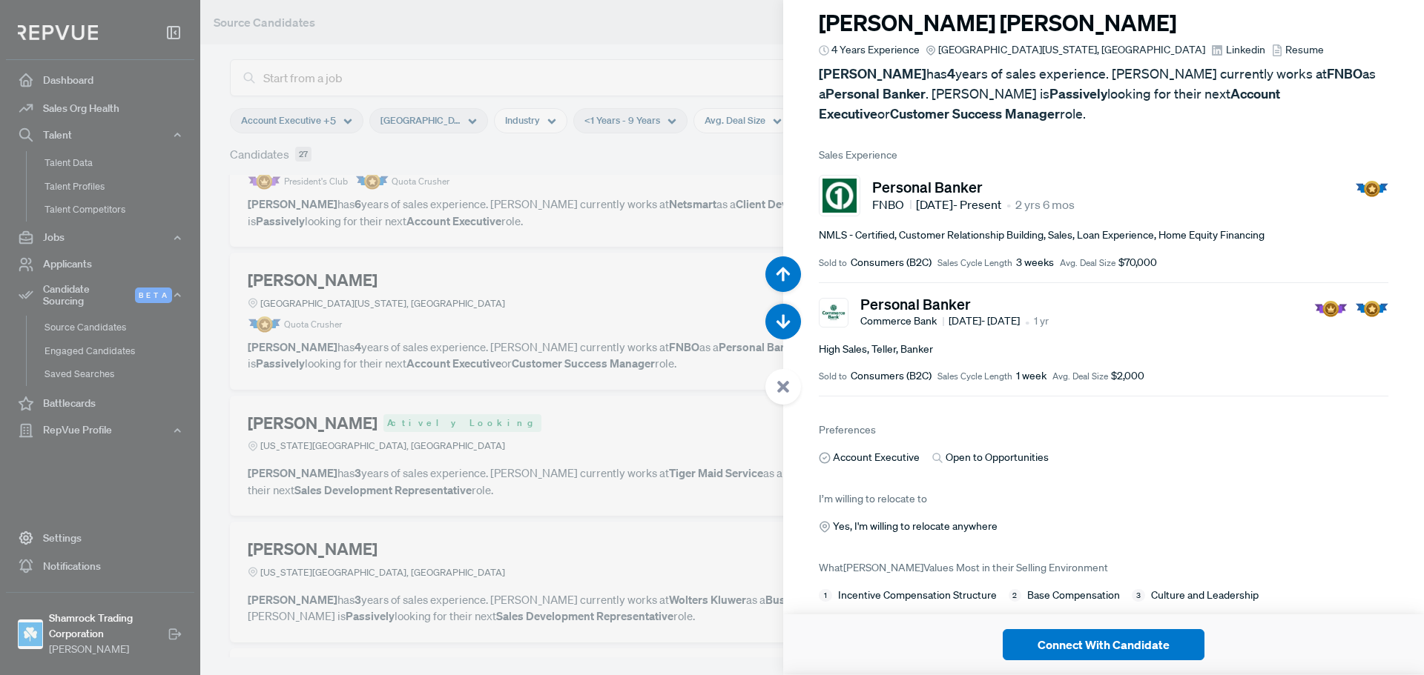
scroll to position [0, 0]
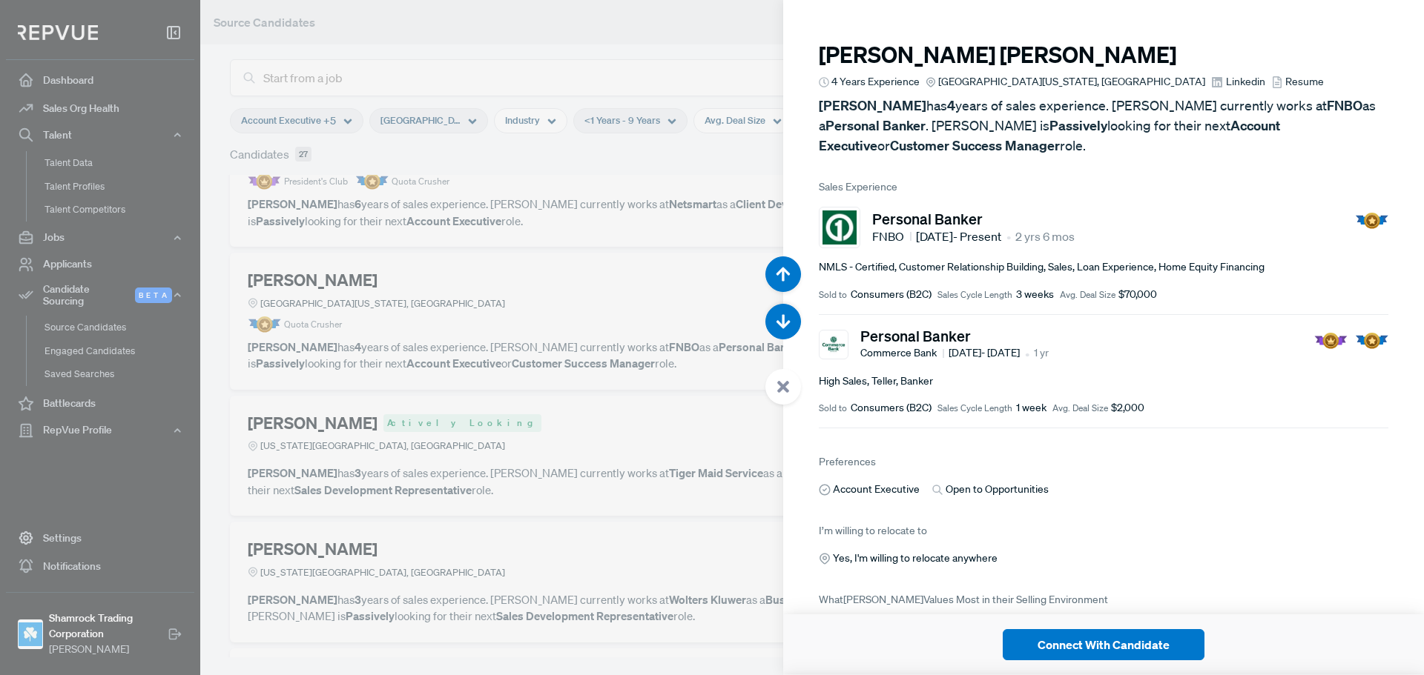
click at [1226, 79] on span "Linkedin" at bounding box center [1245, 82] width 39 height 16
click at [1285, 78] on span "Resume" at bounding box center [1304, 82] width 39 height 16
click at [1226, 81] on span "Linkedin" at bounding box center [1245, 82] width 39 height 16
click at [538, 306] on div at bounding box center [712, 337] width 1424 height 675
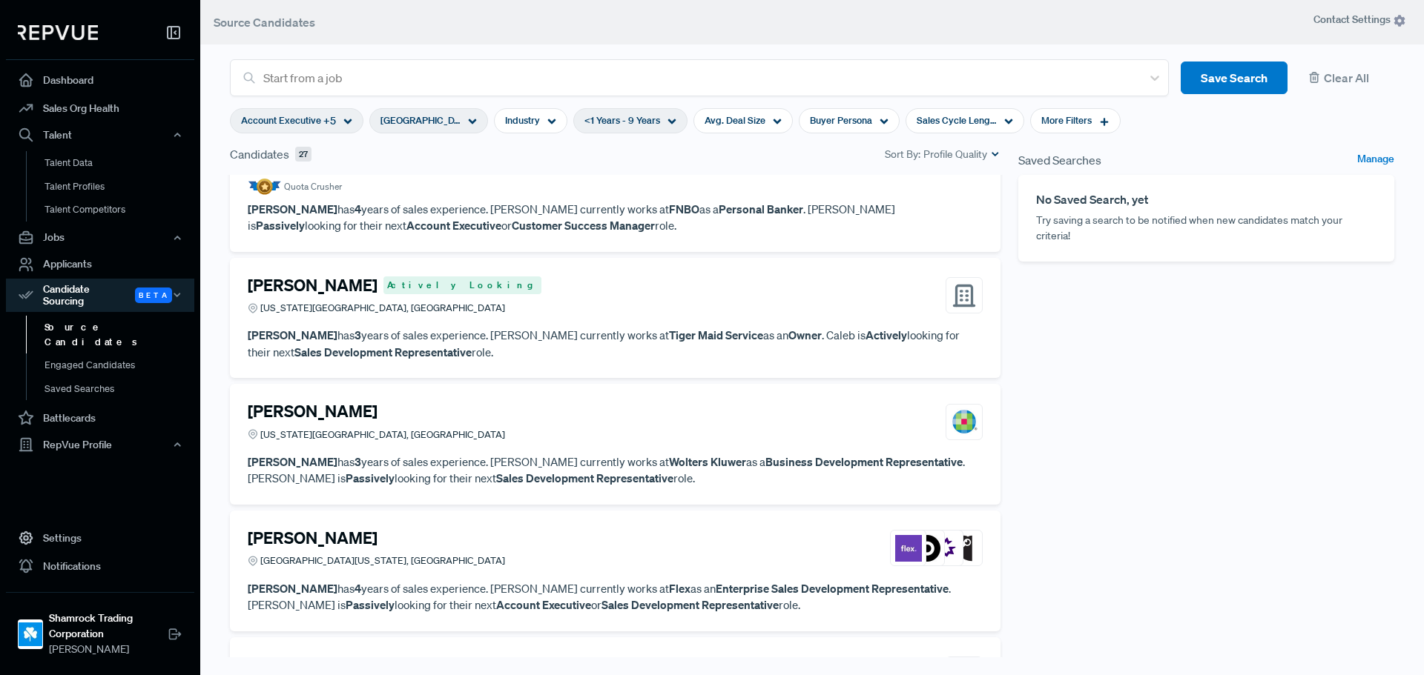
scroll to position [2224, 0]
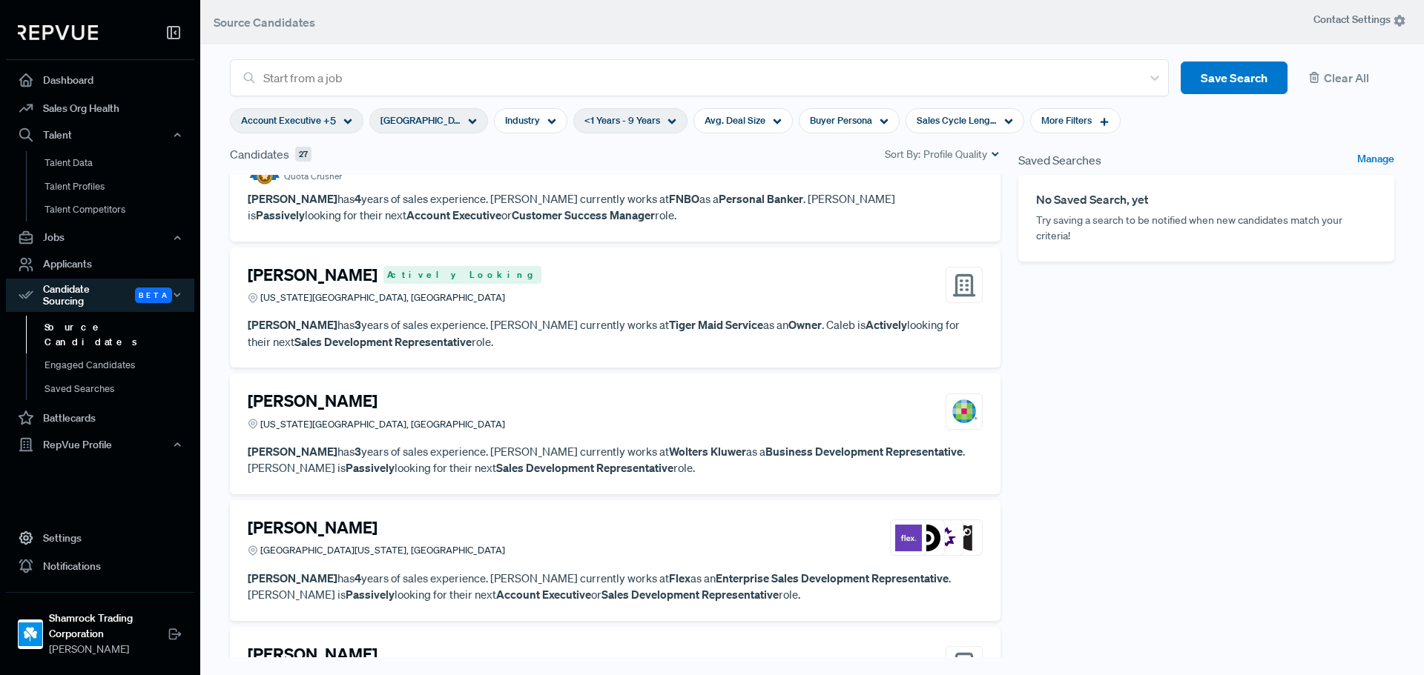
click at [585, 286] on div "[PERSON_NAME] Actively [GEOGRAPHIC_DATA][US_STATE], [GEOGRAPHIC_DATA]" at bounding box center [615, 285] width 735 height 40
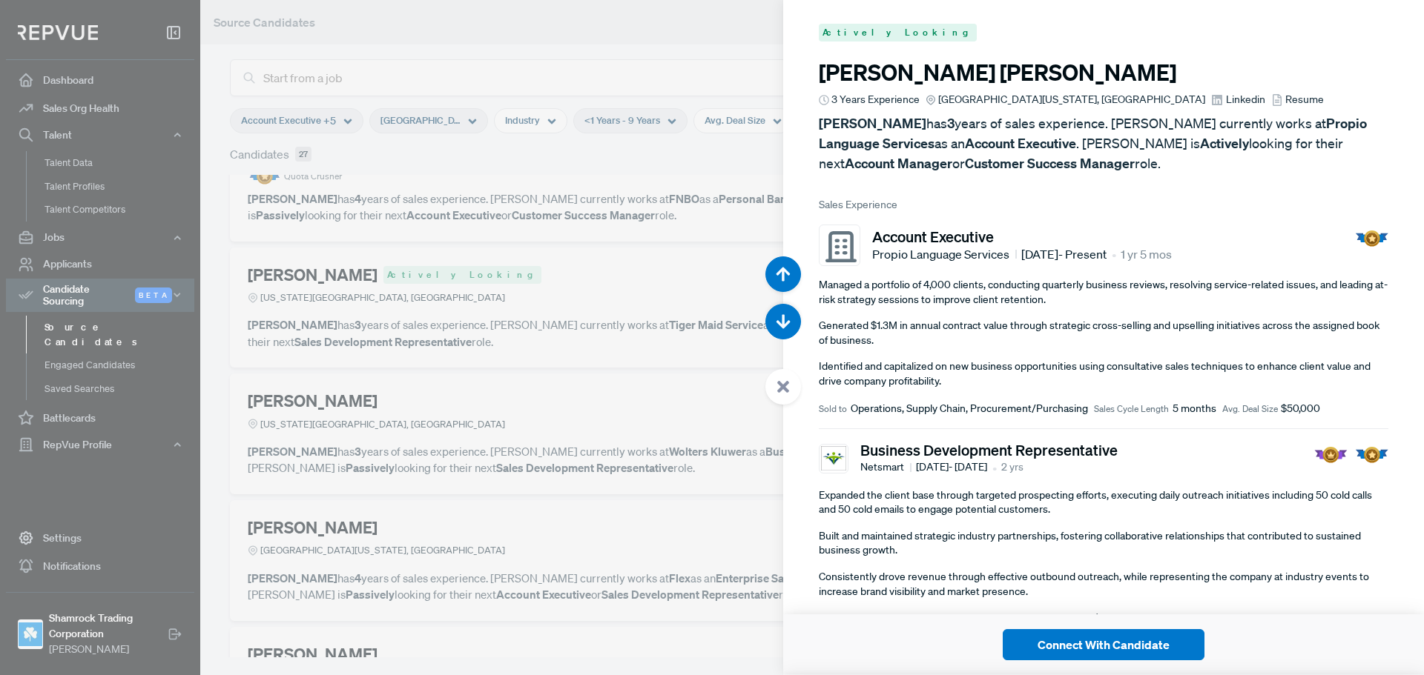
scroll to position [11483, 0]
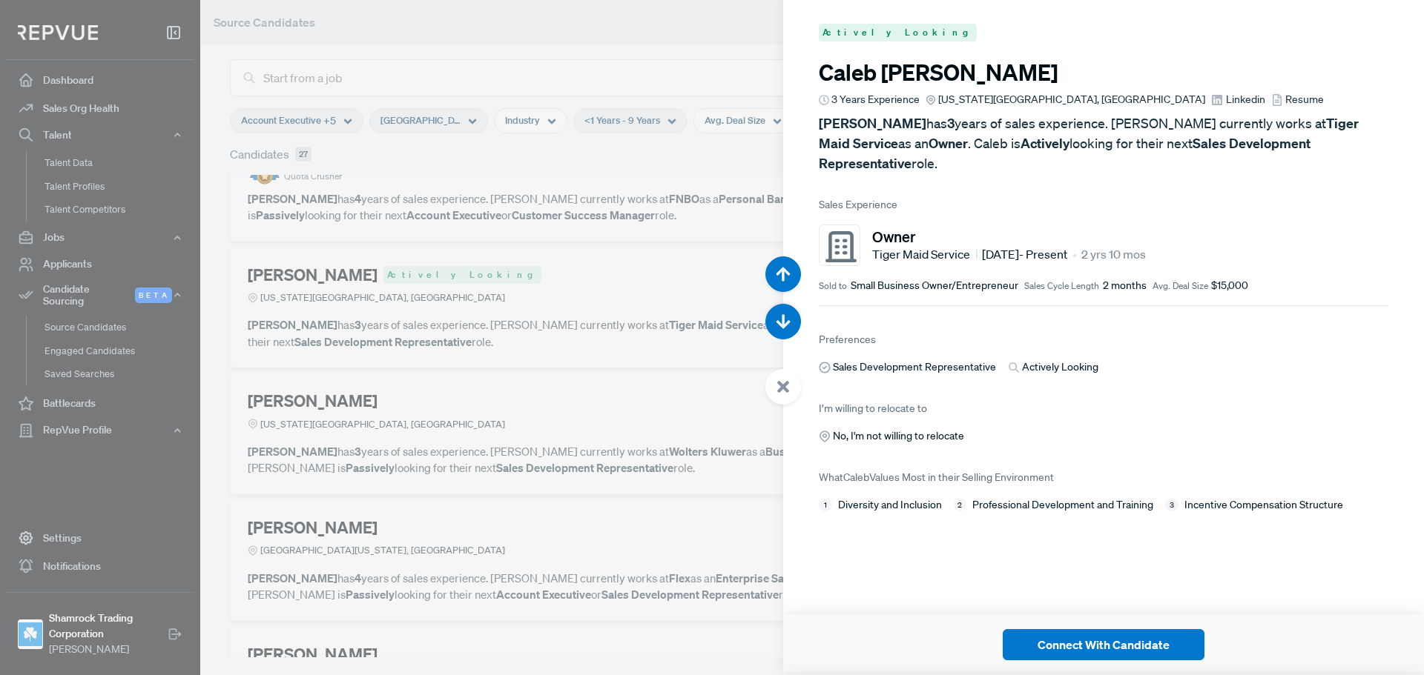
click at [1226, 105] on span "Linkedin" at bounding box center [1245, 100] width 39 height 16
click at [1090, 429] on div "No, I'm not willing to relocate" at bounding box center [1103, 437] width 569 height 16
click at [1285, 100] on span "Resume" at bounding box center [1304, 100] width 39 height 16
click at [689, 290] on div at bounding box center [712, 337] width 1424 height 675
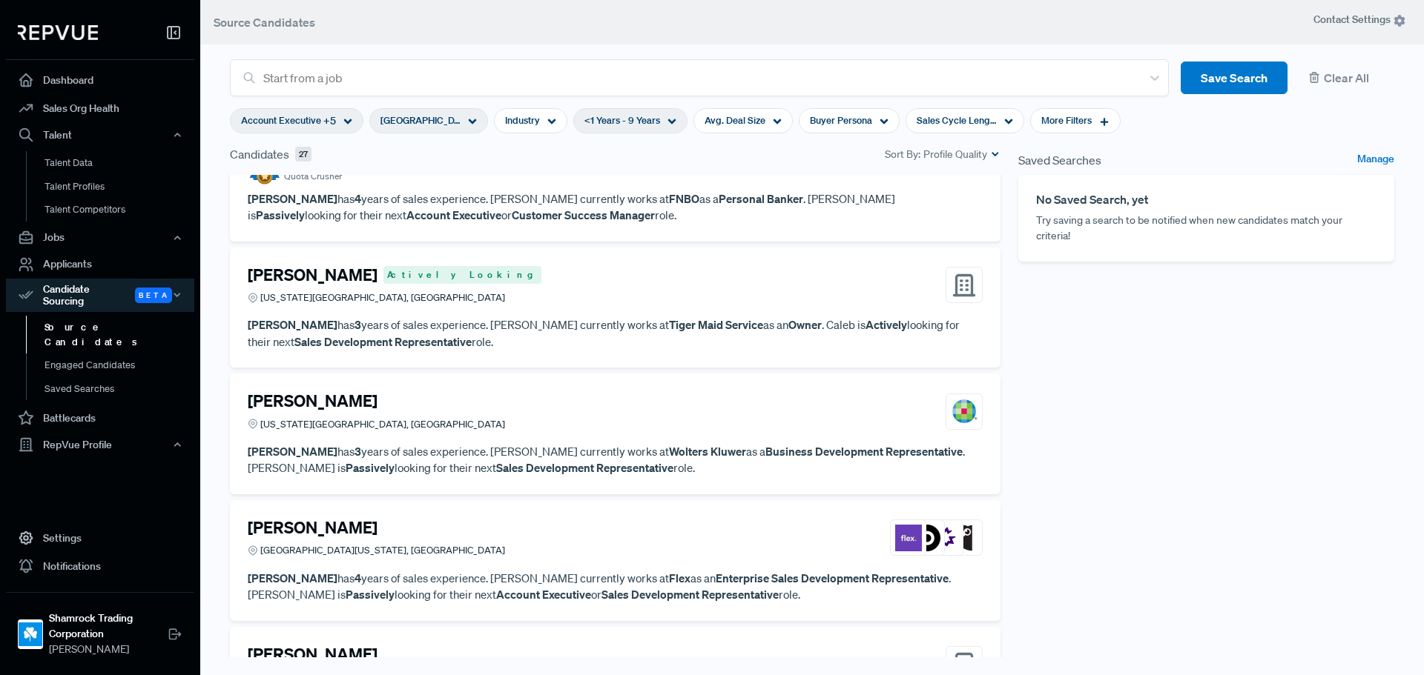
click at [770, 457] on strong "Business Development Representative" at bounding box center [863, 451] width 197 height 15
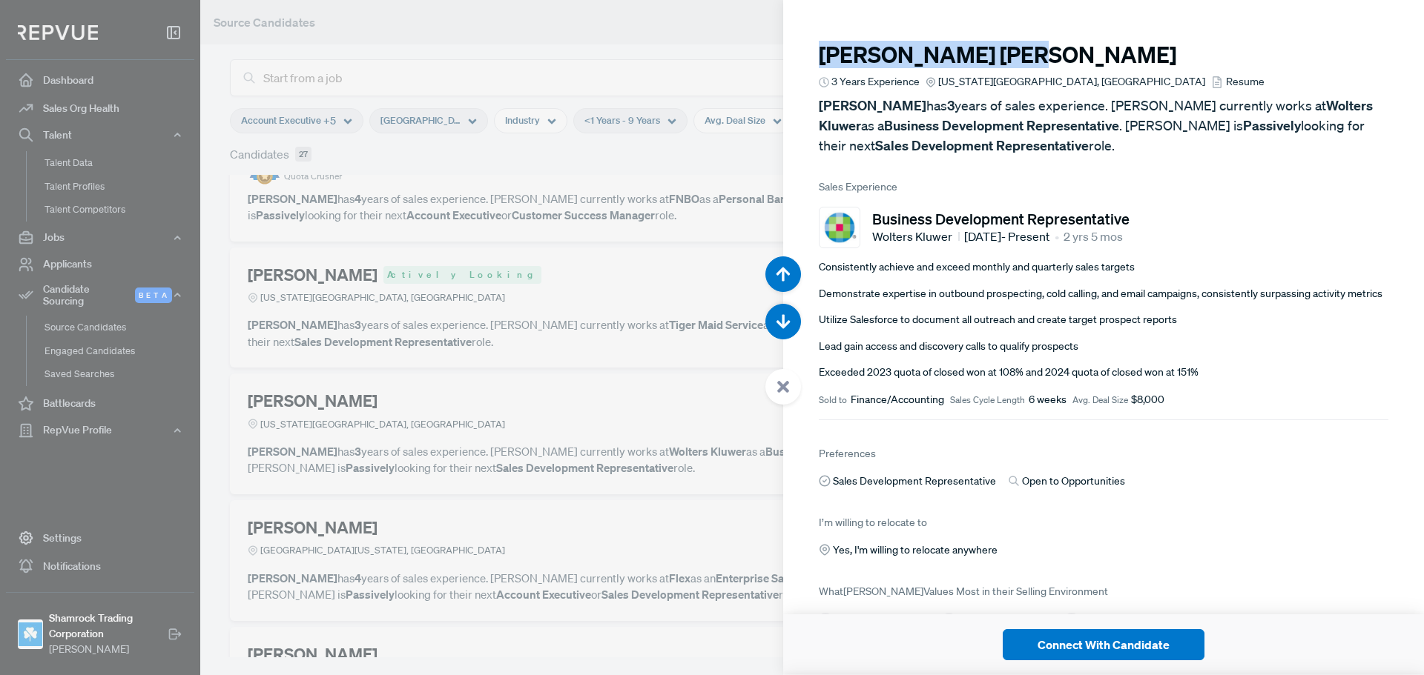
drag, startPoint x: 943, startPoint y: 53, endPoint x: 819, endPoint y: 59, distance: 124.7
click at [819, 59] on h3 "[PERSON_NAME]" at bounding box center [1103, 55] width 569 height 27
copy h3 "[PERSON_NAME]"
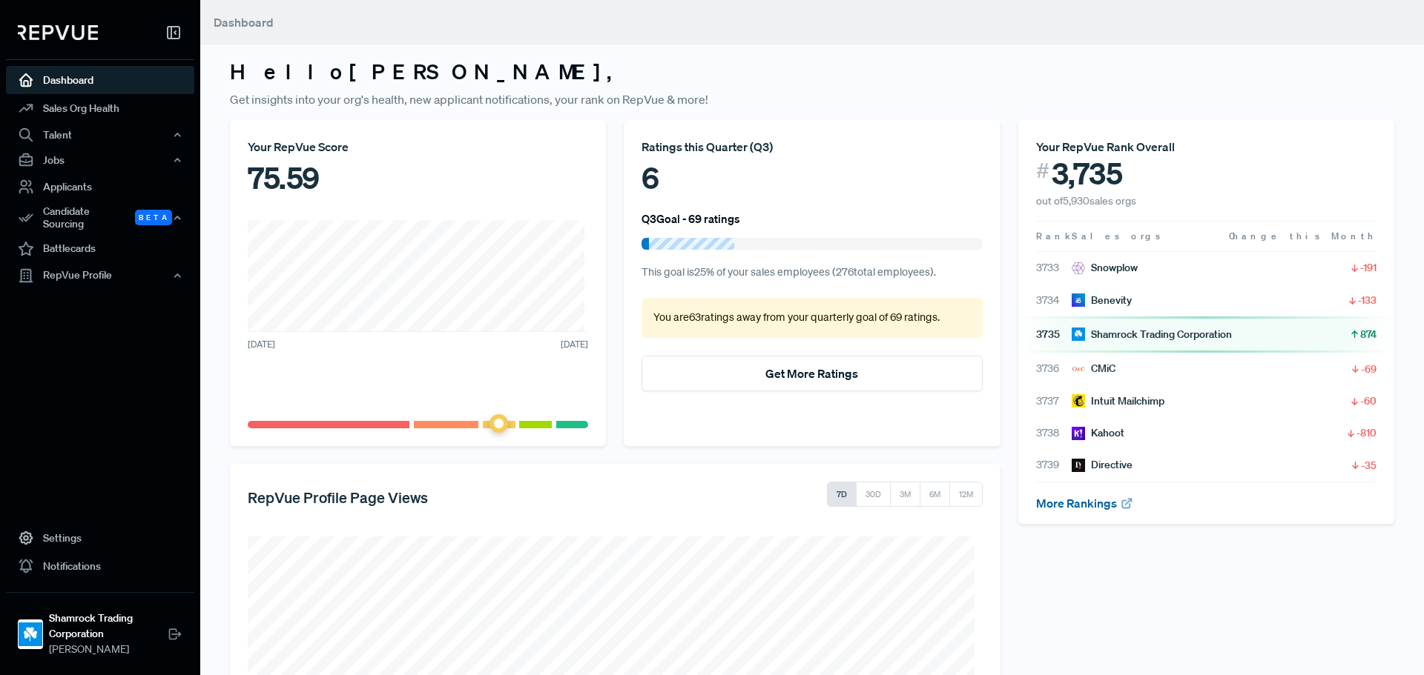
click at [1061, 509] on link "More Rankings" at bounding box center [1085, 503] width 98 height 15
